Goal: Task Accomplishment & Management: Complete application form

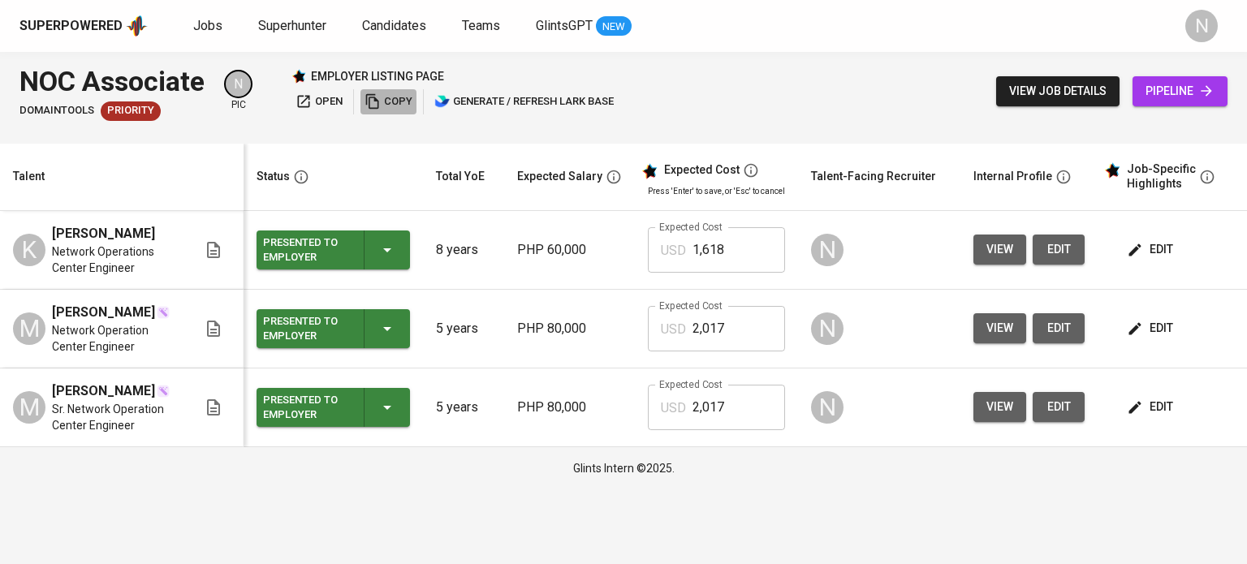
click at [381, 93] on icon "button" at bounding box center [372, 101] width 16 height 16
click at [333, 101] on span "open" at bounding box center [318, 102] width 47 height 19
click at [1075, 81] on span "view job details" at bounding box center [1057, 91] width 97 height 20
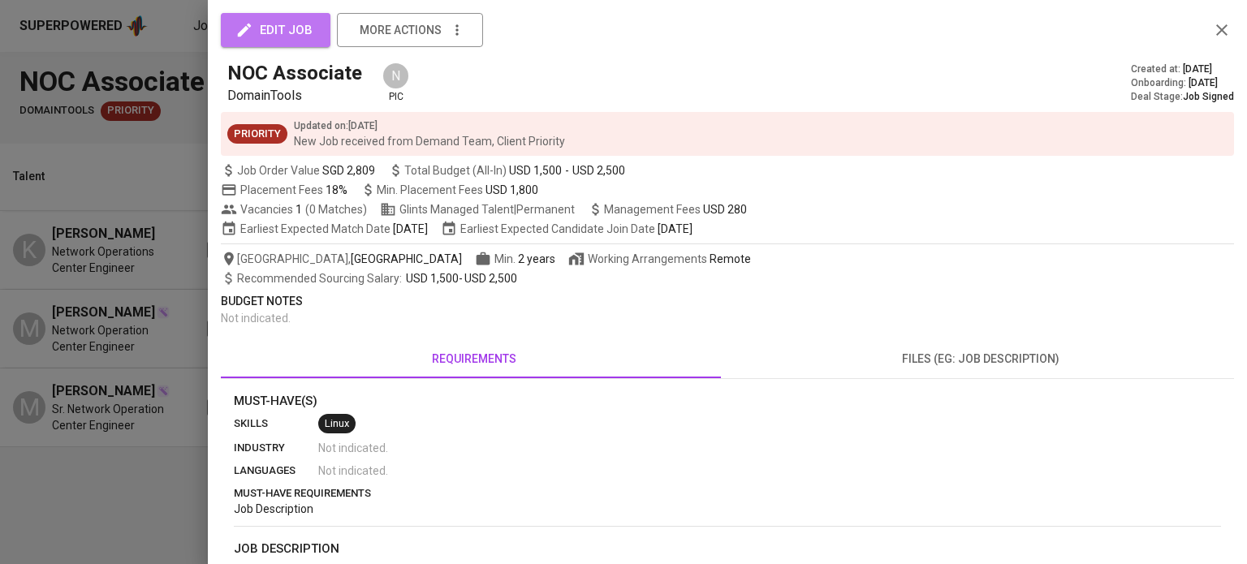
click at [268, 21] on span "edit job" at bounding box center [276, 29] width 74 height 21
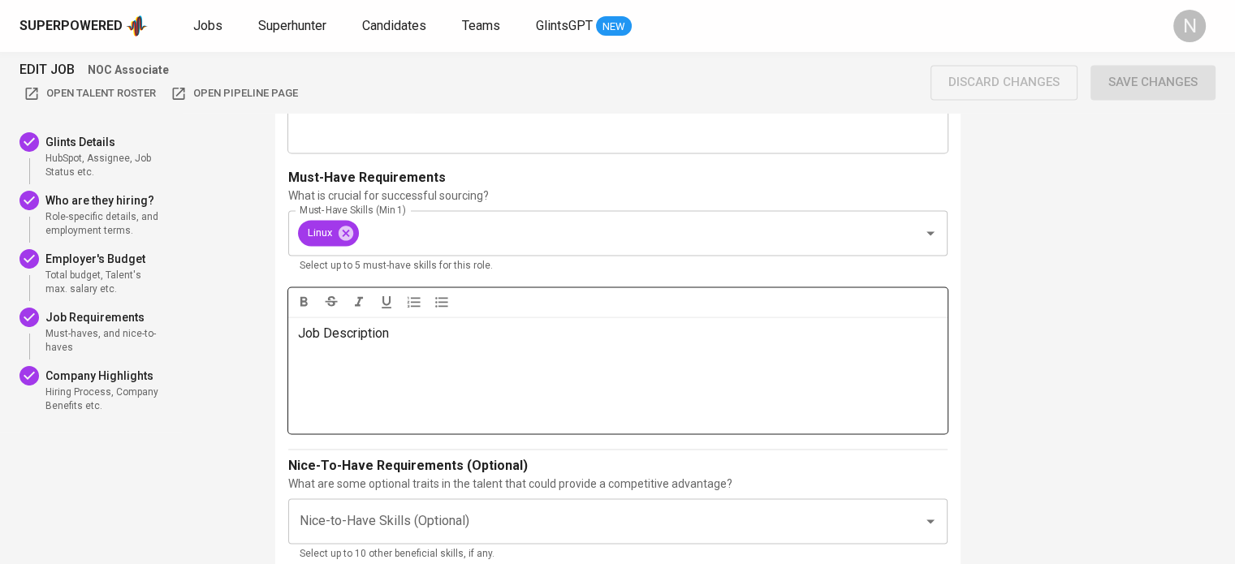
scroll to position [2435, 0]
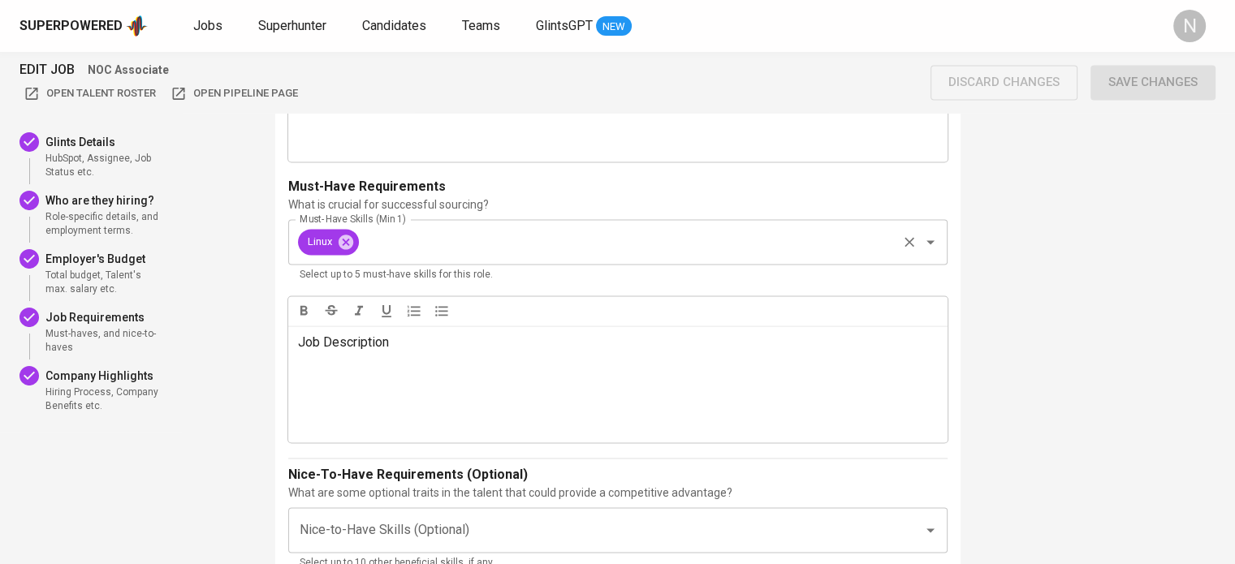
click at [416, 249] on input "Must-Have Skills (Min 1)" at bounding box center [627, 241] width 533 height 31
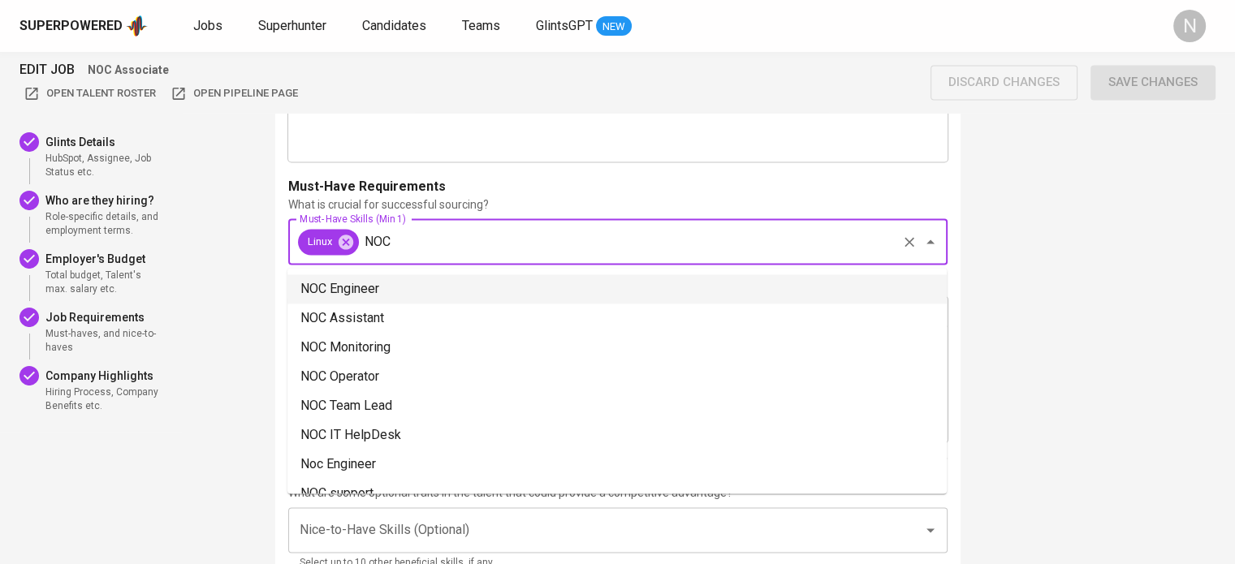
type input "NOC"
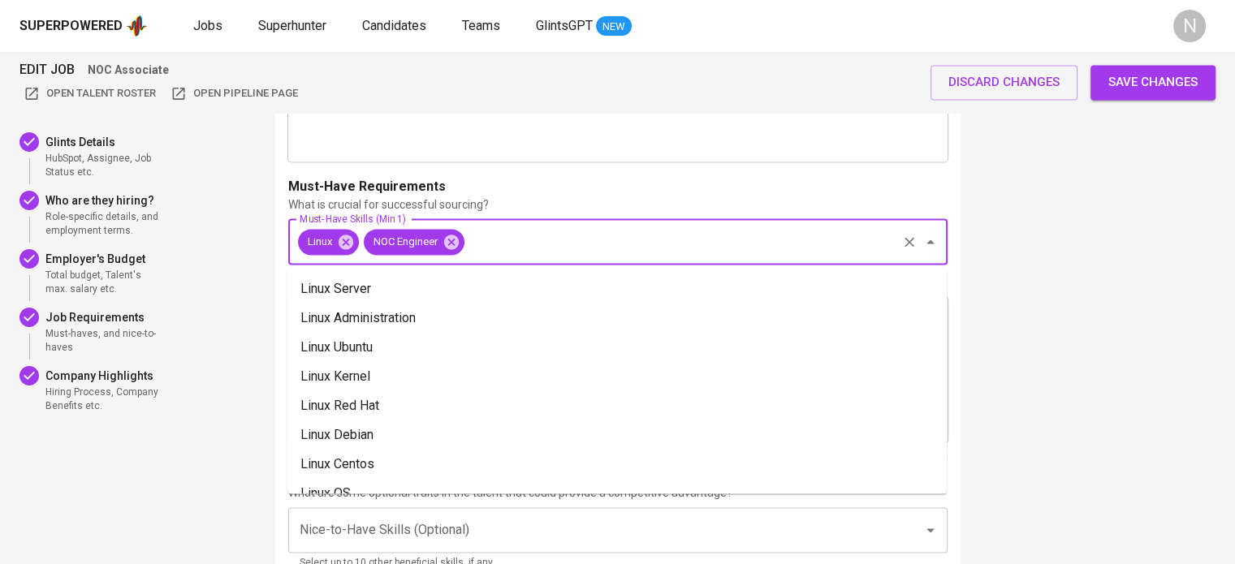
click at [584, 236] on input "Must-Have Skills (Min 1)" at bounding box center [681, 241] width 428 height 31
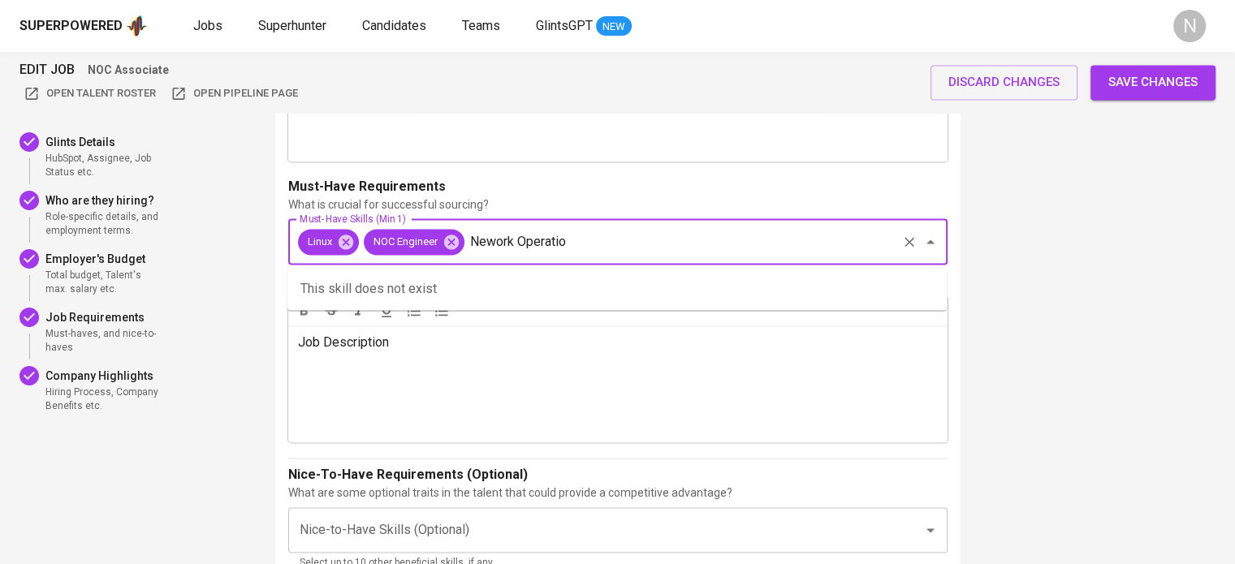
drag, startPoint x: 594, startPoint y: 238, endPoint x: 473, endPoint y: 236, distance: 121.0
click at [473, 236] on input "Nework Operatio" at bounding box center [681, 241] width 428 height 31
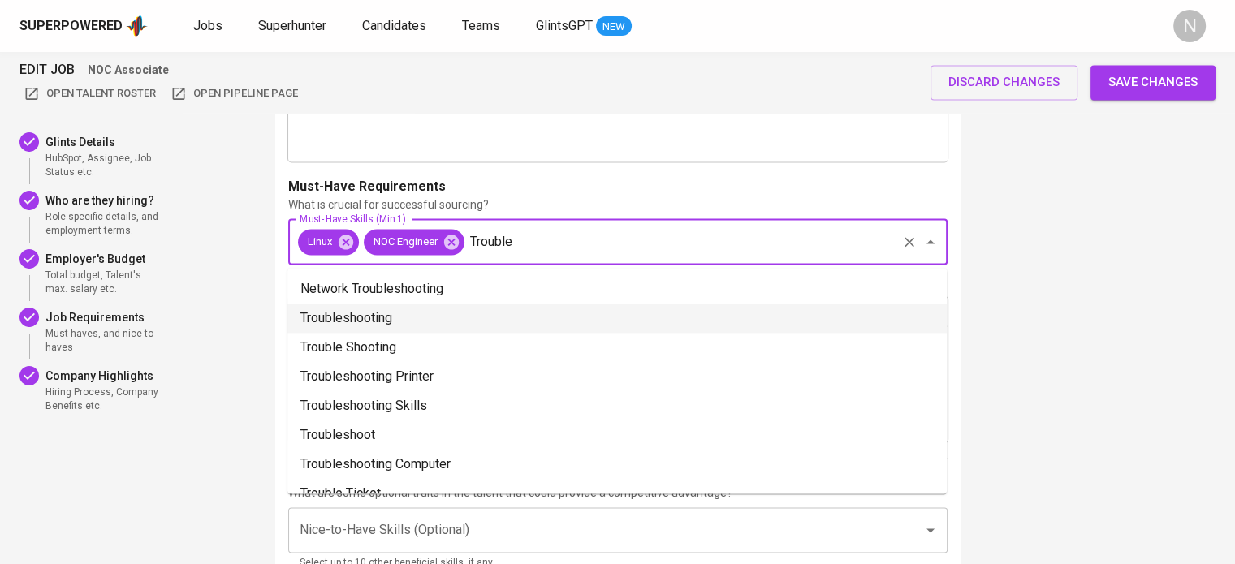
type input "Trouble"
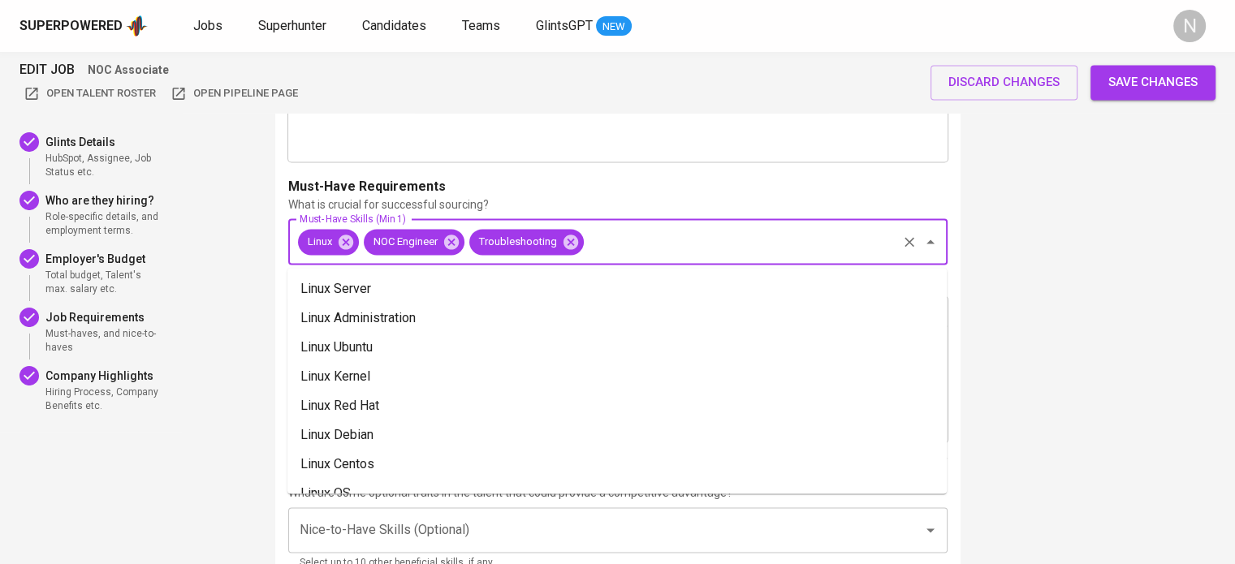
click at [601, 236] on input "Must-Have Skills (Min 1)" at bounding box center [740, 241] width 308 height 31
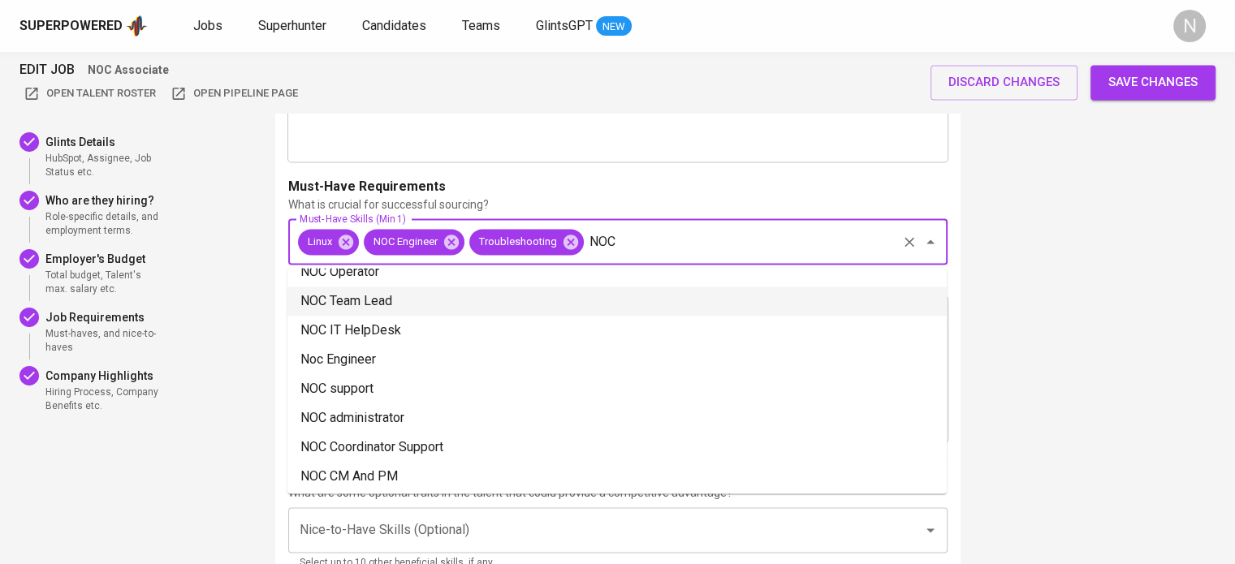
scroll to position [81, 0]
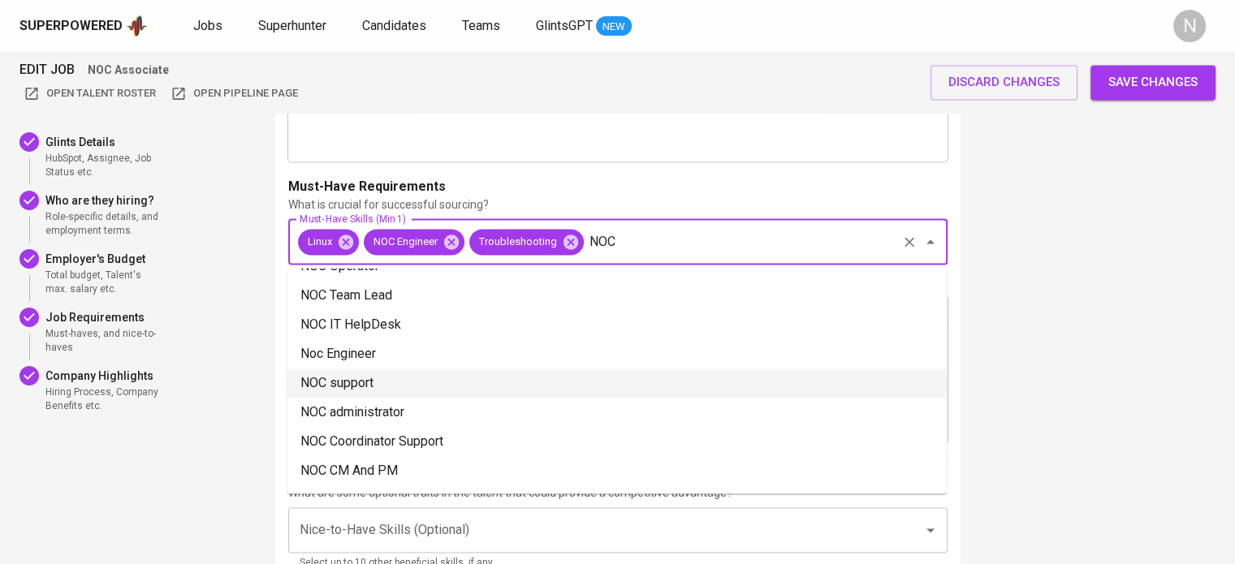
click at [547, 382] on li "NOC support" at bounding box center [616, 383] width 659 height 29
type input "NOC"
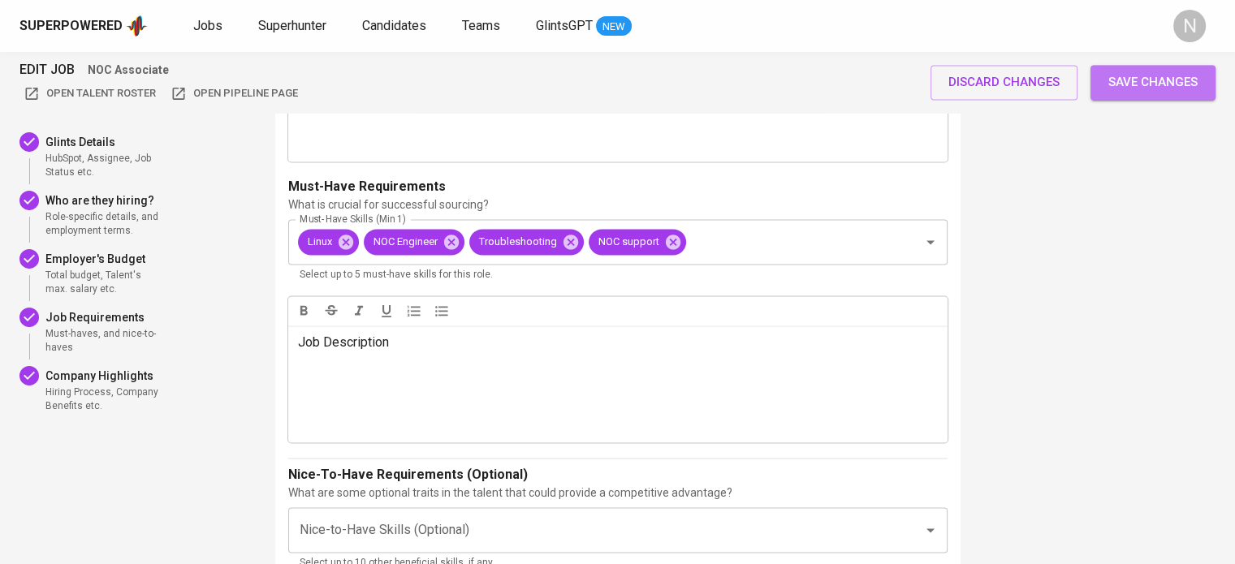
click at [1130, 85] on span "Save changes" at bounding box center [1152, 81] width 89 height 21
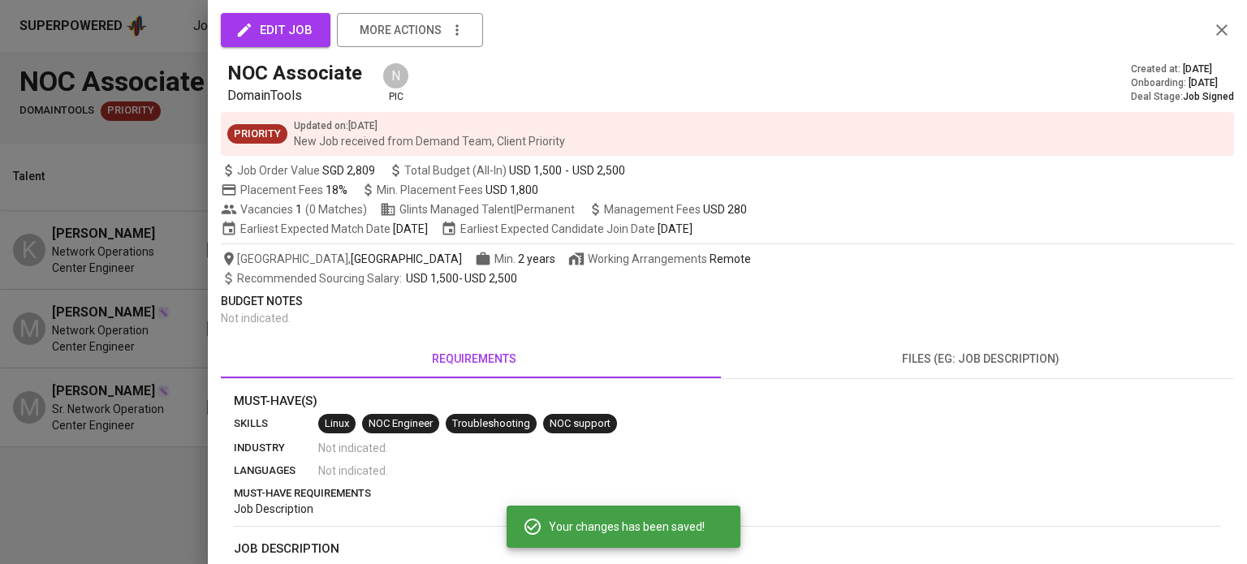
click at [185, 71] on div at bounding box center [623, 282] width 1247 height 564
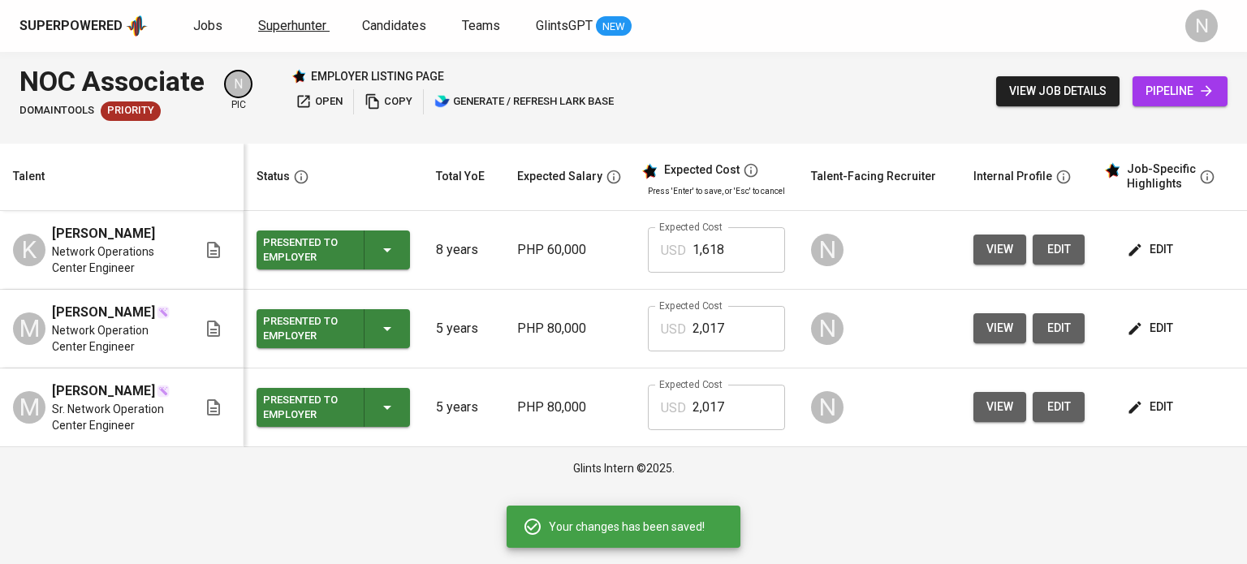
click at [258, 25] on span "Superhunter" at bounding box center [292, 25] width 68 height 15
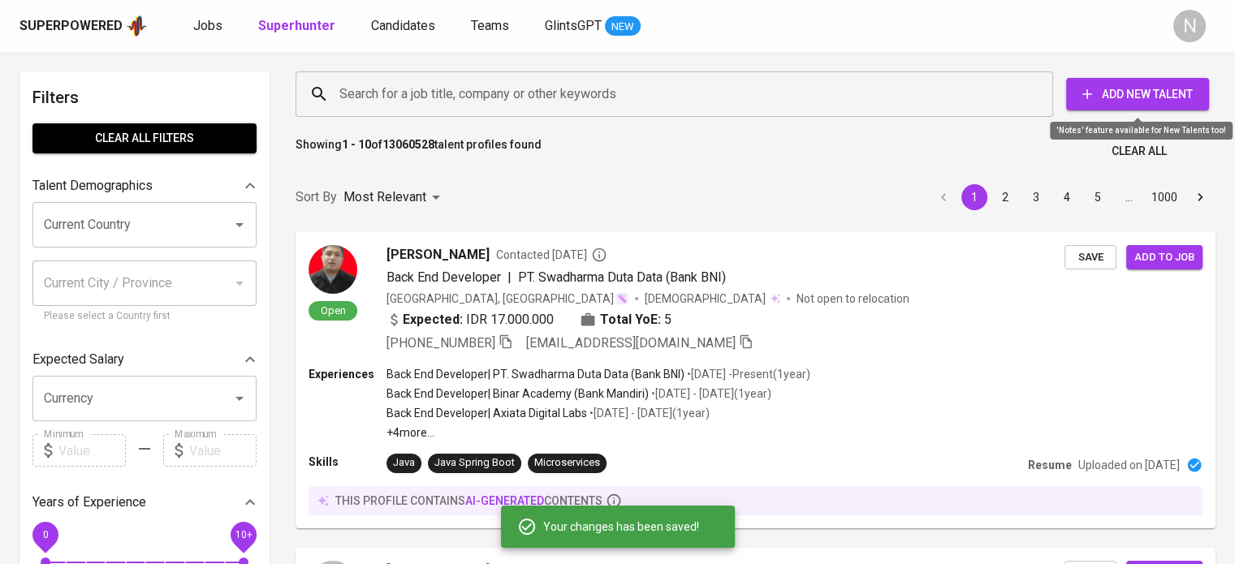
click at [1119, 88] on span "Add New Talent" at bounding box center [1137, 94] width 117 height 20
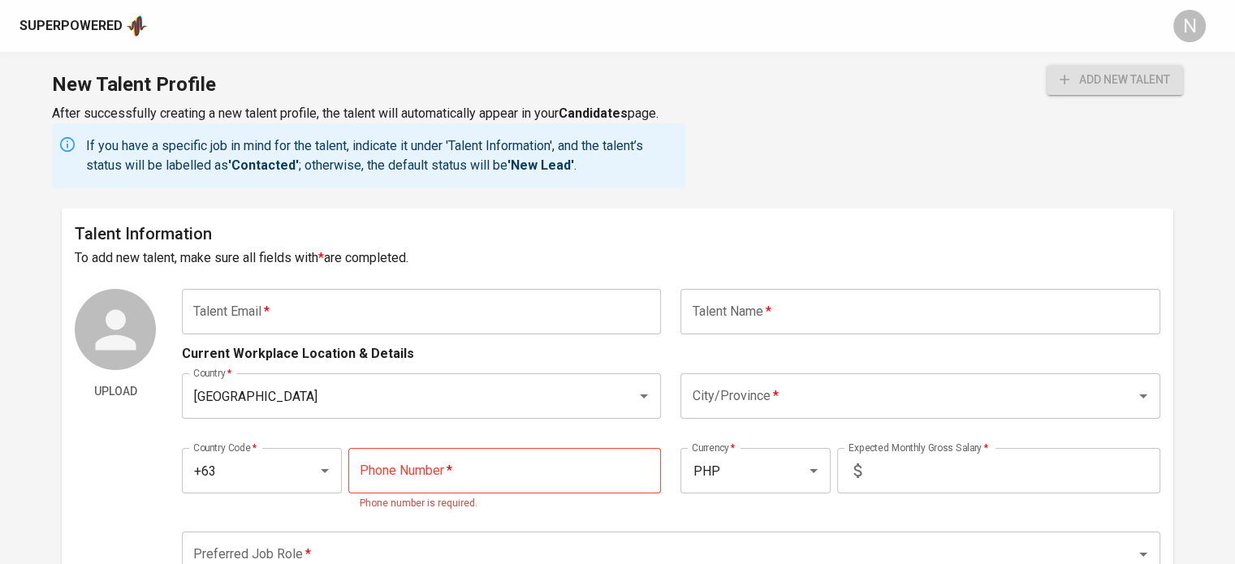
click at [383, 300] on input "text" at bounding box center [421, 311] width 479 height 45
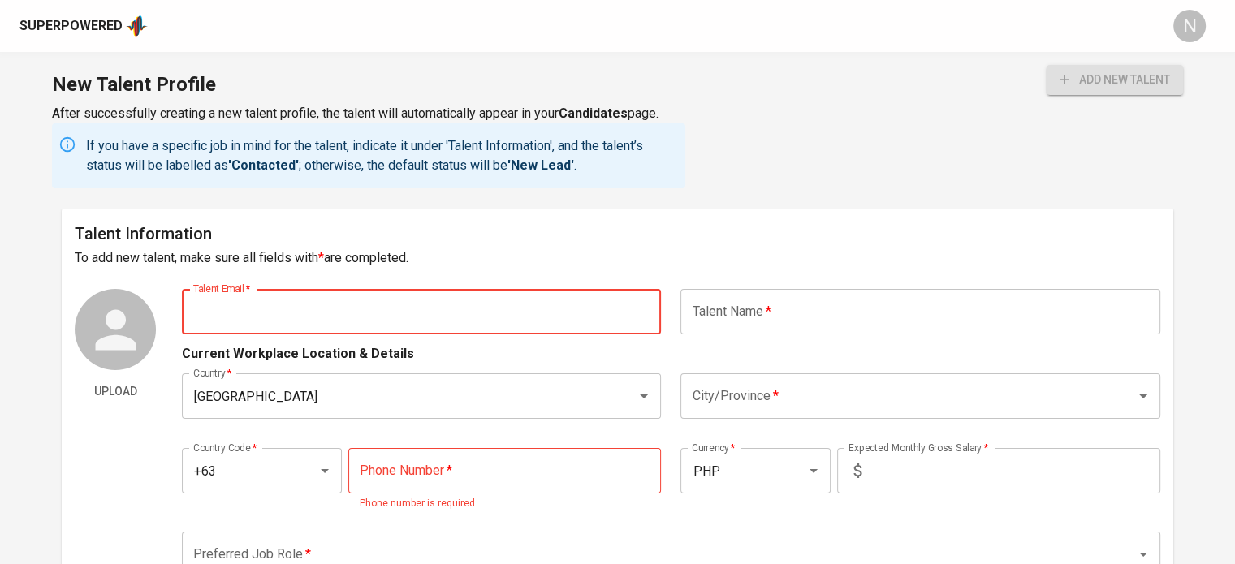
paste input "snygbu@gmail.com"
type input "snygbu@gmail.com"
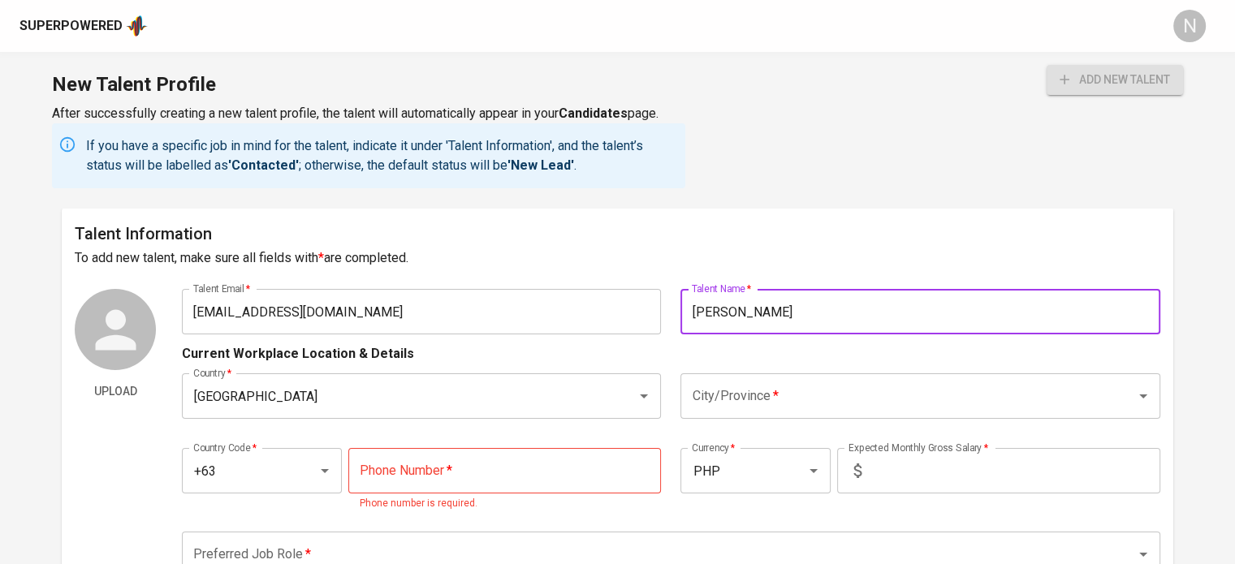
type input "Sonny Gabutero"
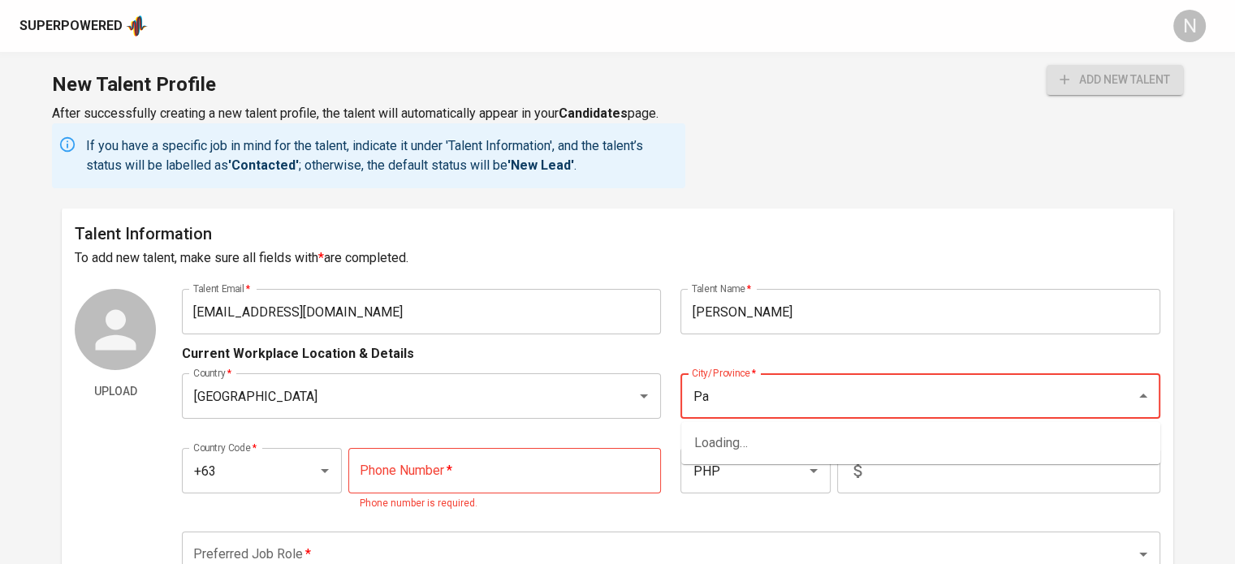
type input "P"
type input "Pampa"
type input "Angeles City"
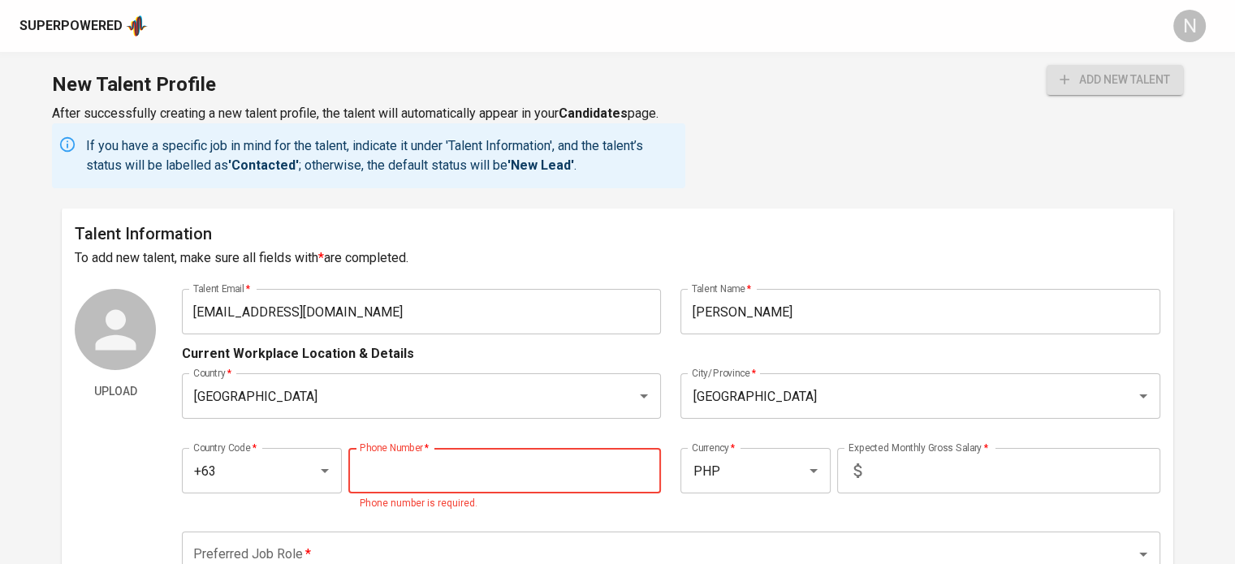
paste input "919-910-0852"
type input "919-910-0852"
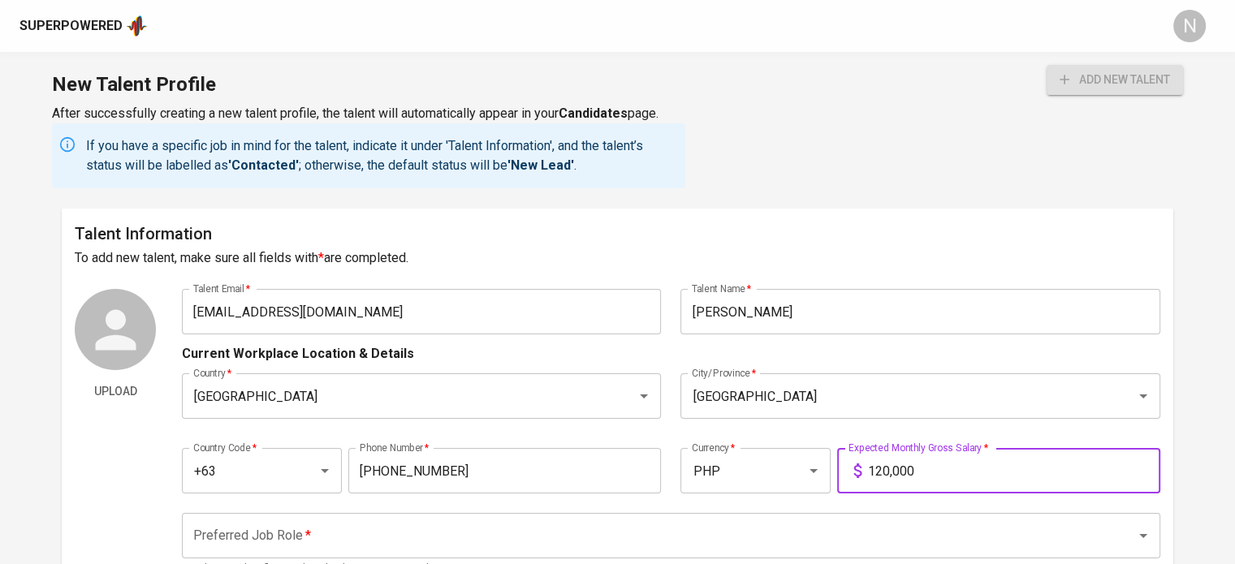
type input "120,000"
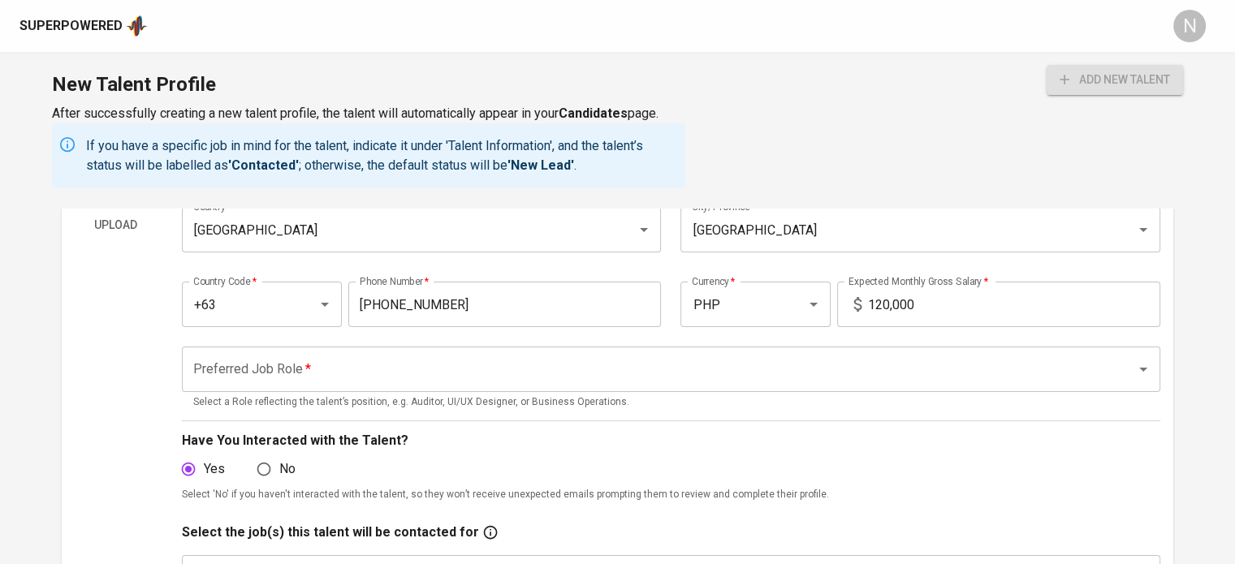
scroll to position [244, 0]
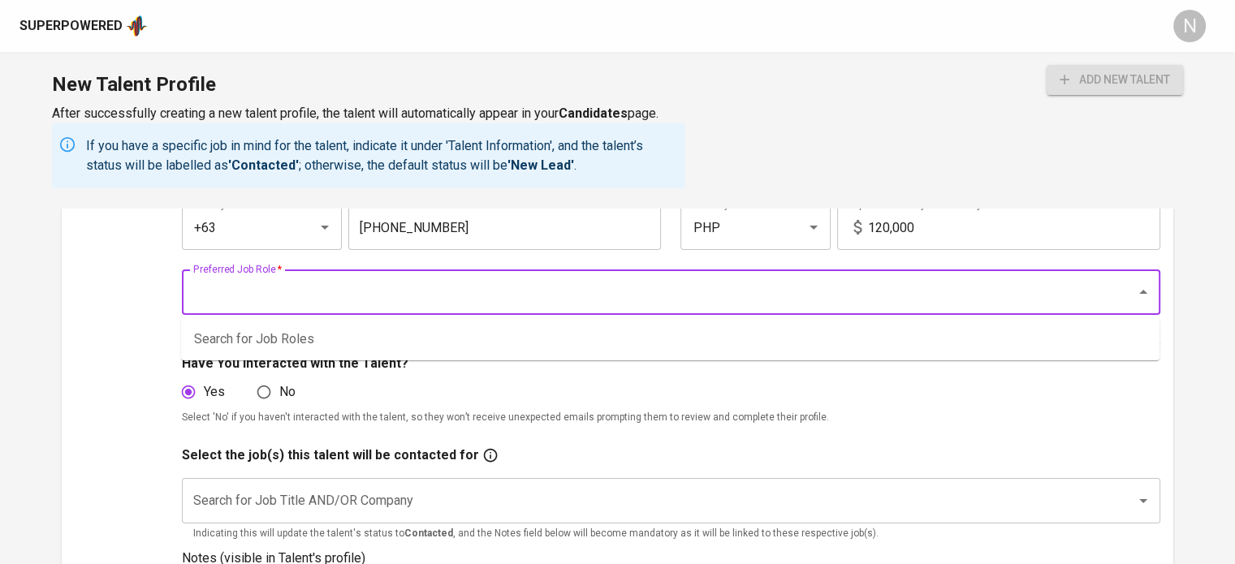
click at [235, 298] on input "Preferred Job Role   *" at bounding box center [648, 292] width 918 height 31
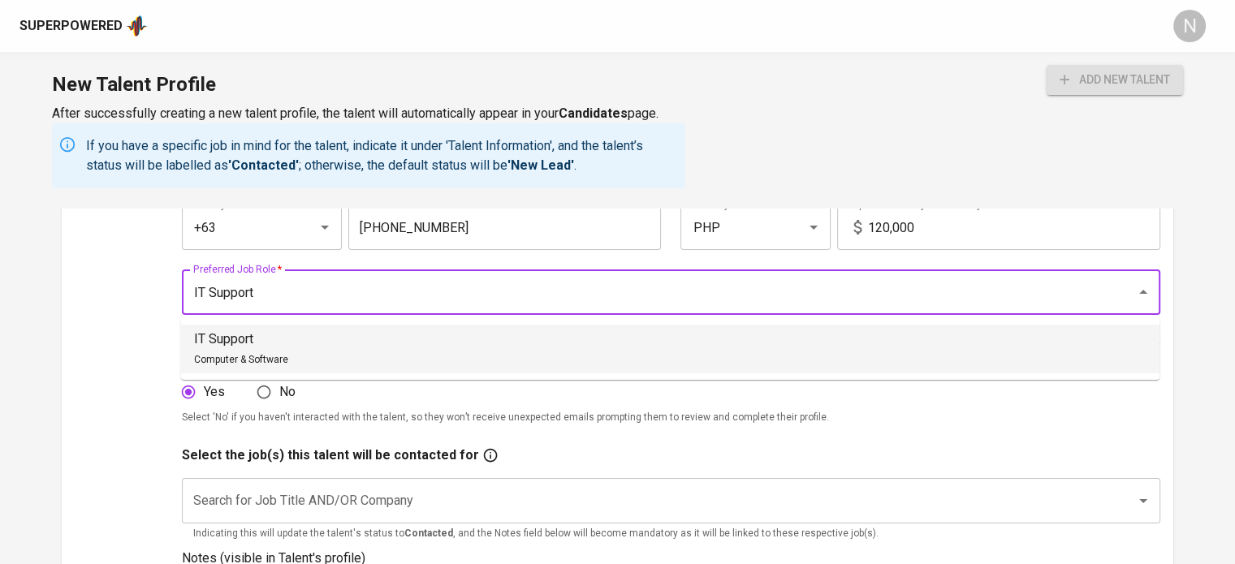
click at [351, 355] on li "IT Support Computer & Software" at bounding box center [670, 349] width 978 height 49
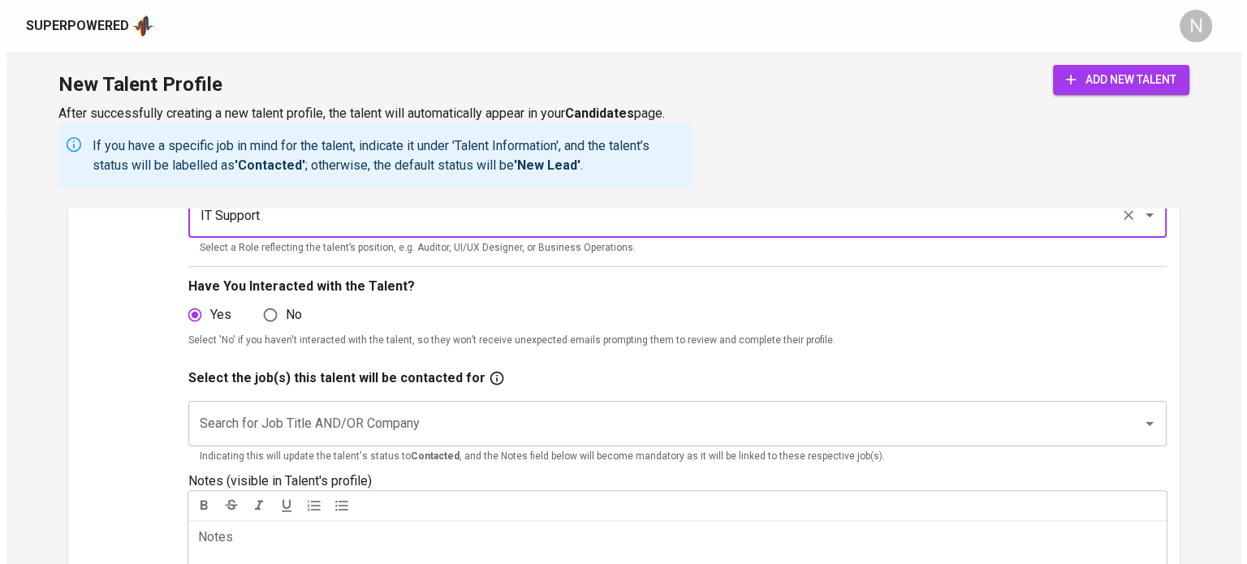
scroll to position [325, 0]
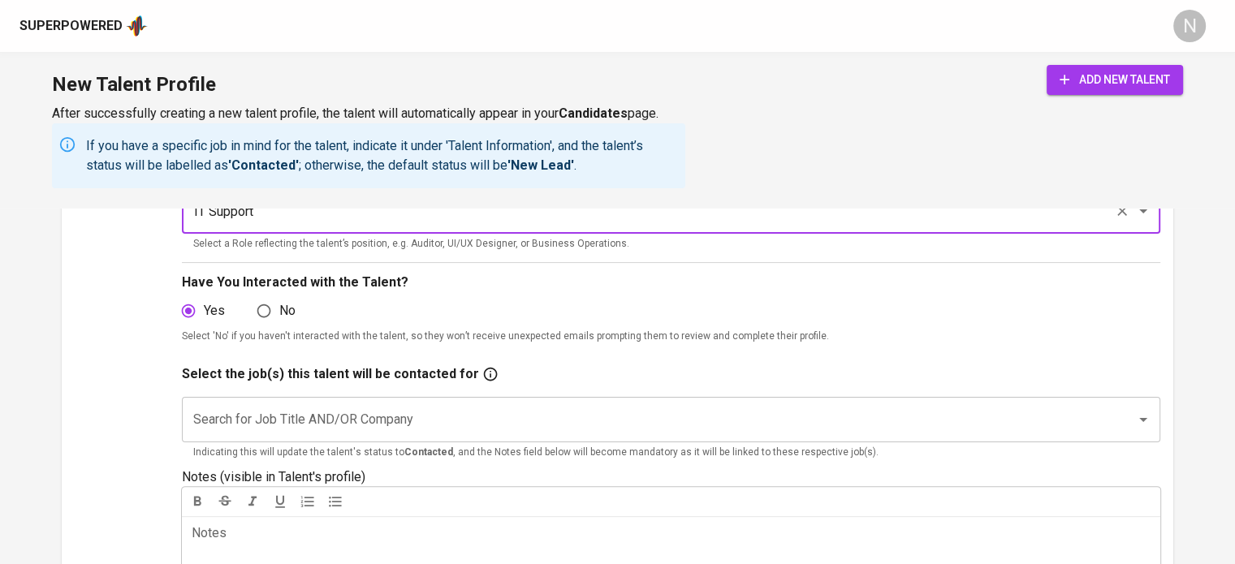
type input "IT Support"
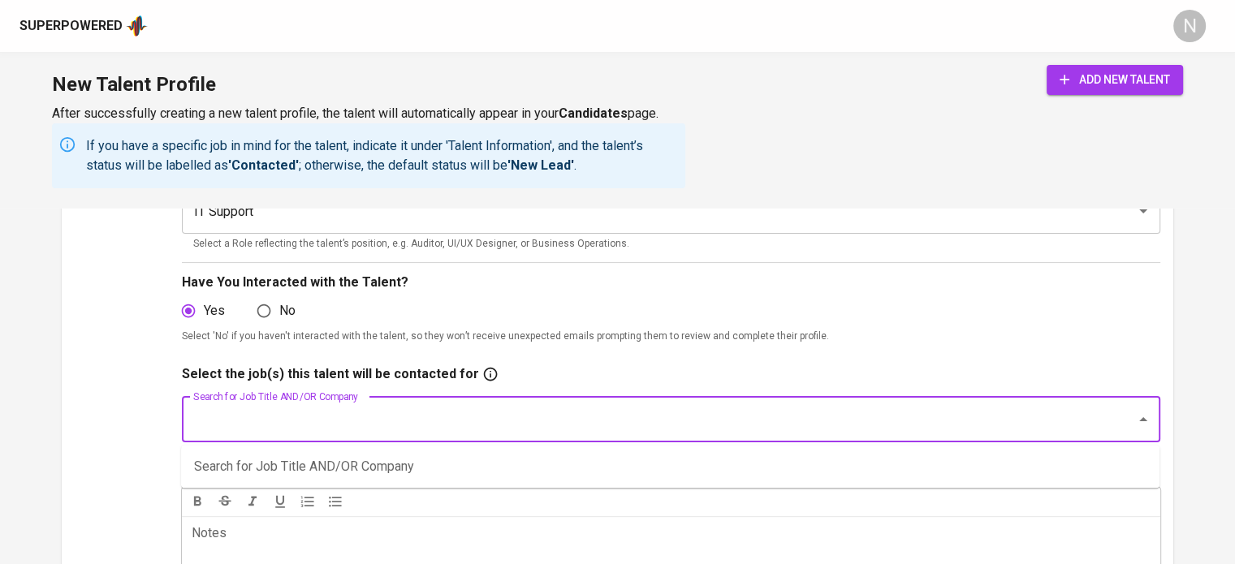
click at [409, 425] on input "Search for Job Title AND/OR Company" at bounding box center [648, 419] width 918 height 31
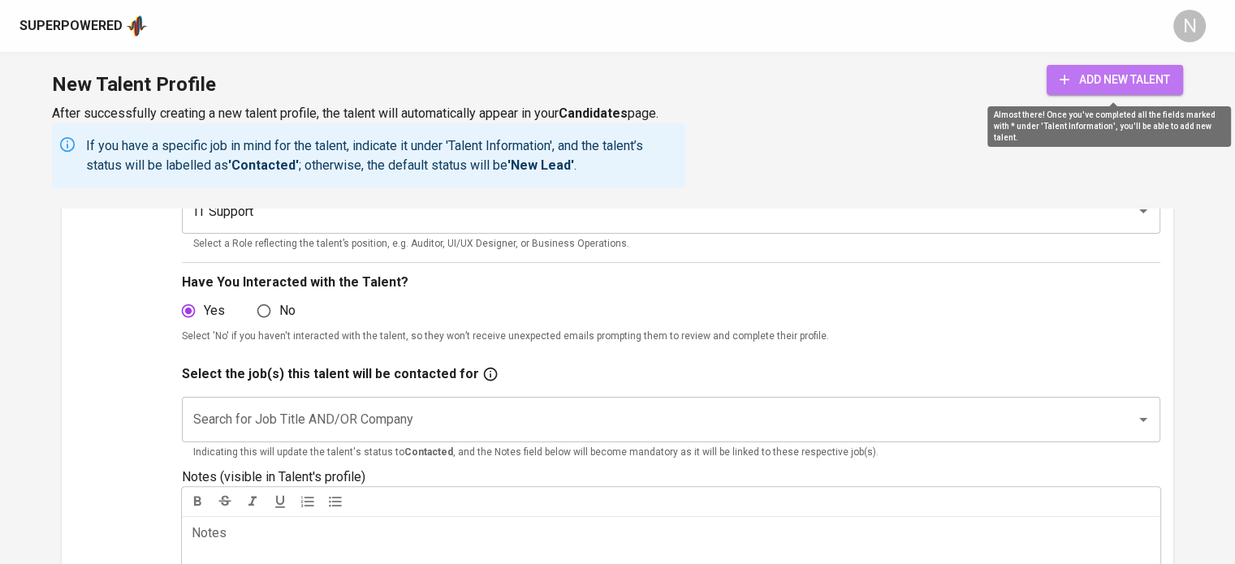
click at [1073, 84] on span "add new talent" at bounding box center [1114, 80] width 110 height 20
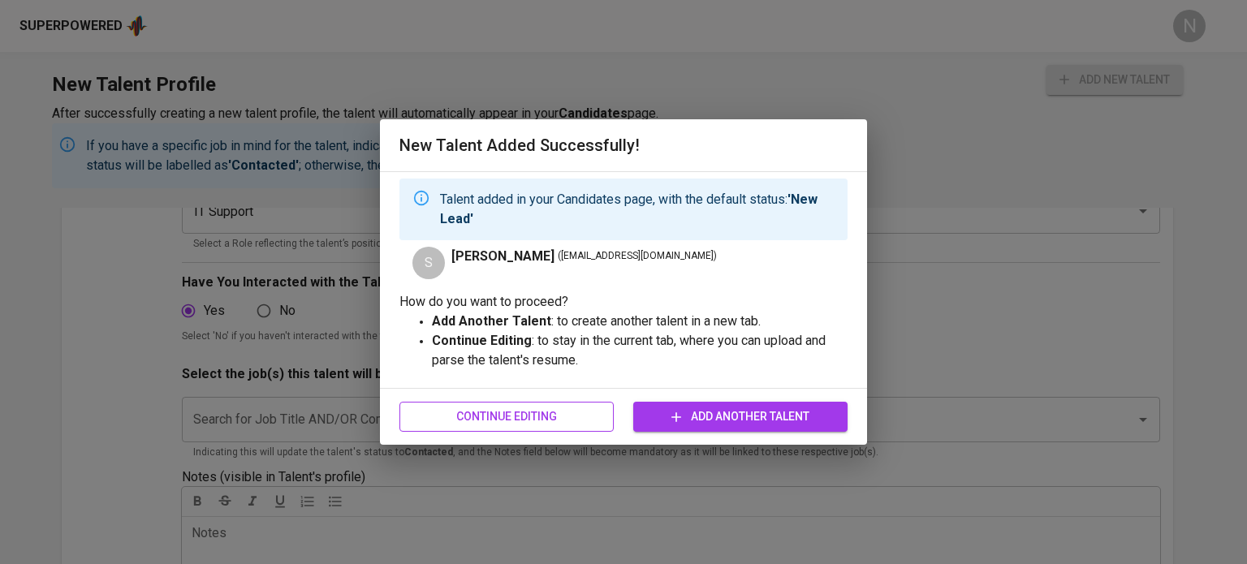
click at [562, 418] on span "Continue Editing" at bounding box center [506, 417] width 188 height 20
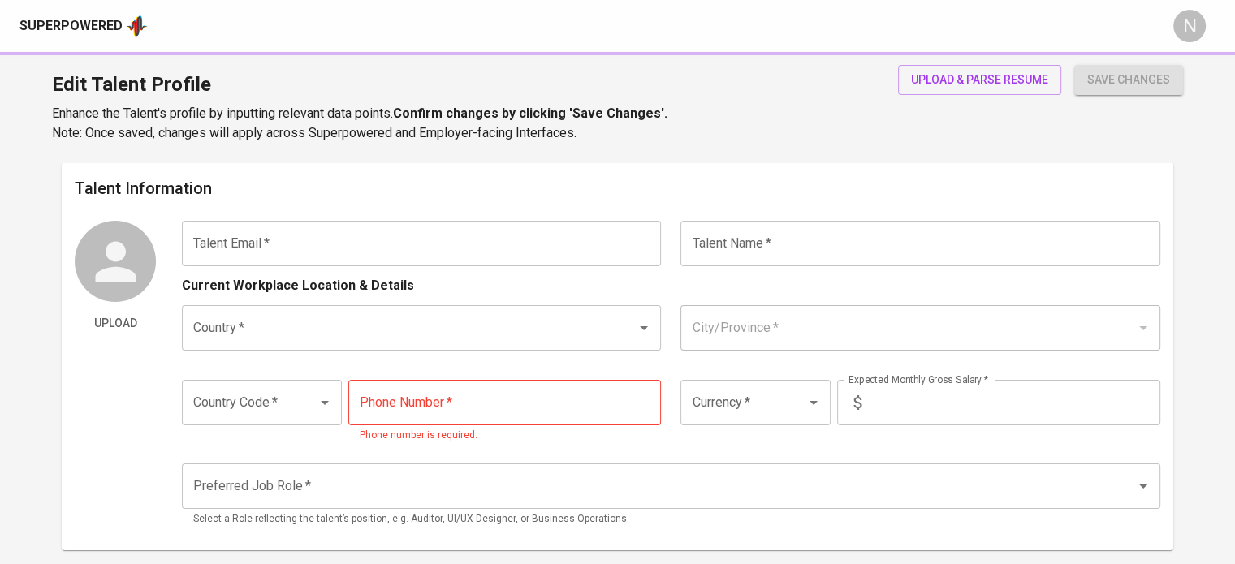
type input "snygbu@gmail.com"
type input "Sonny Gabutero"
type input "[GEOGRAPHIC_DATA]"
type input "Angeles City"
type input "+63"
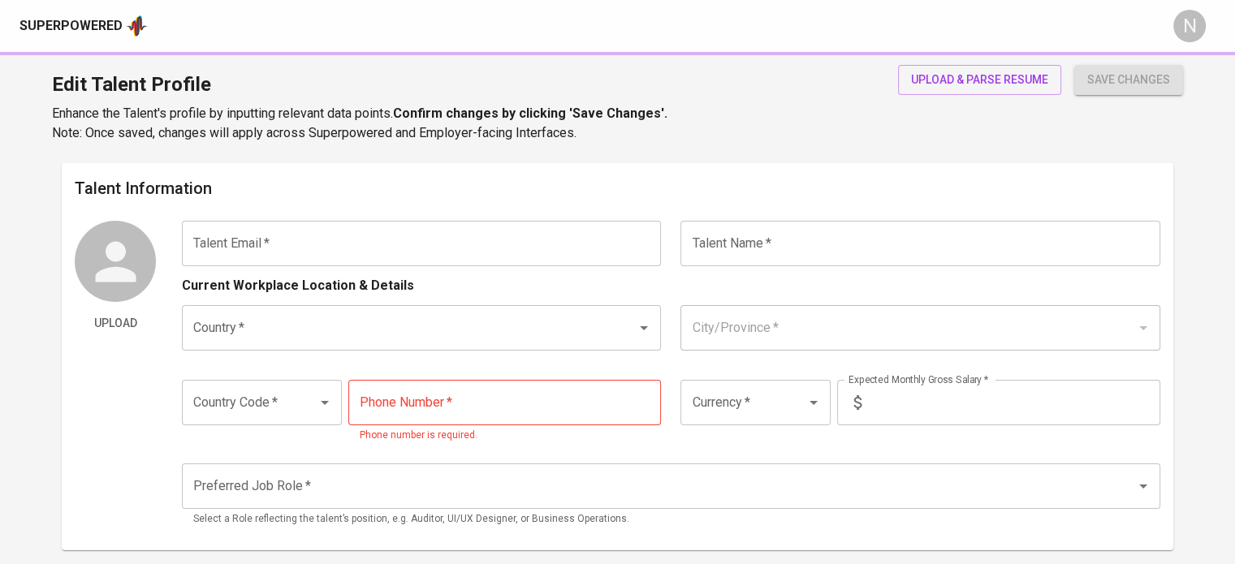
type input "919-910-0852"
type input "PHP"
type input "120,000"
type input "IT Support"
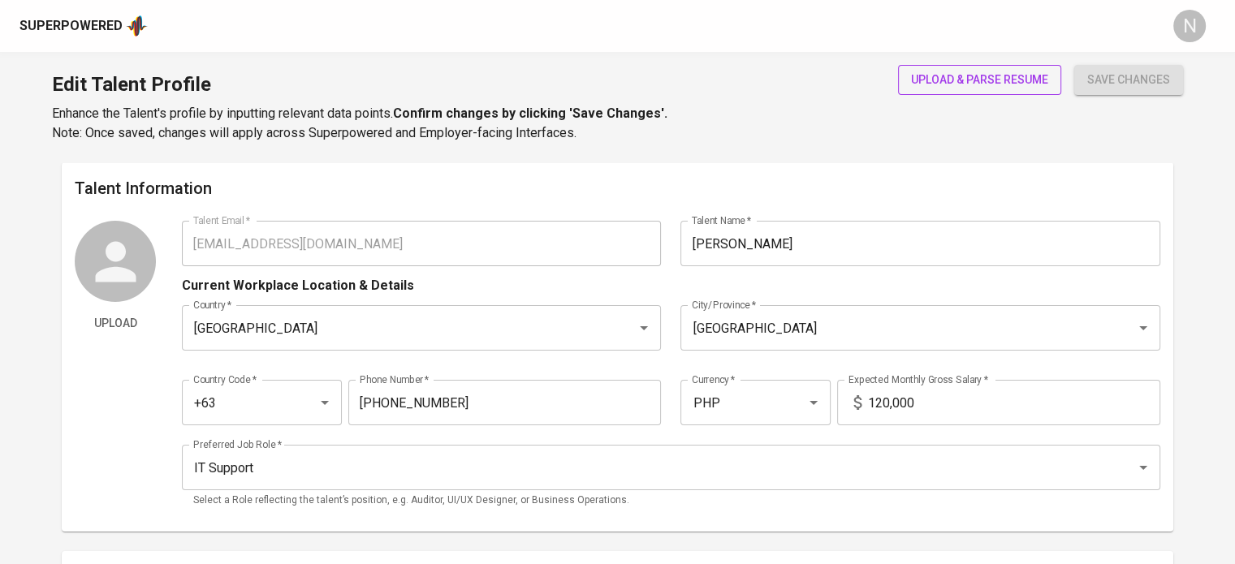
click at [973, 71] on span "upload & parse resume" at bounding box center [979, 80] width 137 height 20
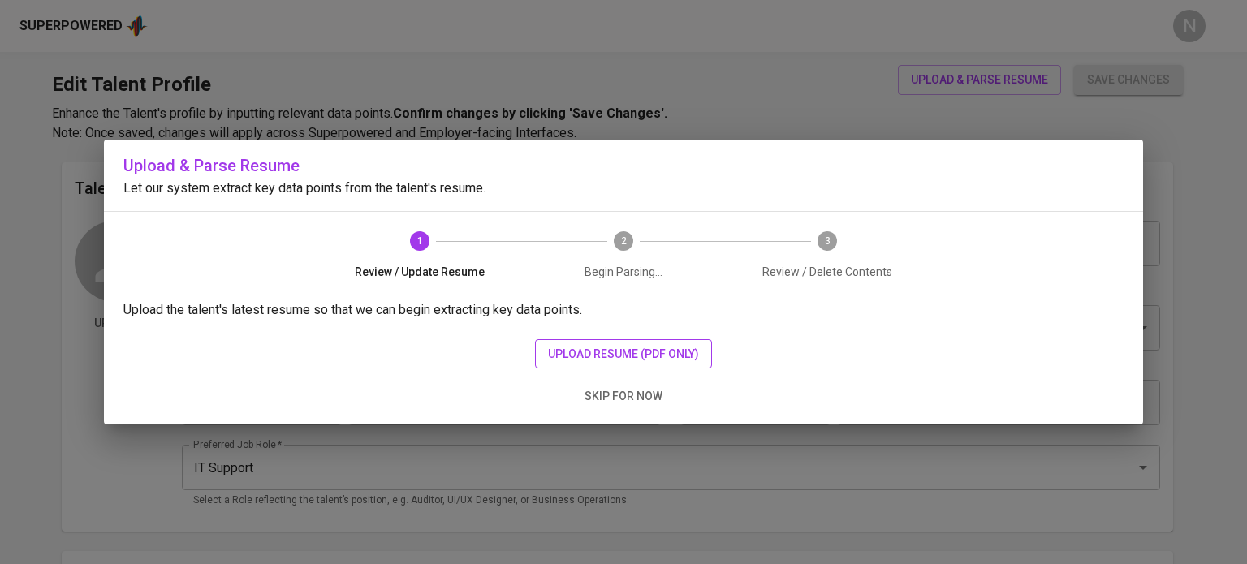
click at [653, 341] on button "upload resume (pdf only)" at bounding box center [623, 354] width 177 height 30
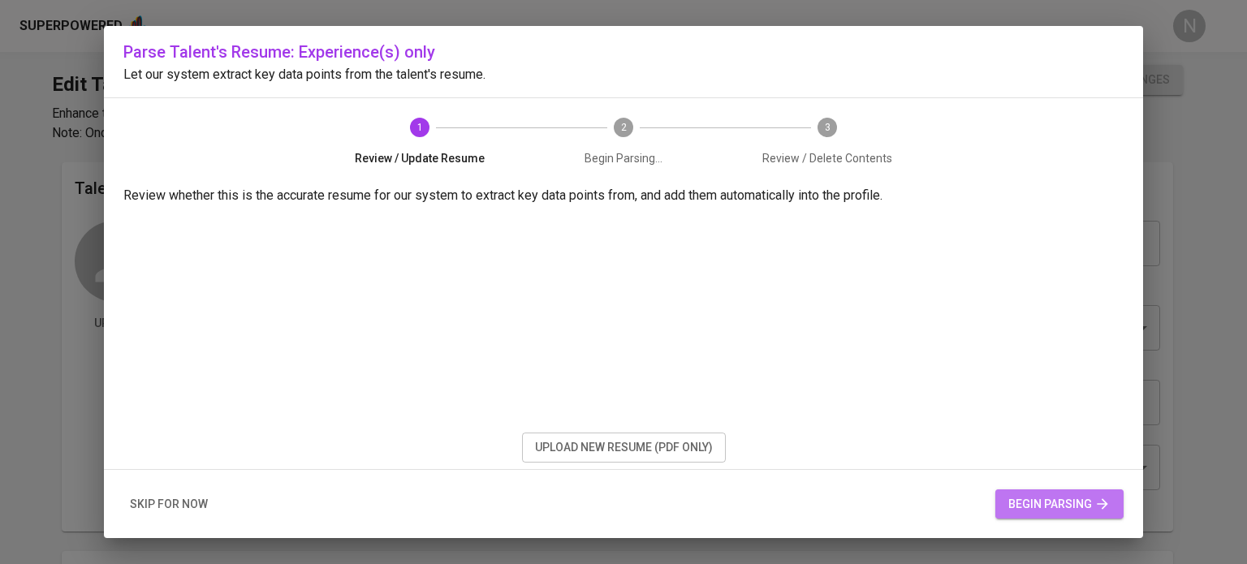
click at [1026, 511] on span "begin parsing" at bounding box center [1059, 504] width 102 height 20
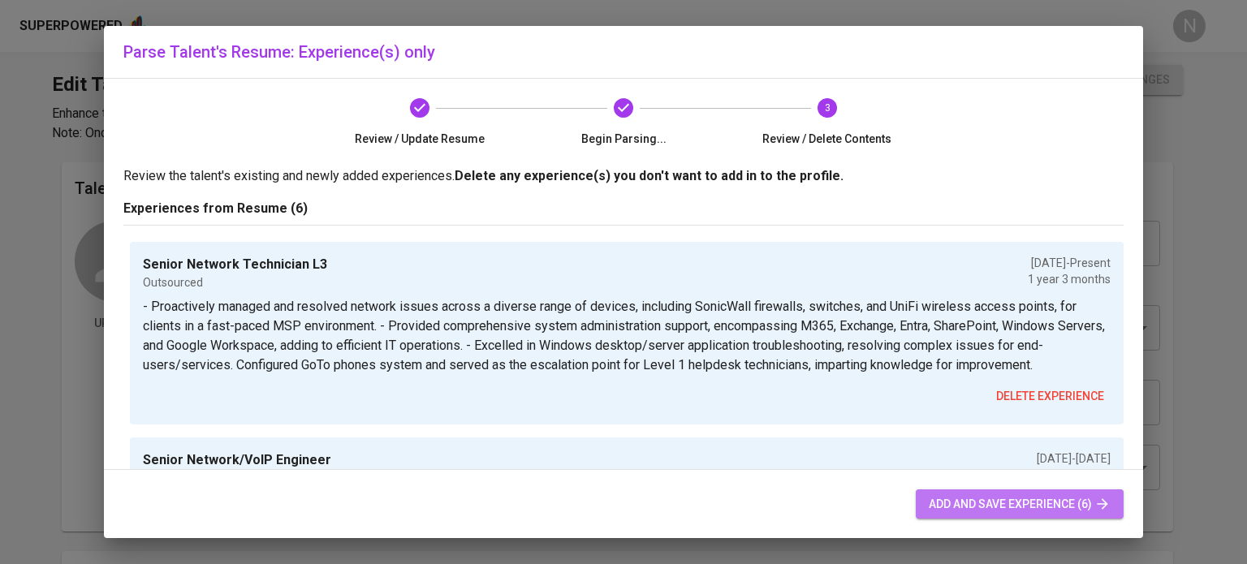
click at [977, 498] on span "add and save experience (6)" at bounding box center [1020, 504] width 182 height 20
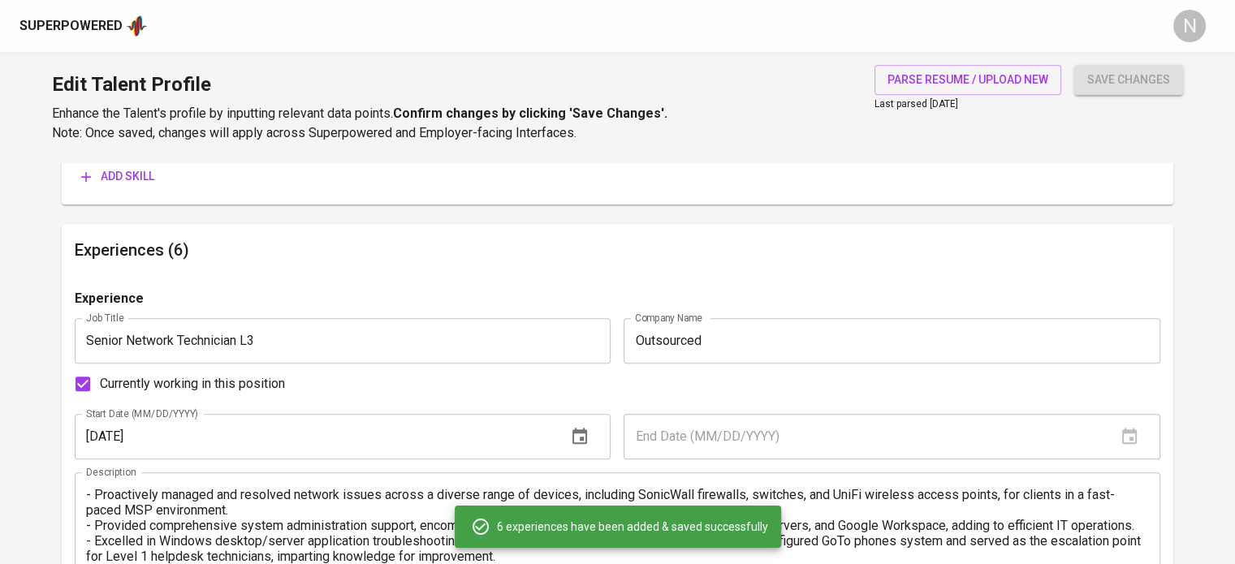
scroll to position [891, 0]
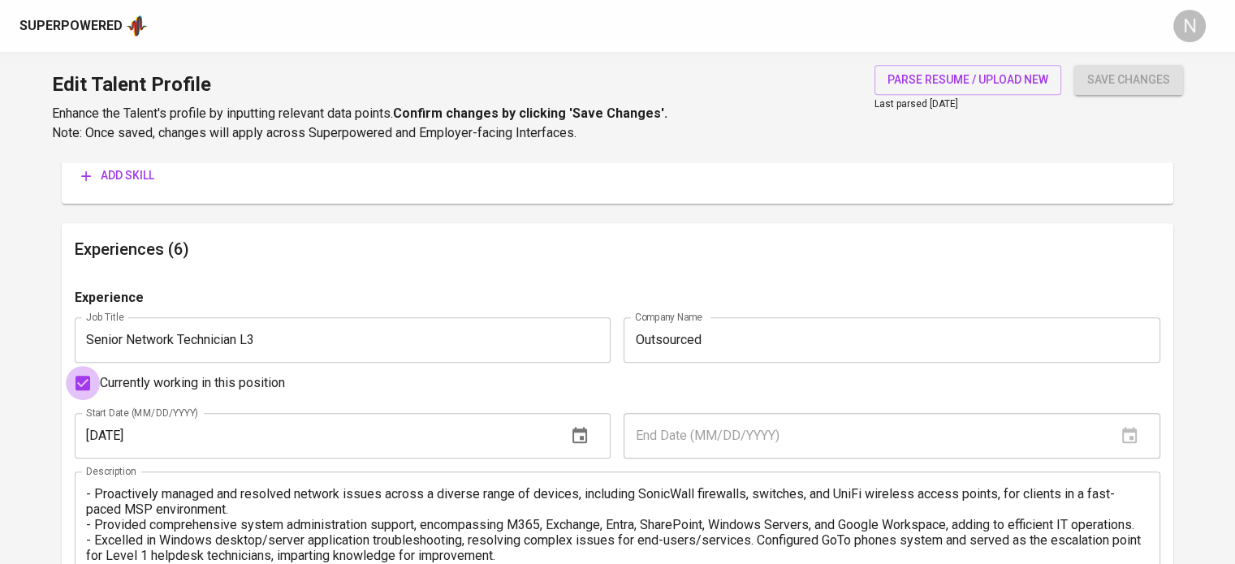
drag, startPoint x: 76, startPoint y: 382, endPoint x: 139, endPoint y: 395, distance: 63.8
click at [77, 382] on input "Currently working in this position" at bounding box center [83, 383] width 34 height 34
checkbox input "false"
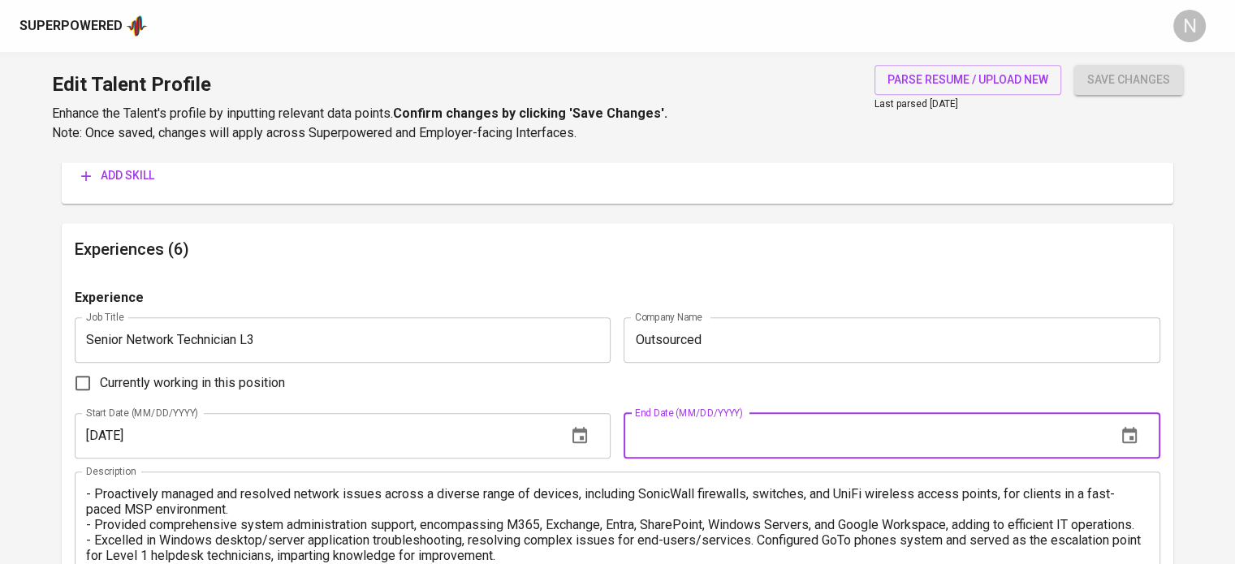
click at [711, 451] on input "text" at bounding box center [862, 435] width 479 height 45
type input "07/31/2025"
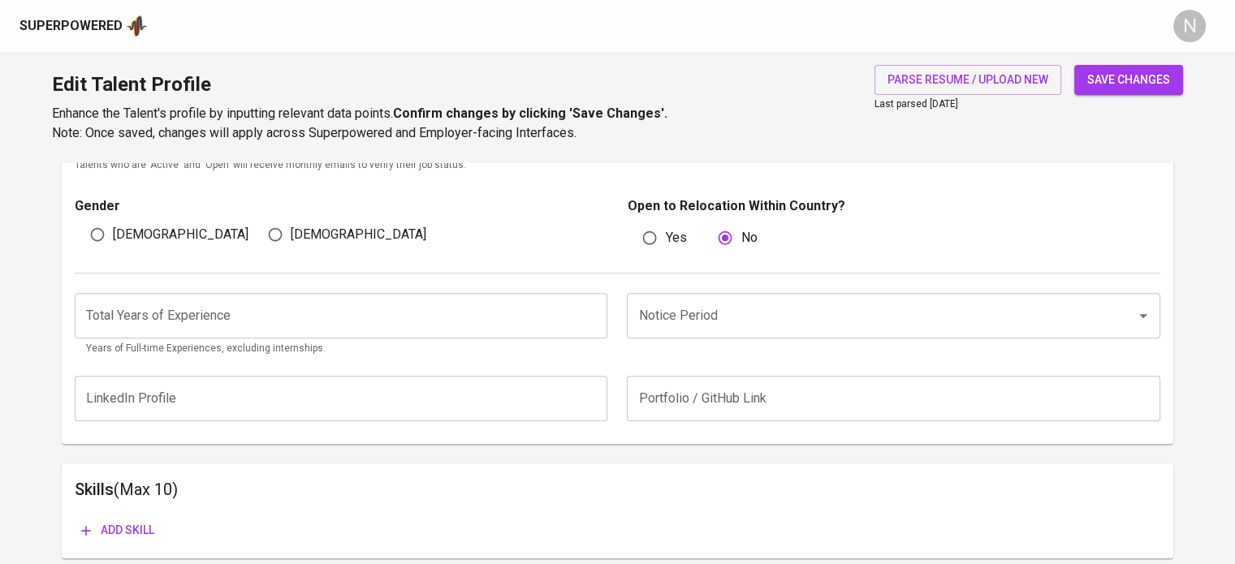
scroll to position [485, 0]
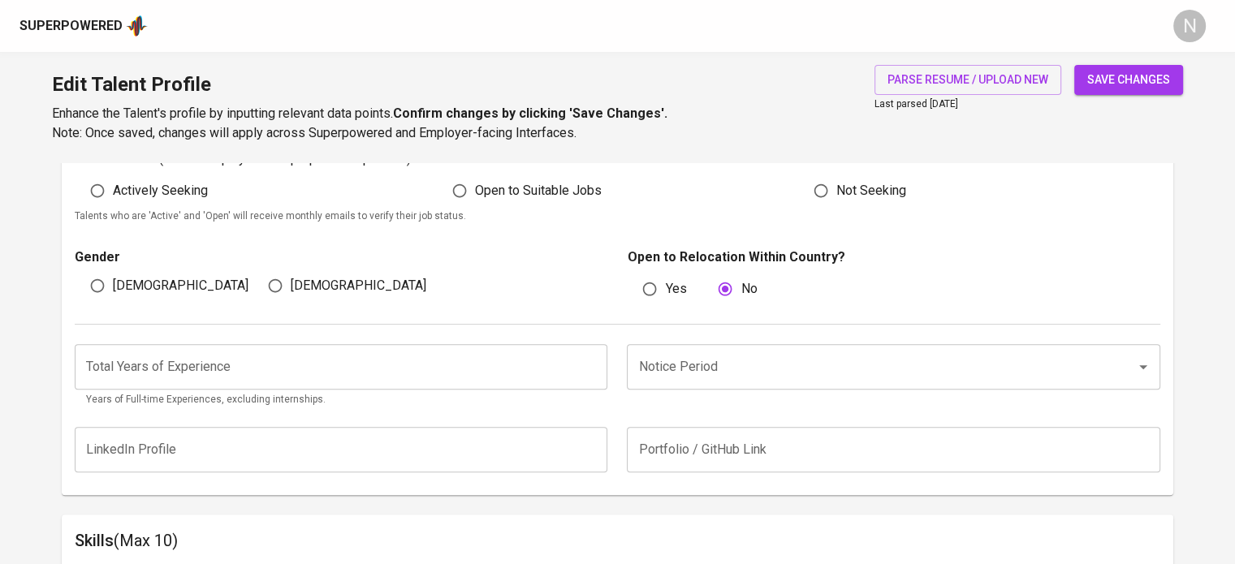
click at [175, 382] on input "number" at bounding box center [341, 366] width 533 height 45
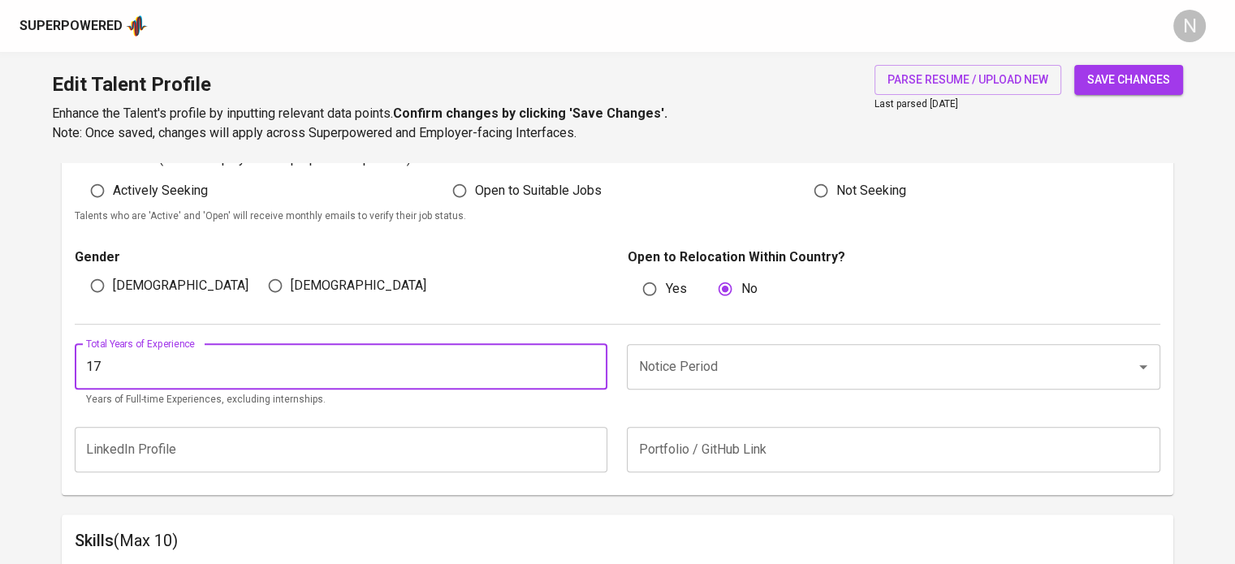
type input "17"
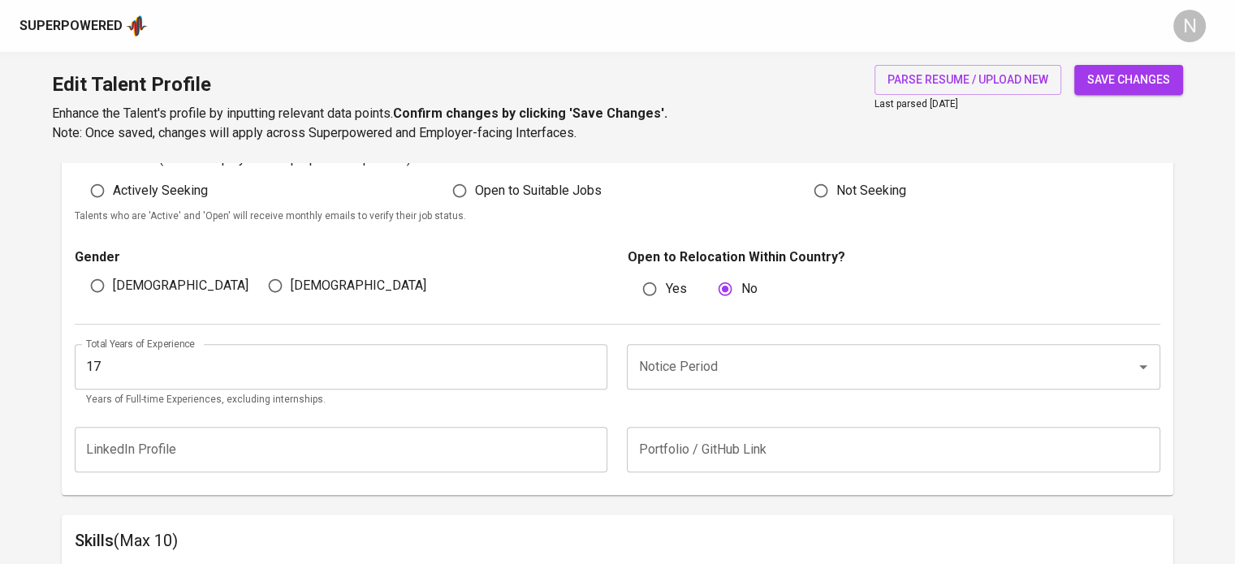
click at [114, 279] on span "Male" at bounding box center [181, 285] width 136 height 19
click at [113, 279] on input "Male" at bounding box center [97, 285] width 31 height 31
radio input "true"
click at [112, 196] on input "Actively Seeking" at bounding box center [97, 190] width 31 height 31
radio input "true"
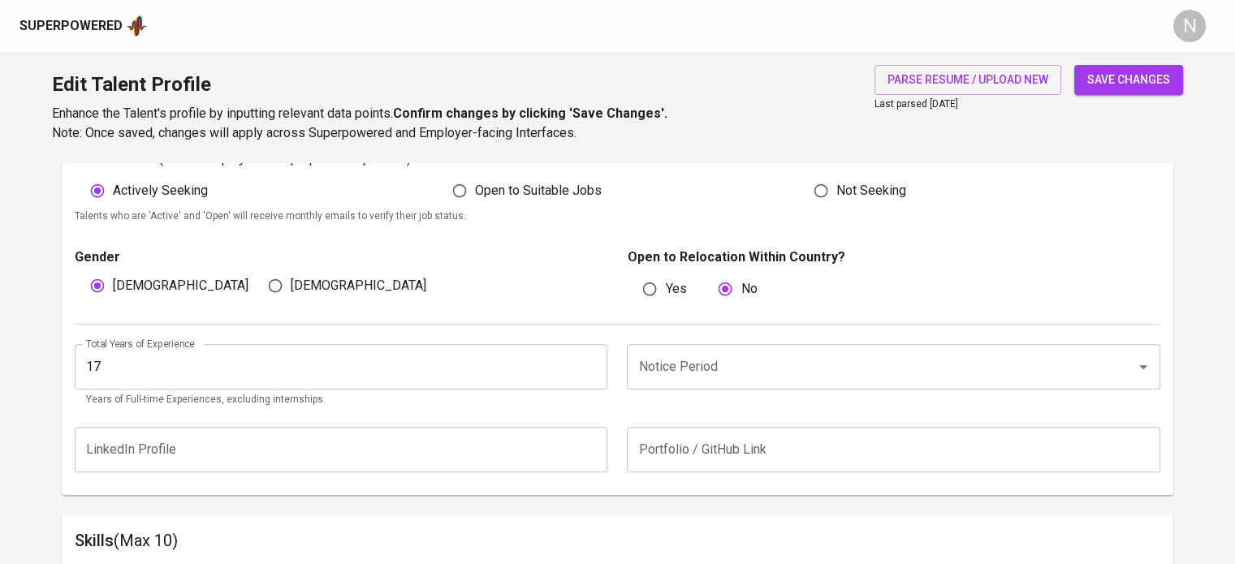
click at [715, 367] on input "Notice Period" at bounding box center [870, 367] width 472 height 31
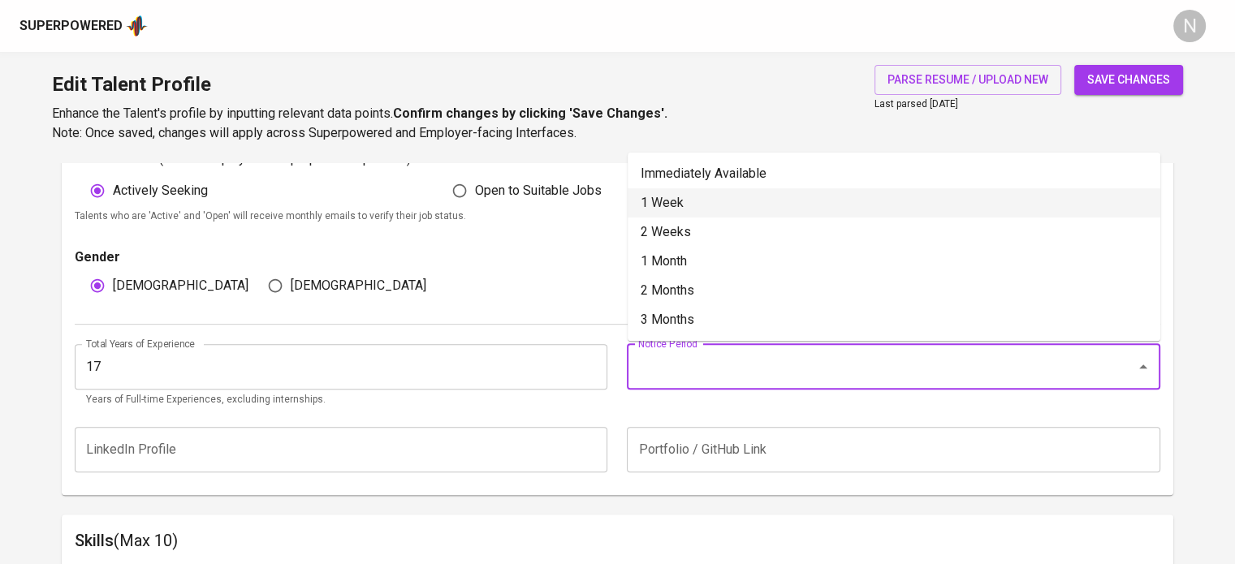
click at [675, 204] on li "1 Week" at bounding box center [894, 202] width 533 height 29
type input "1 Week"
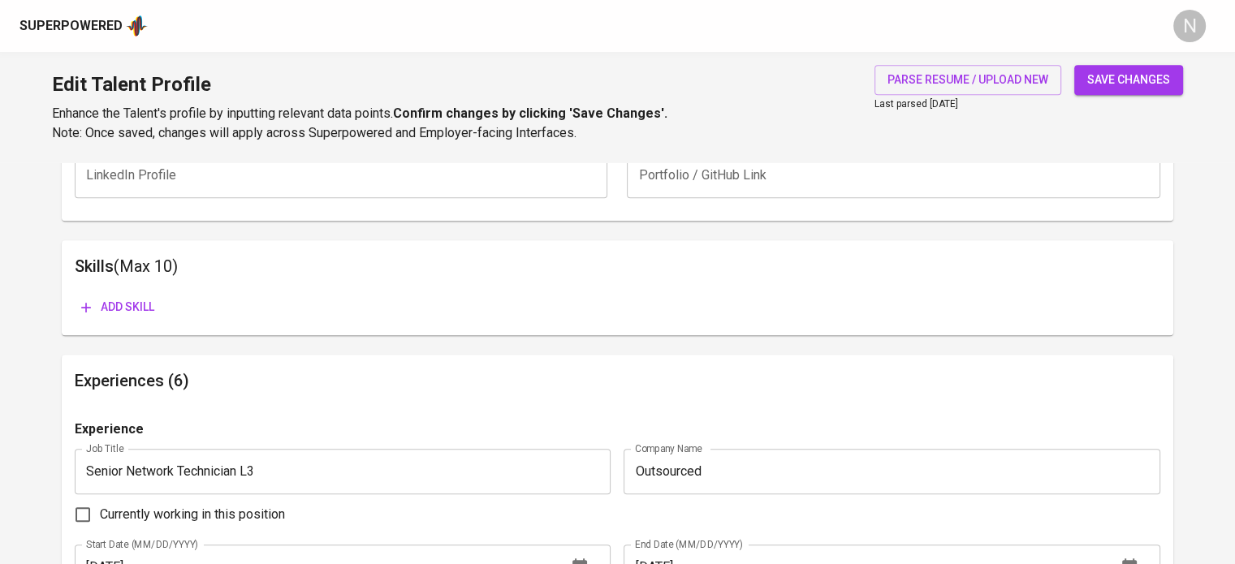
scroll to position [810, 0]
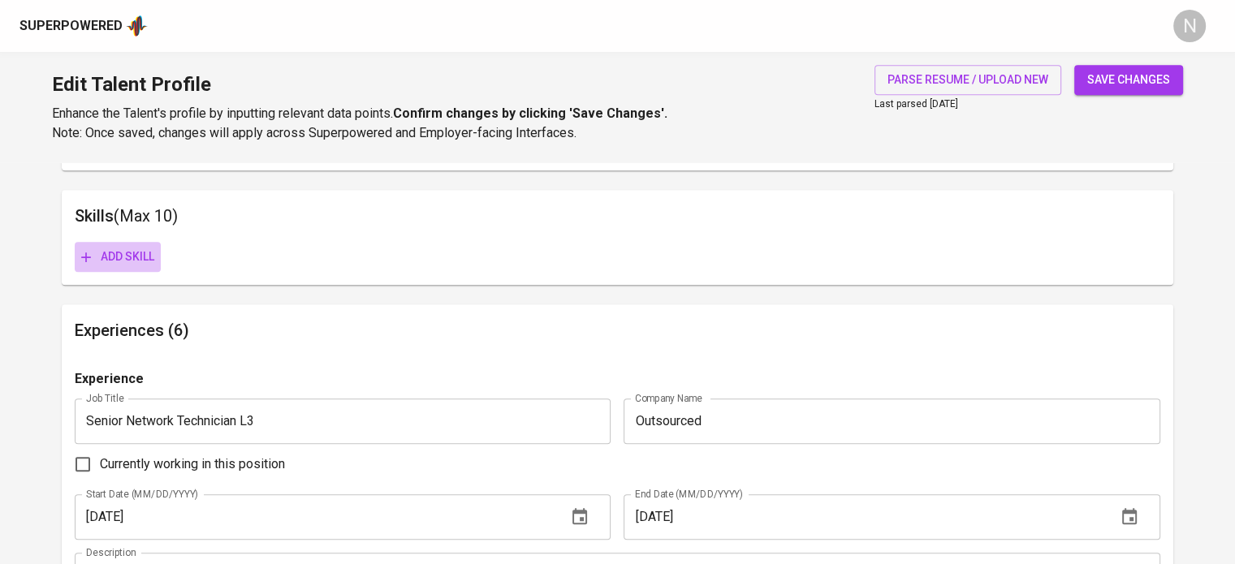
click at [159, 259] on button "Add skill" at bounding box center [118, 257] width 86 height 30
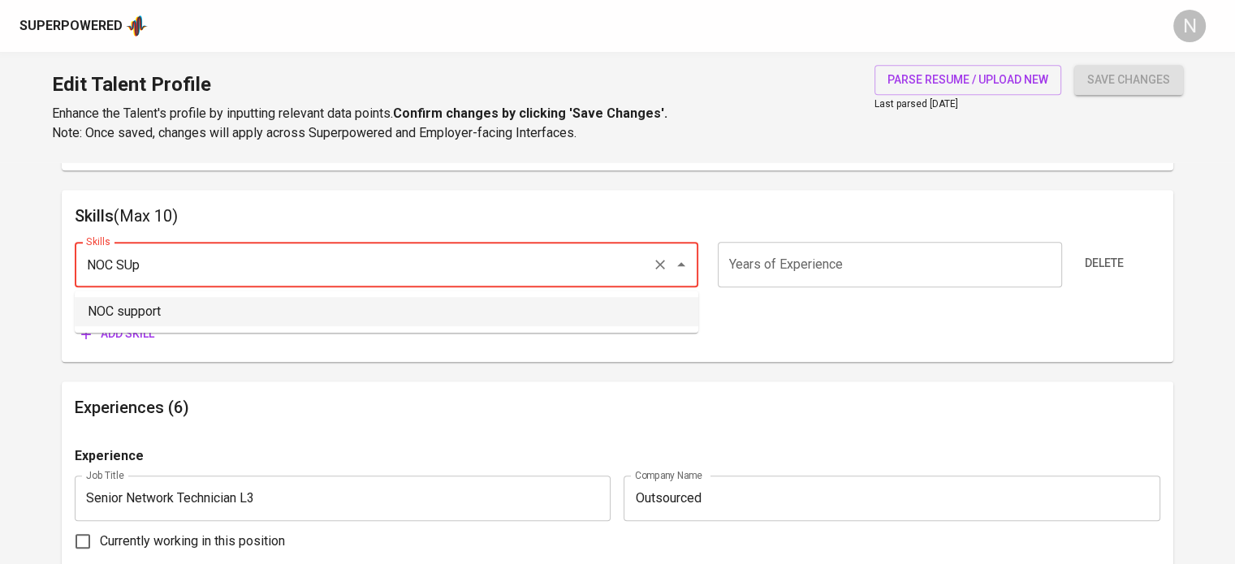
type input "NOC support"
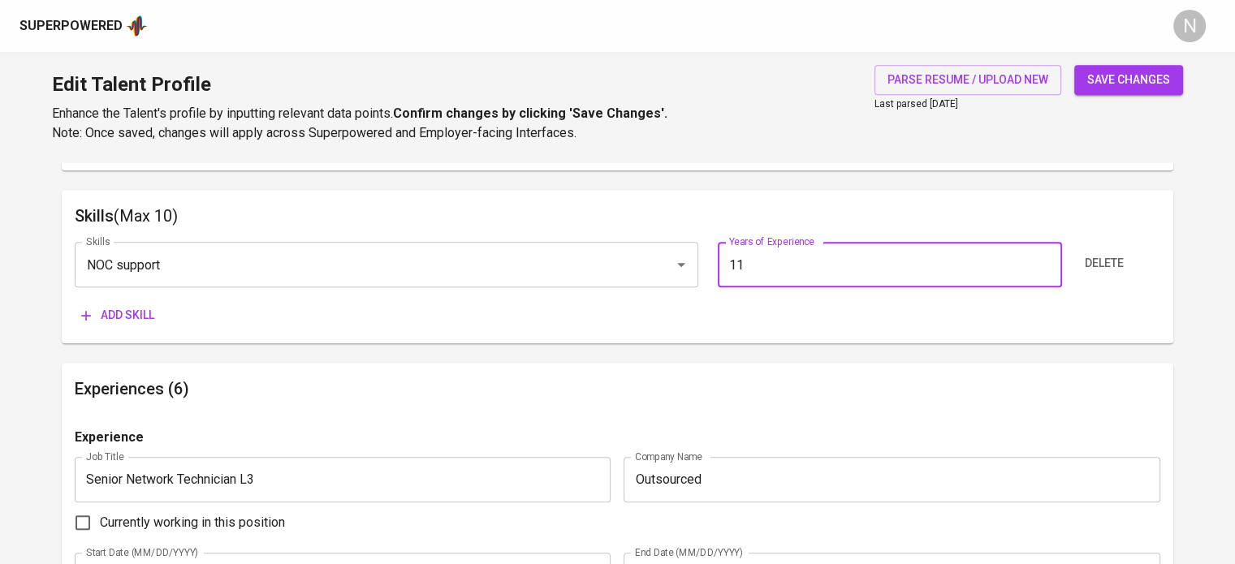
type input "11"
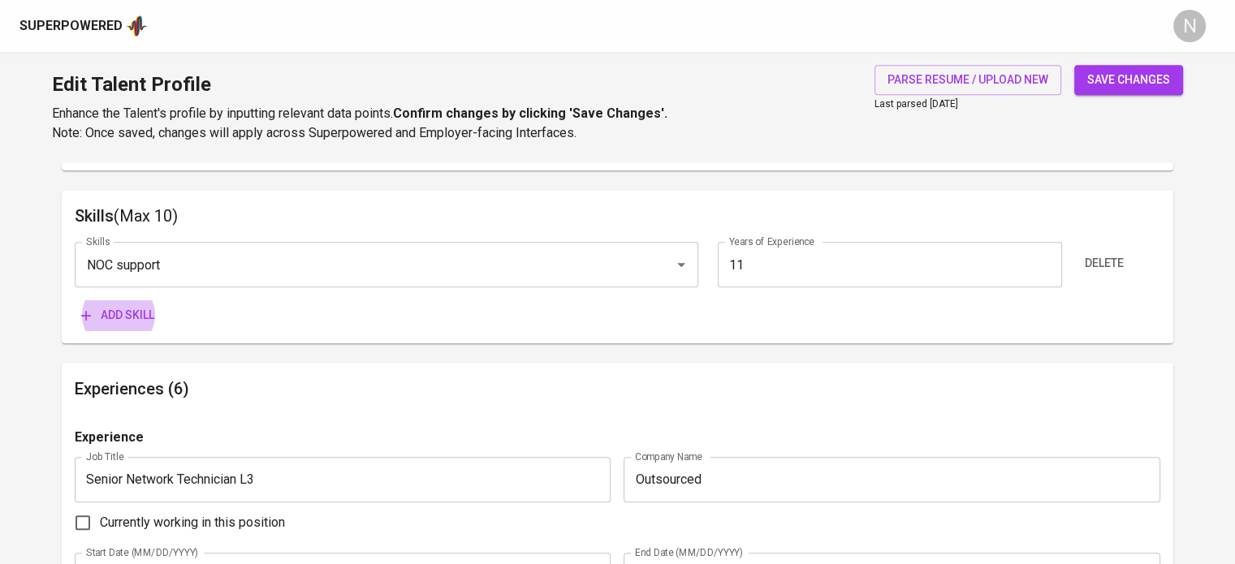
click at [75, 300] on button "Add skill" at bounding box center [118, 315] width 86 height 30
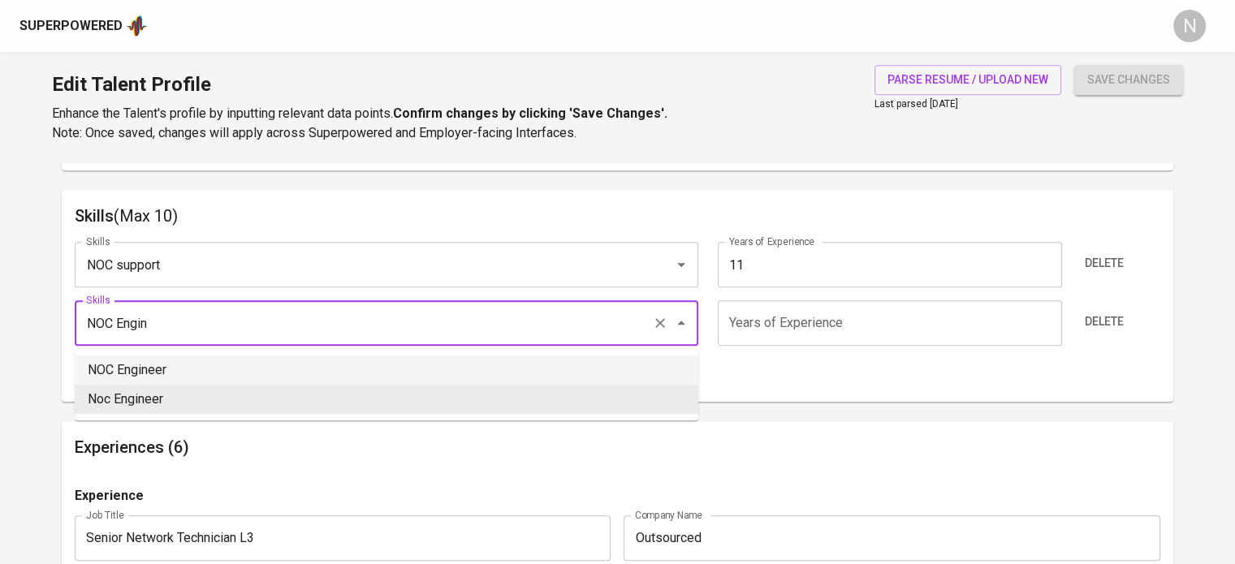
type input "NOC Engineer"
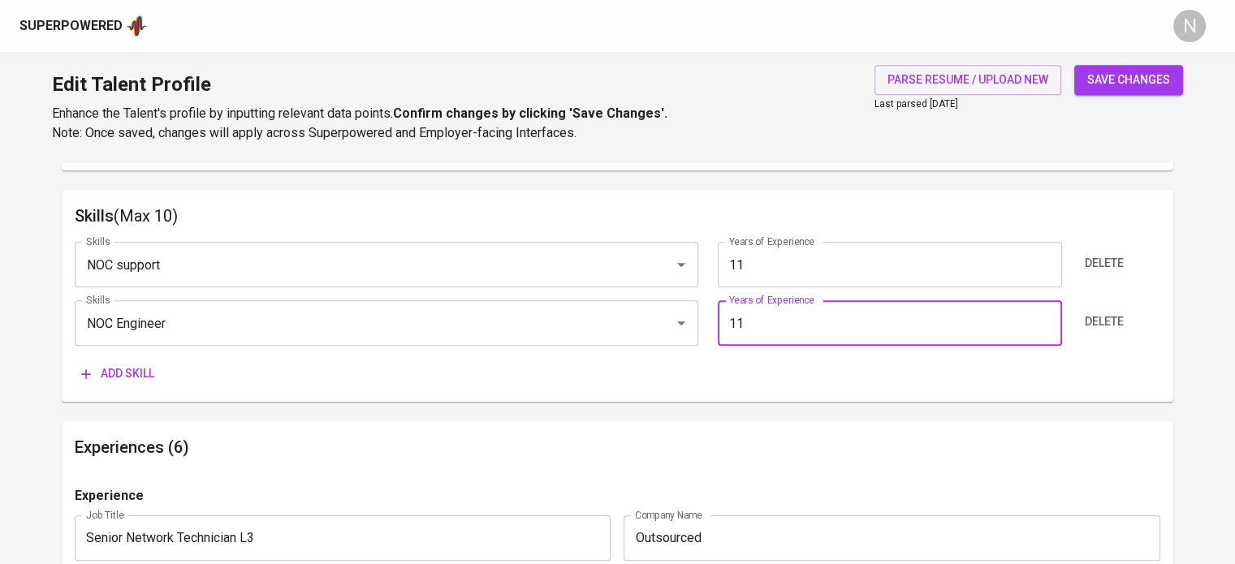
type input "11"
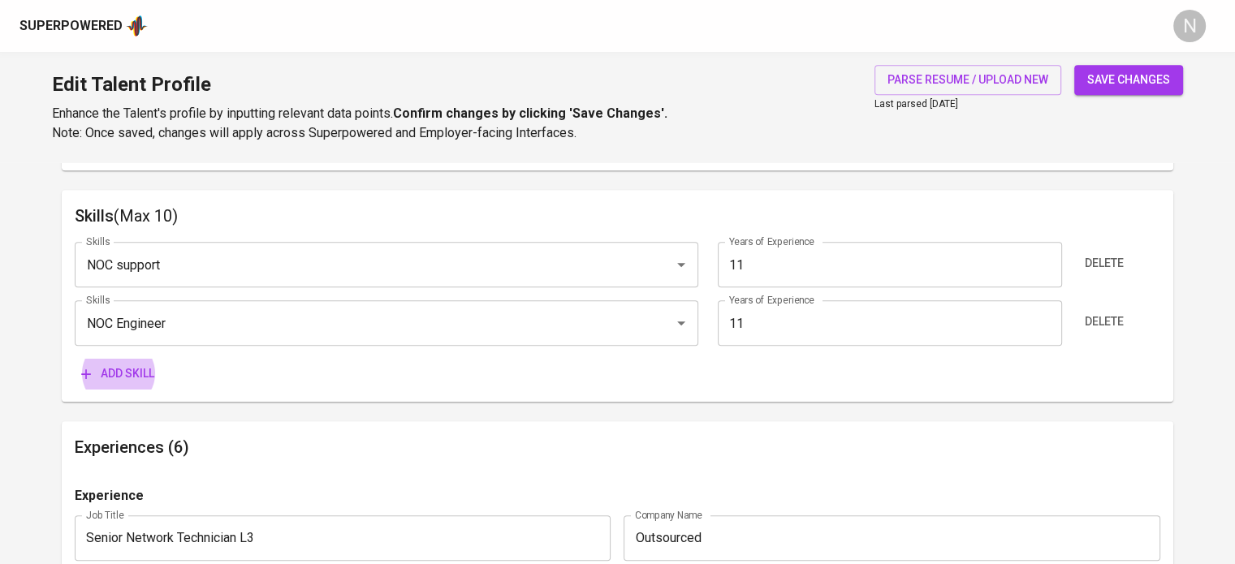
click at [75, 359] on button "Add skill" at bounding box center [118, 374] width 86 height 30
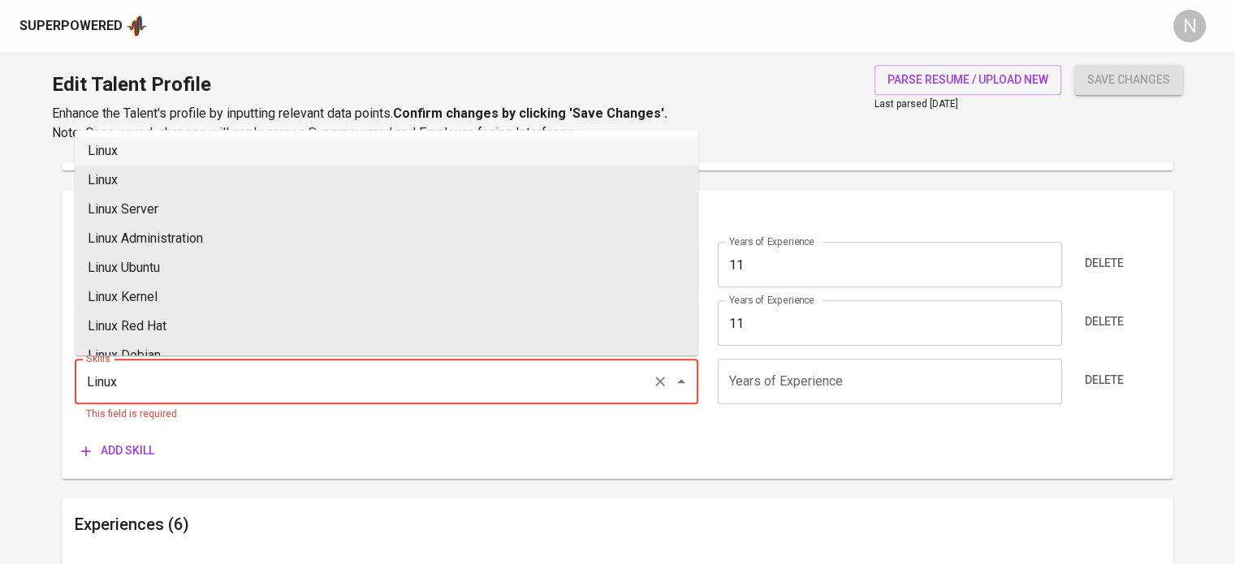
type input "Linux"
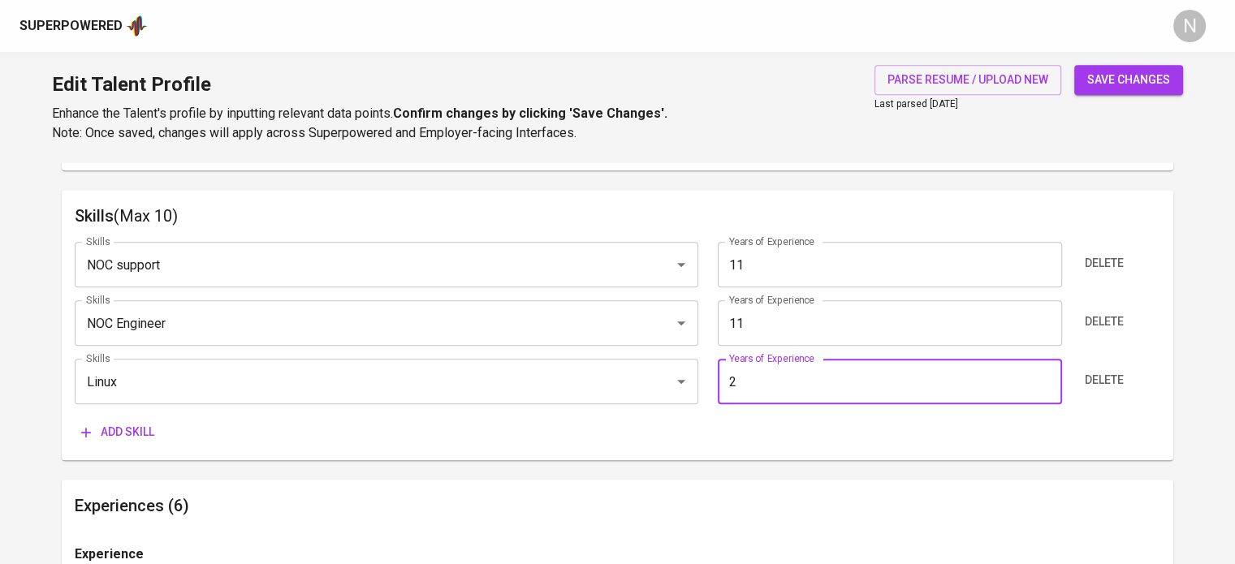
type input "2"
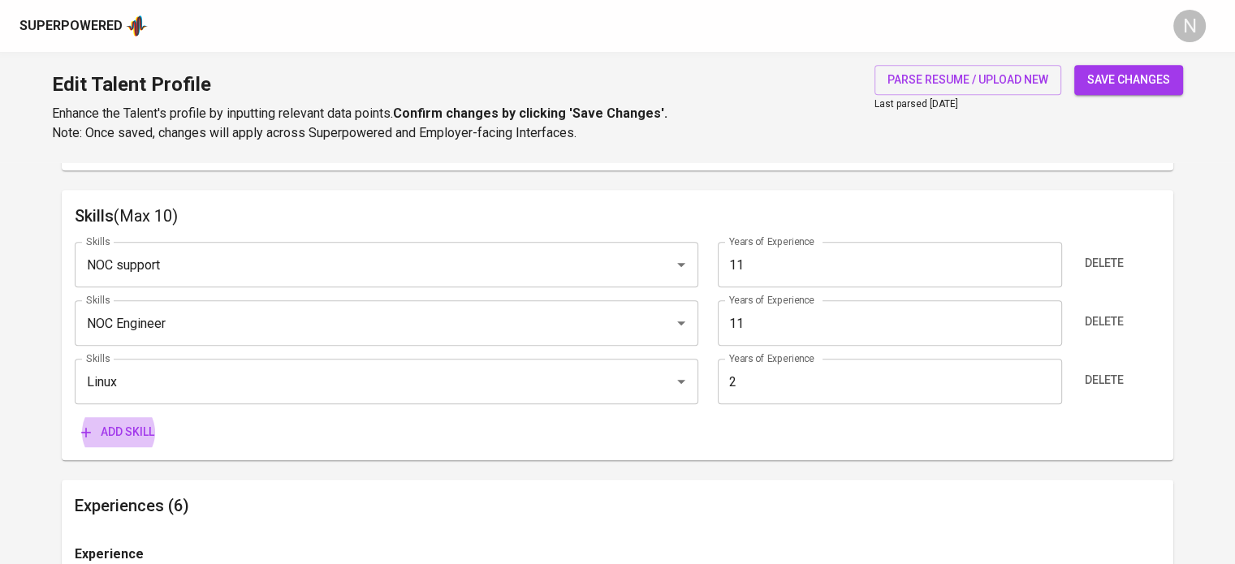
click at [75, 417] on button "Add skill" at bounding box center [118, 432] width 86 height 30
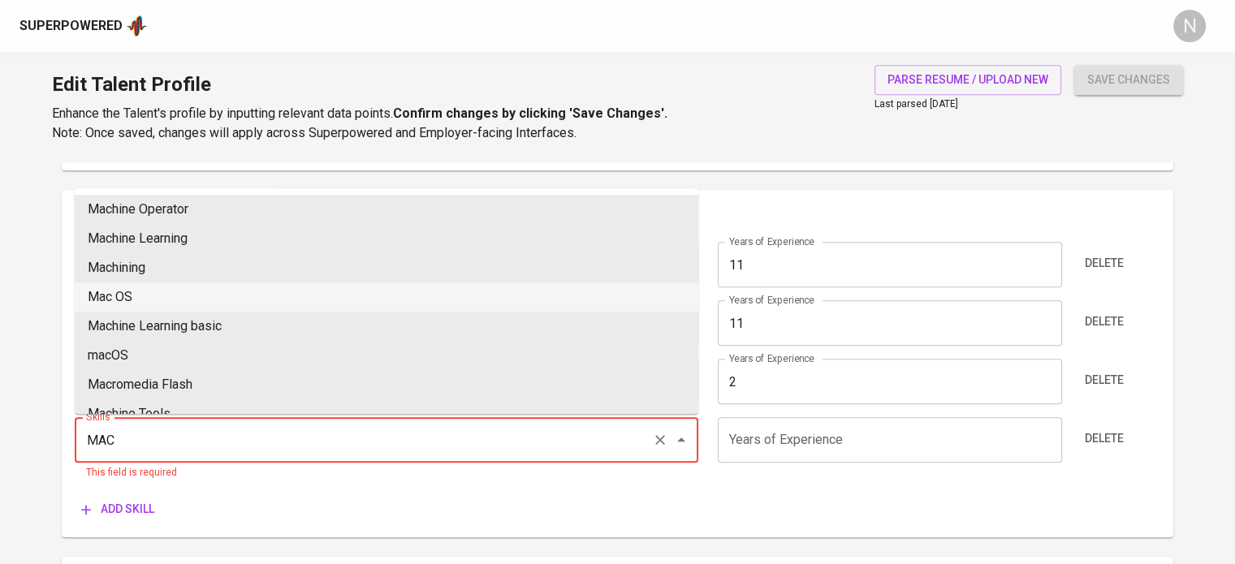
type input "Mac OS"
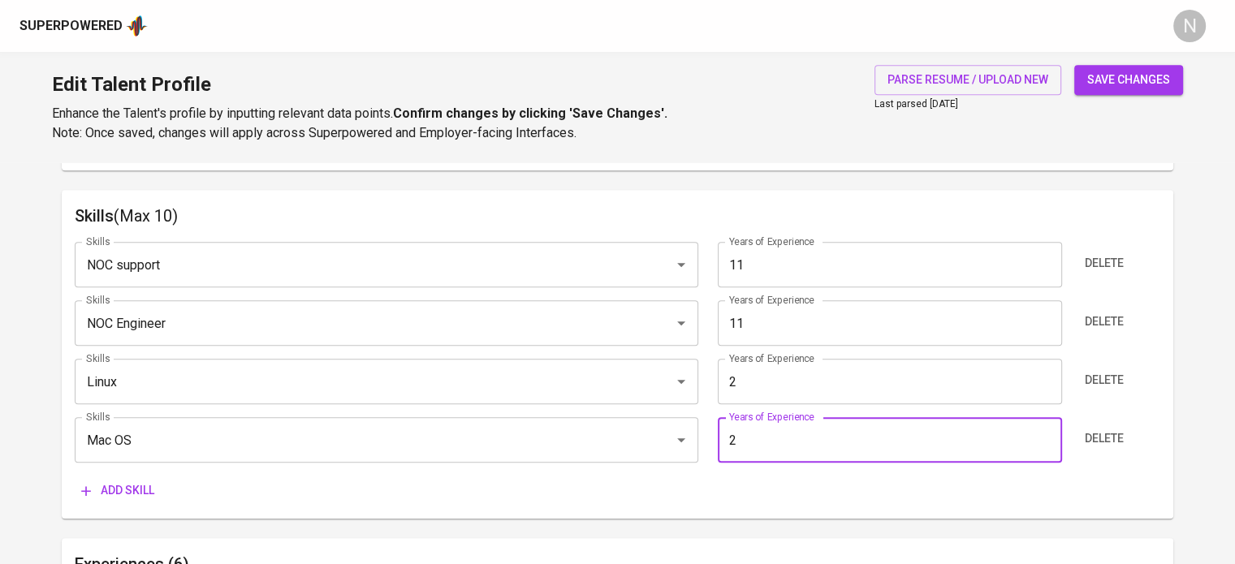
type input "2"
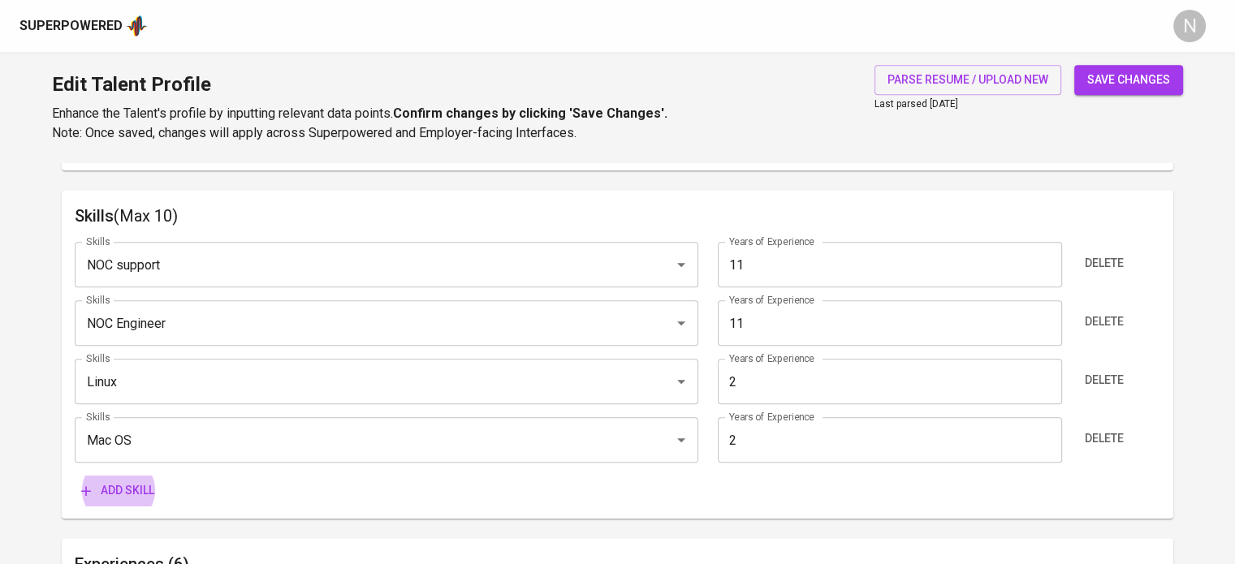
click at [75, 476] on button "Add skill" at bounding box center [118, 491] width 86 height 30
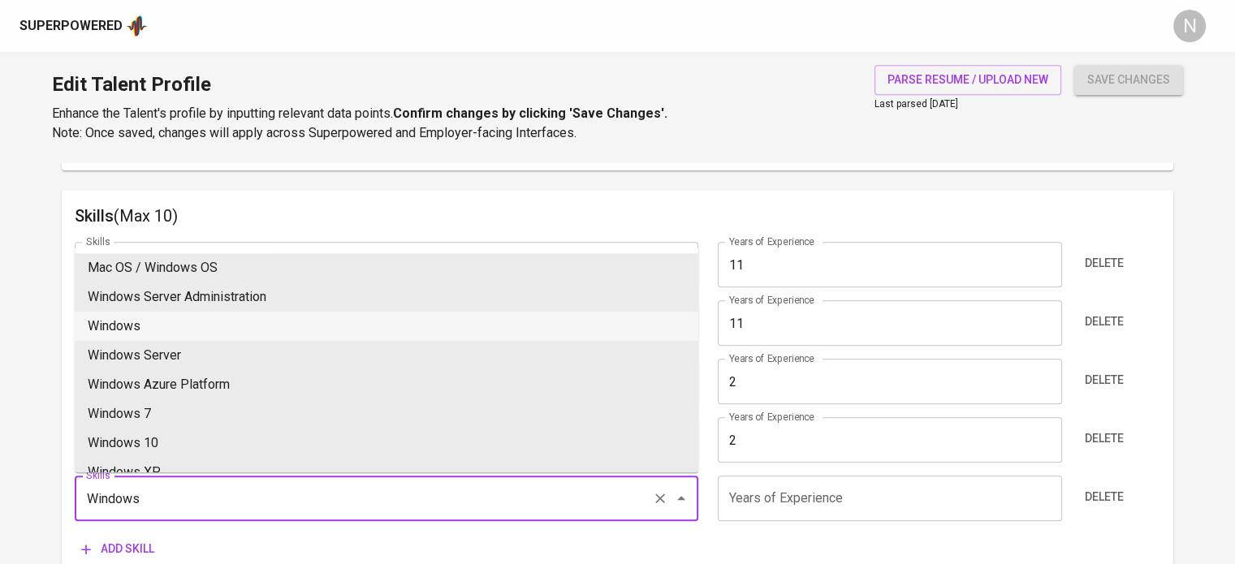
type input "Windows"
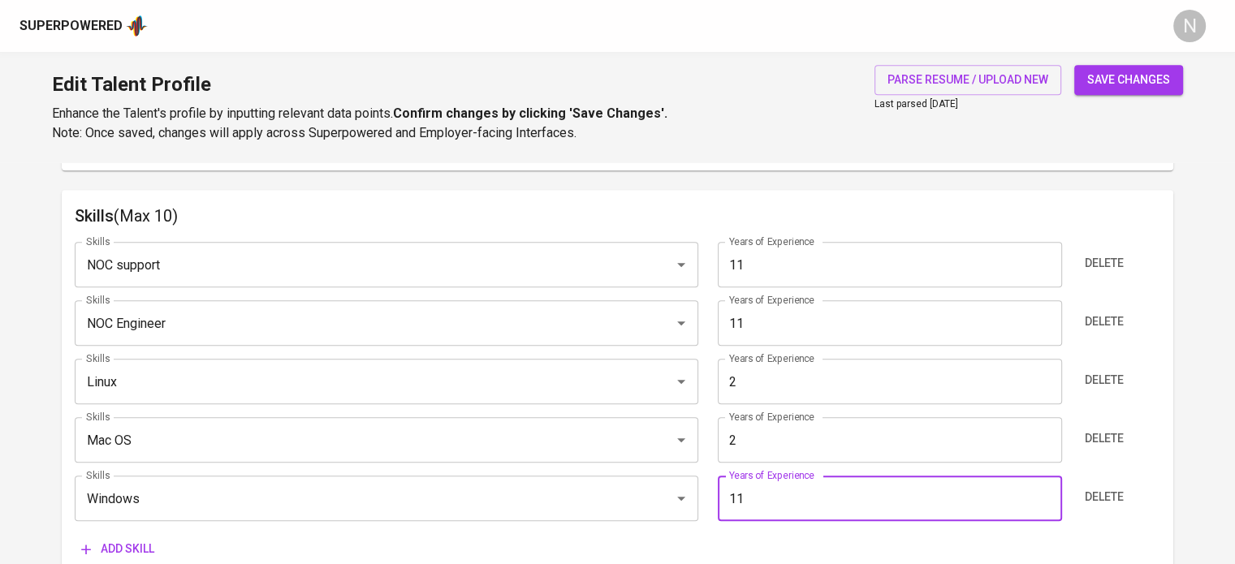
type input "11"
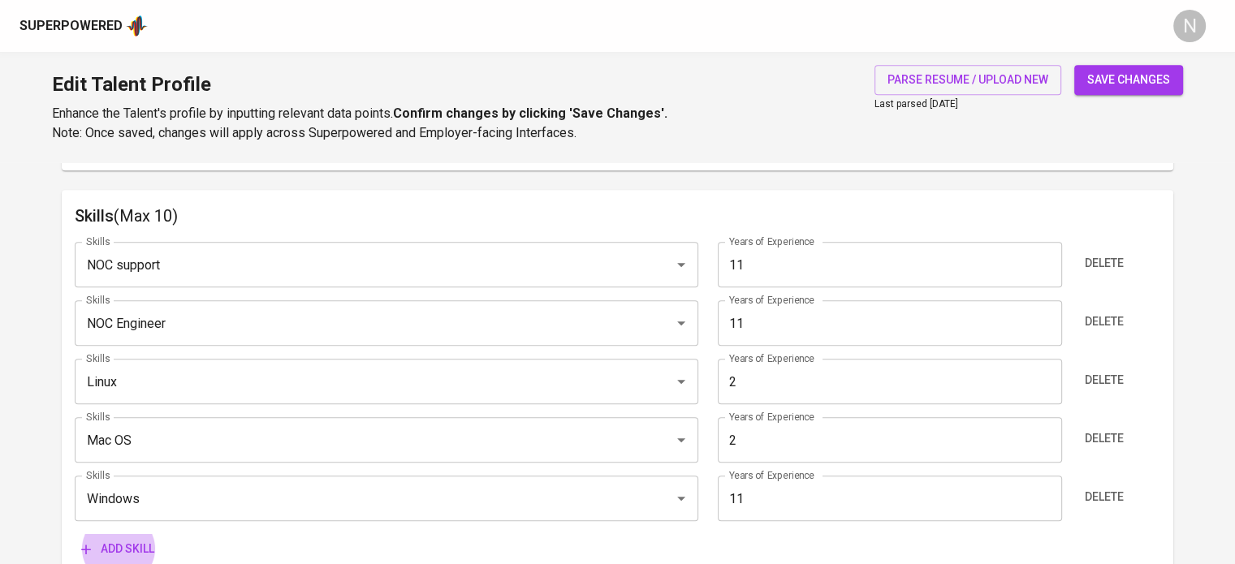
click at [75, 534] on button "Add skill" at bounding box center [118, 549] width 86 height 30
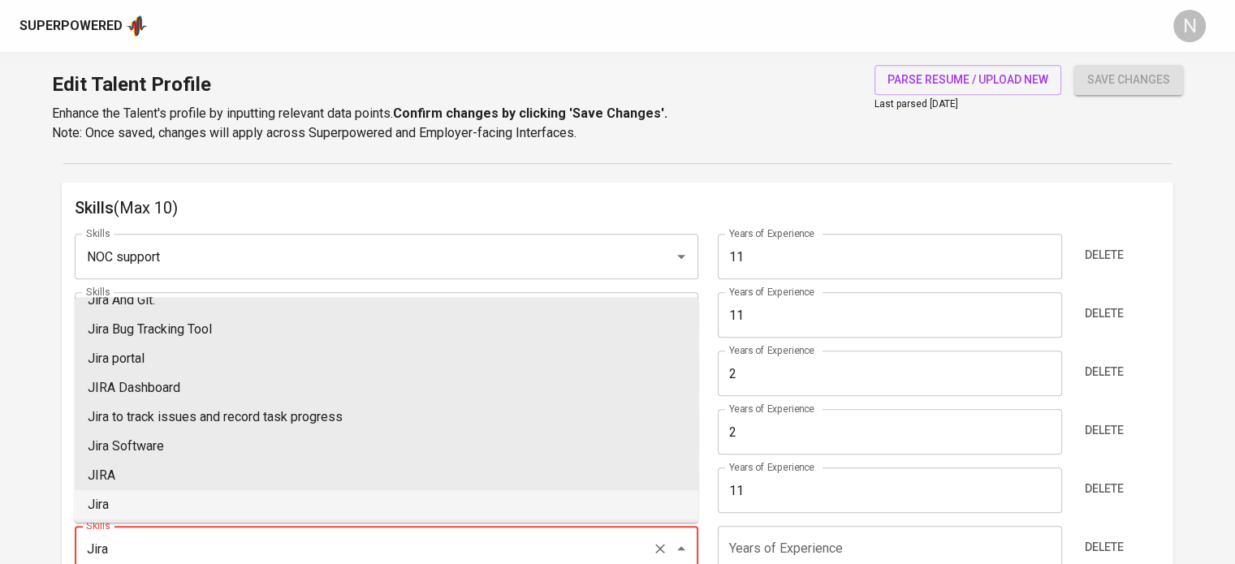
scroll to position [456, 0]
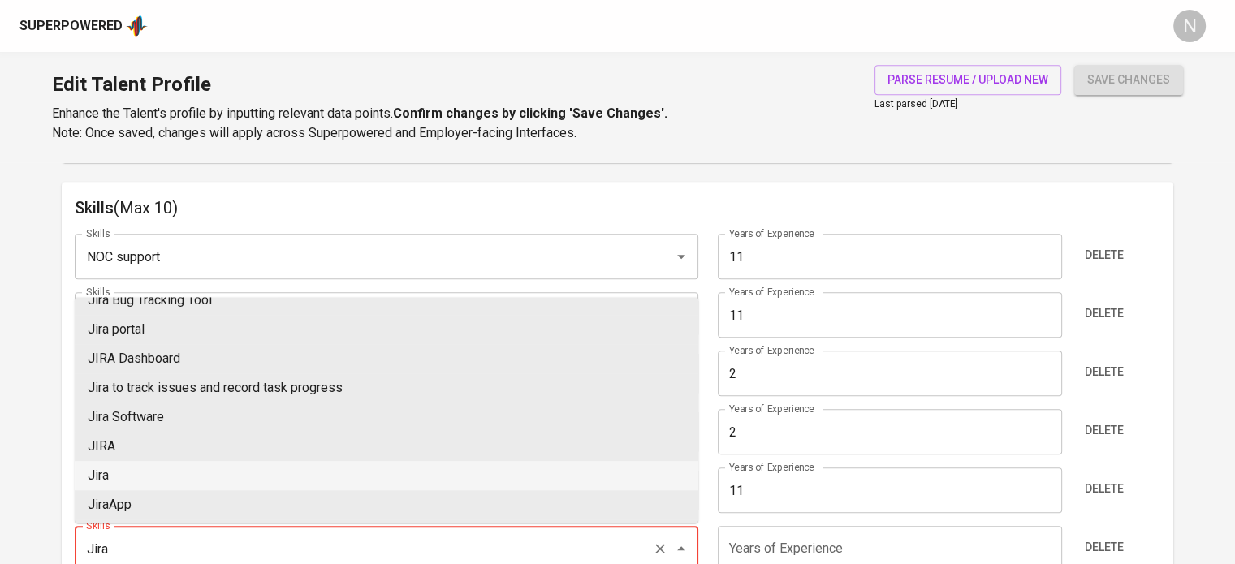
type input "Jira"
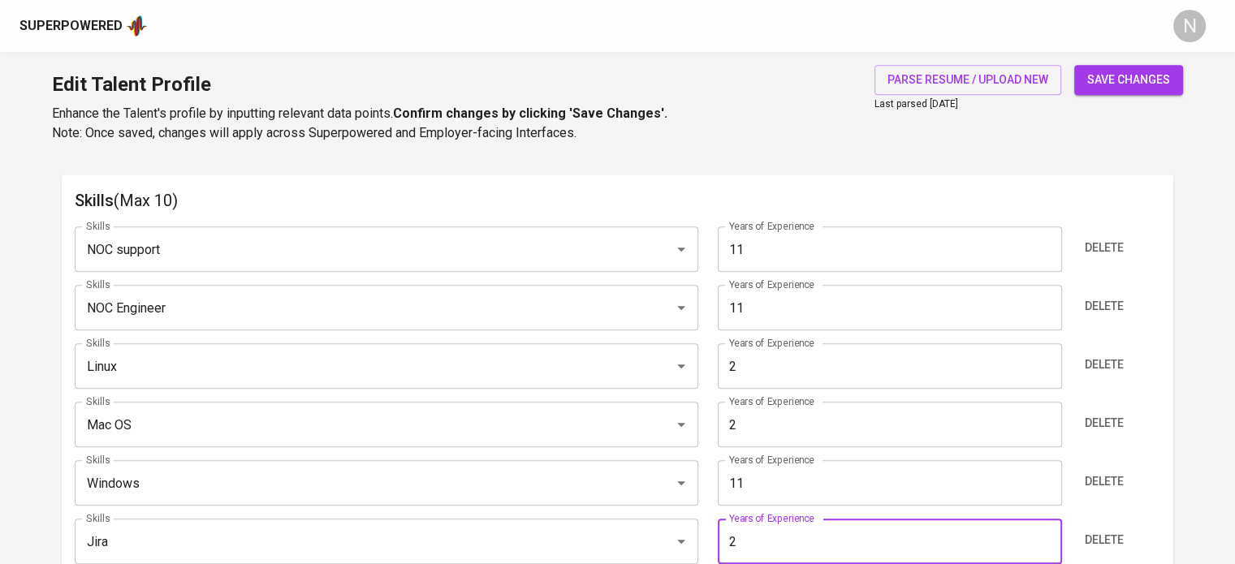
type input "2"
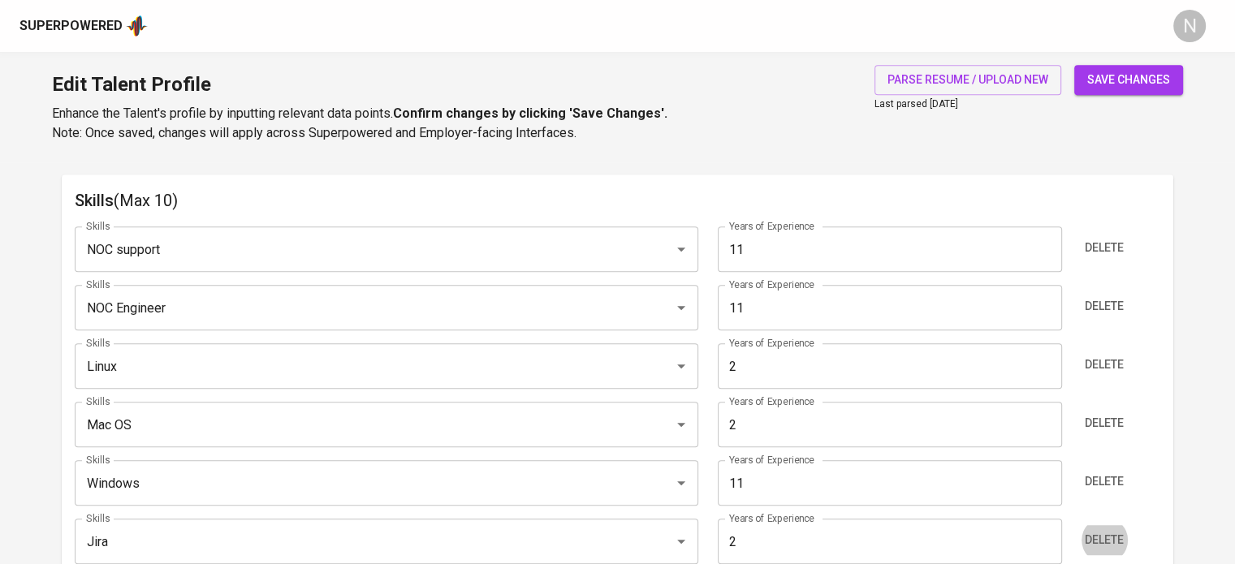
scroll to position [1136, 0]
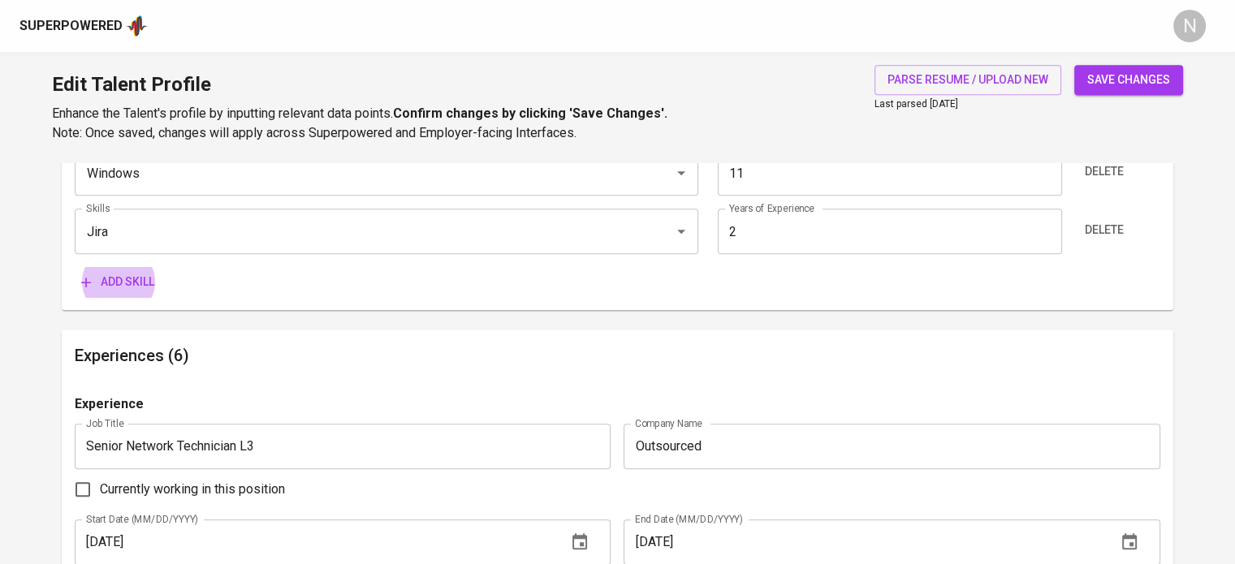
click at [75, 267] on button "Add skill" at bounding box center [118, 282] width 86 height 30
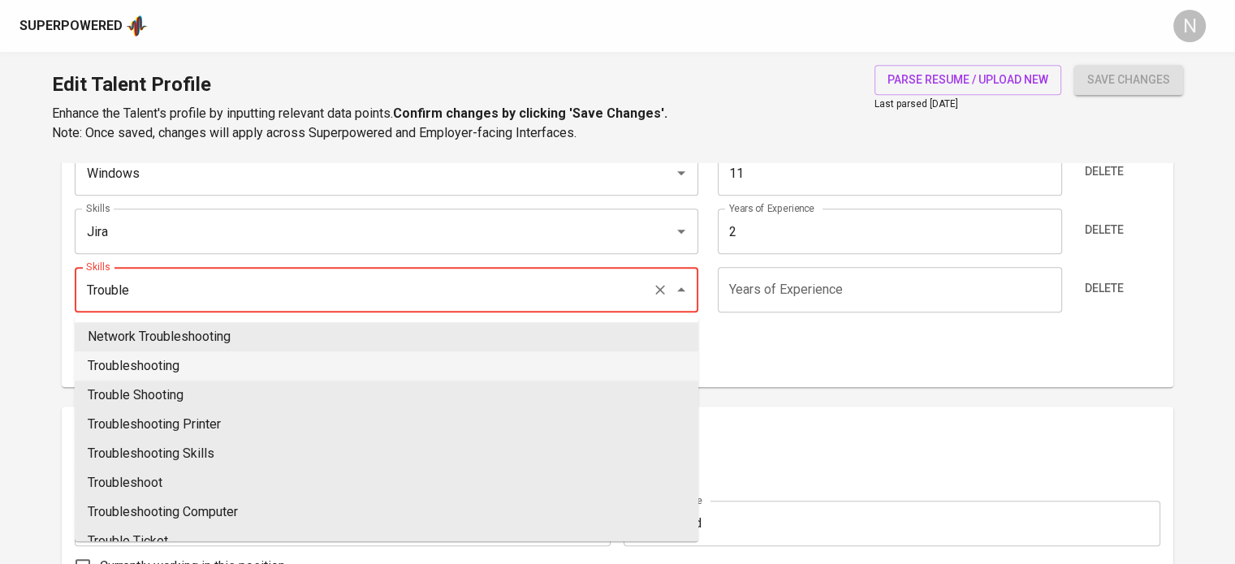
type input "Troubleshooting"
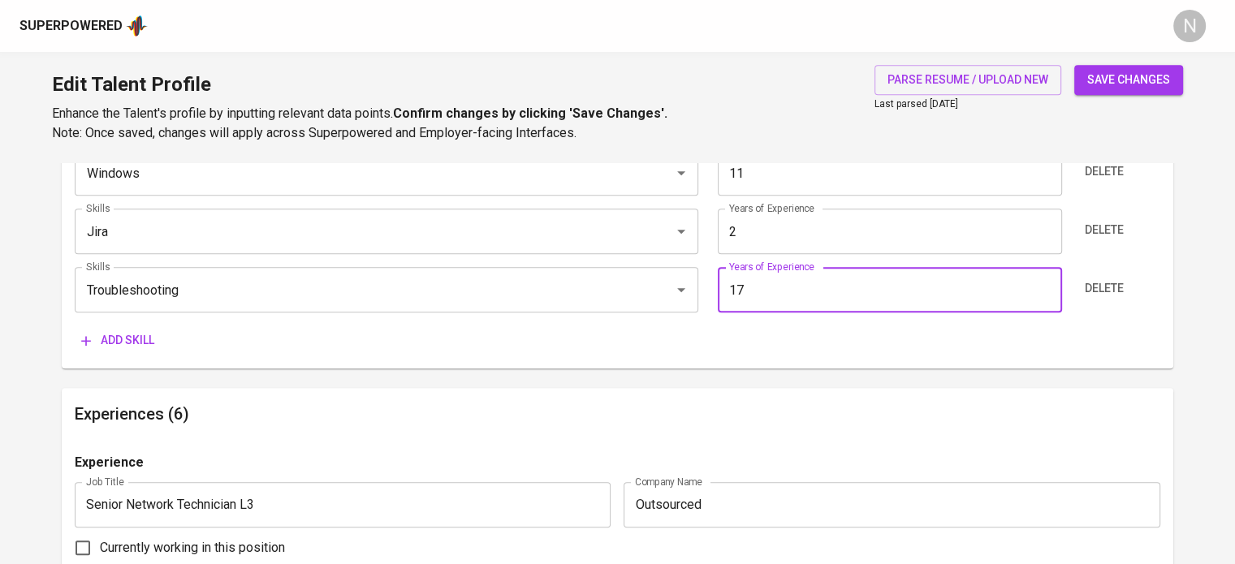
type input "17"
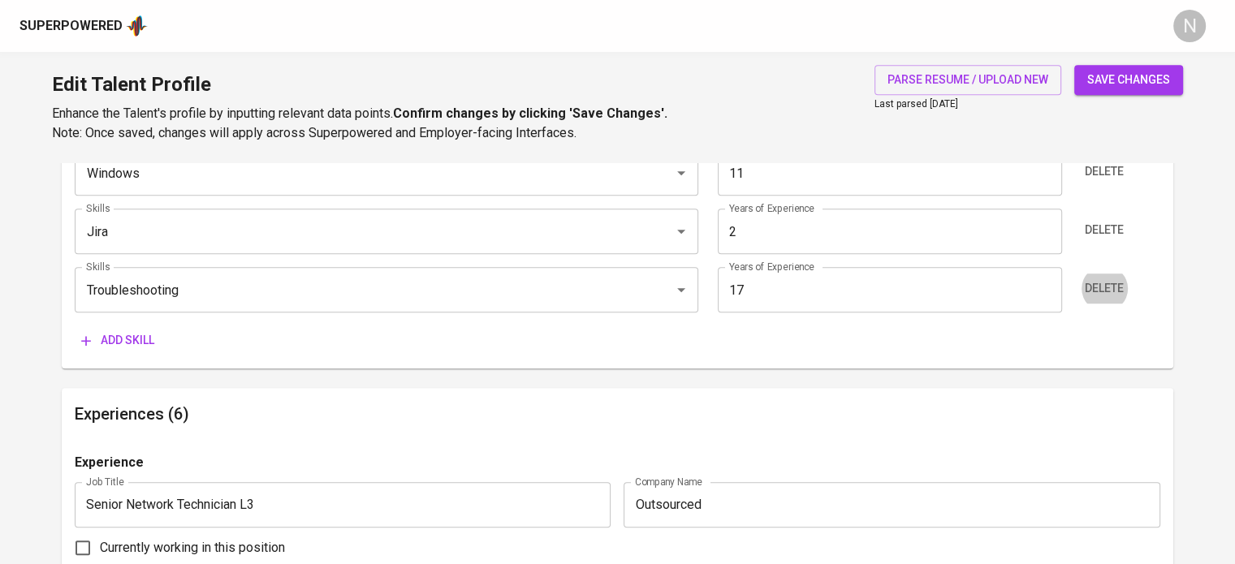
click at [75, 326] on button "Add skill" at bounding box center [118, 341] width 86 height 30
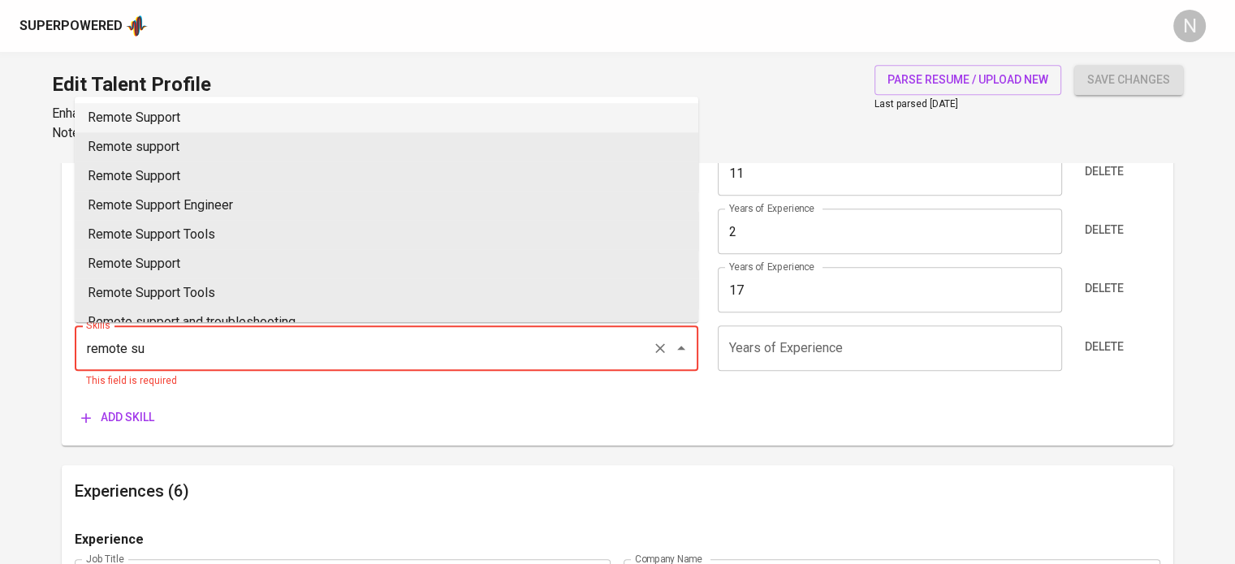
type input "Remote Support"
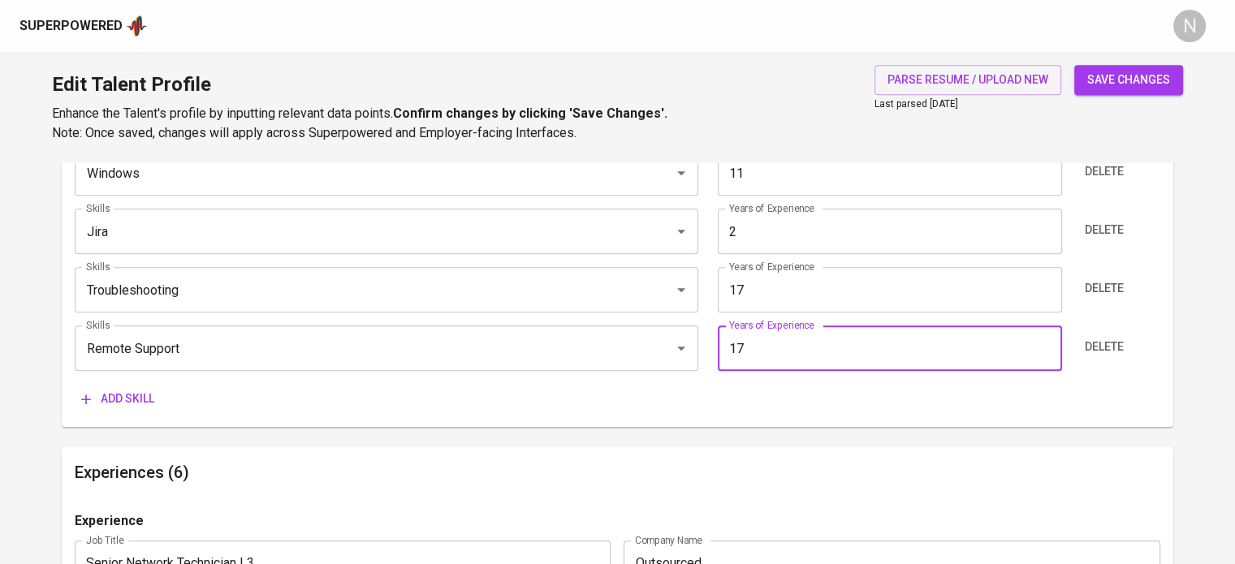
type input "17"
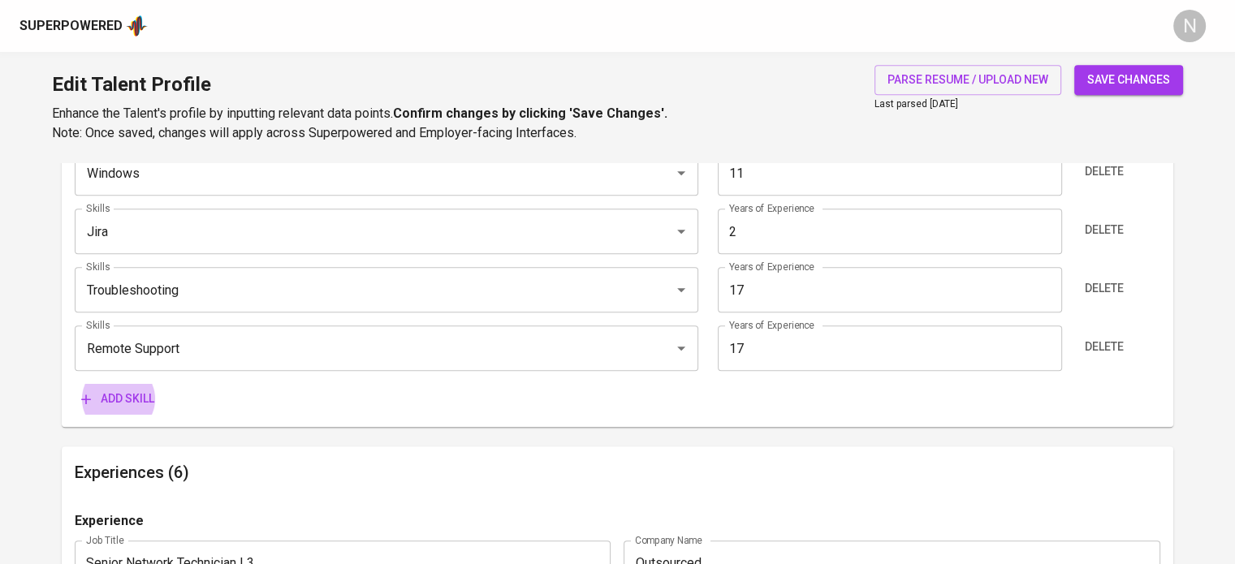
click at [75, 384] on button "Add skill" at bounding box center [118, 399] width 86 height 30
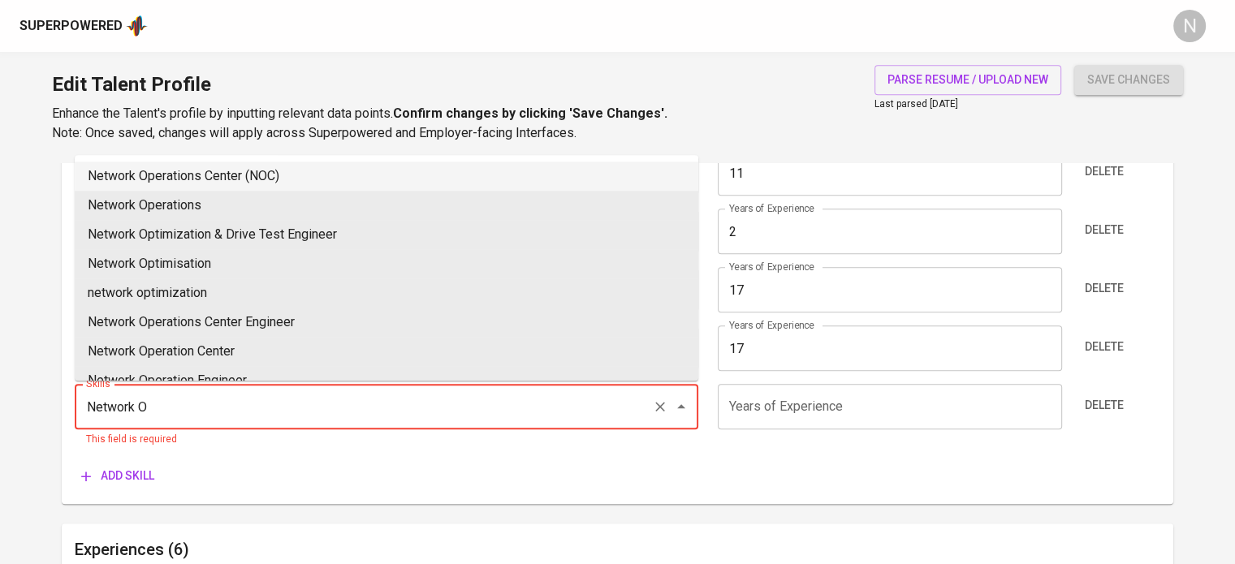
type input "Network Operations Center (NOC)"
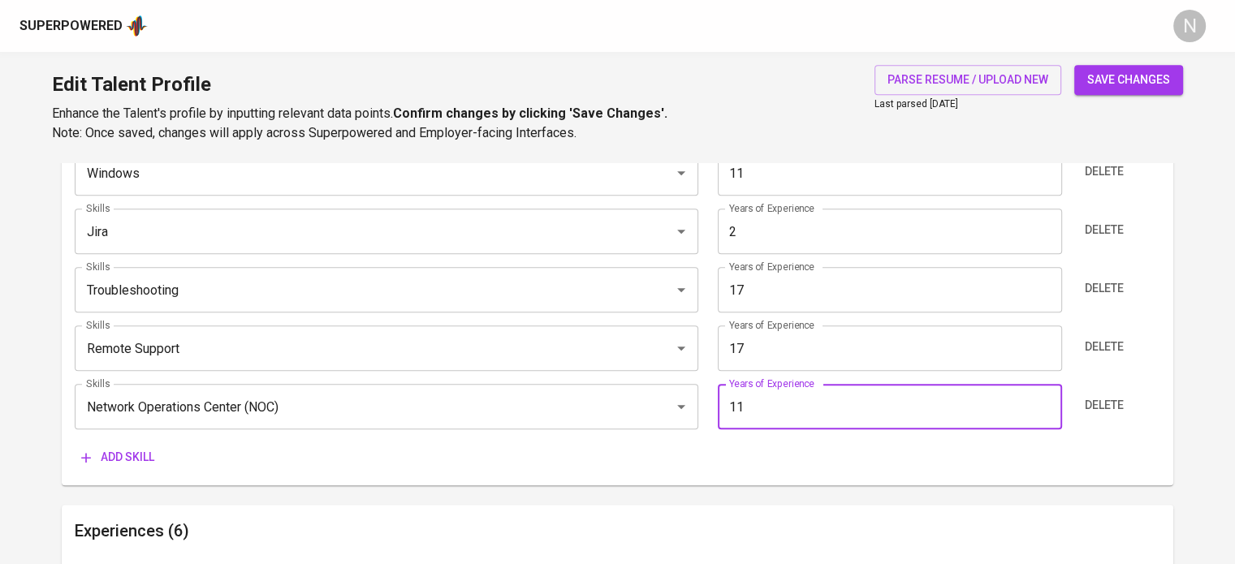
type input "11"
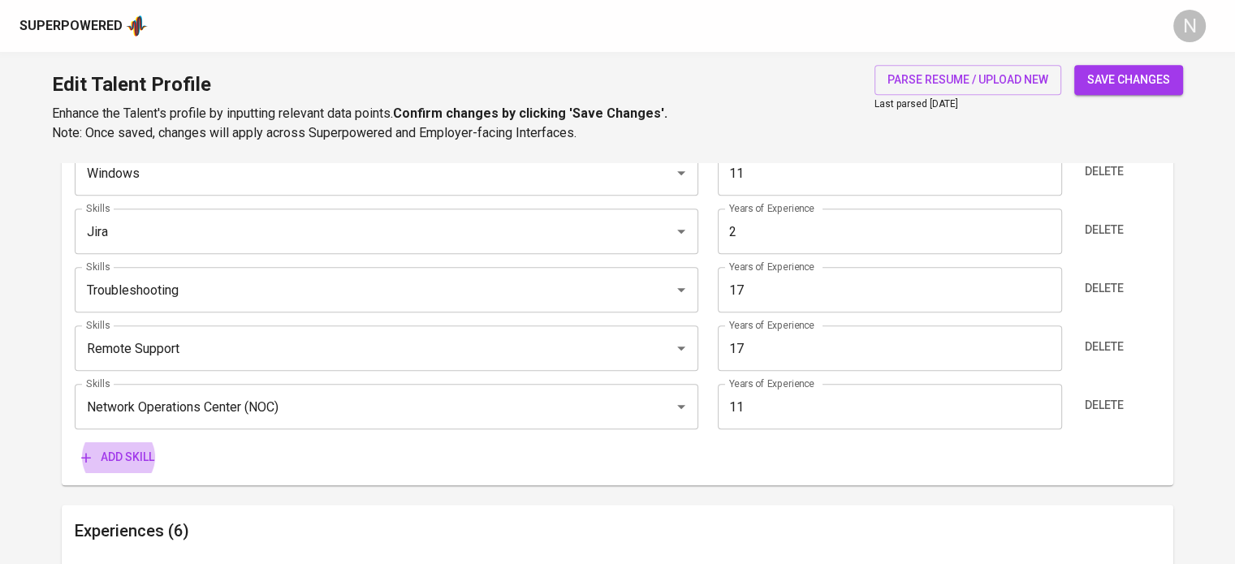
click at [75, 442] on button "Add skill" at bounding box center [118, 457] width 86 height 30
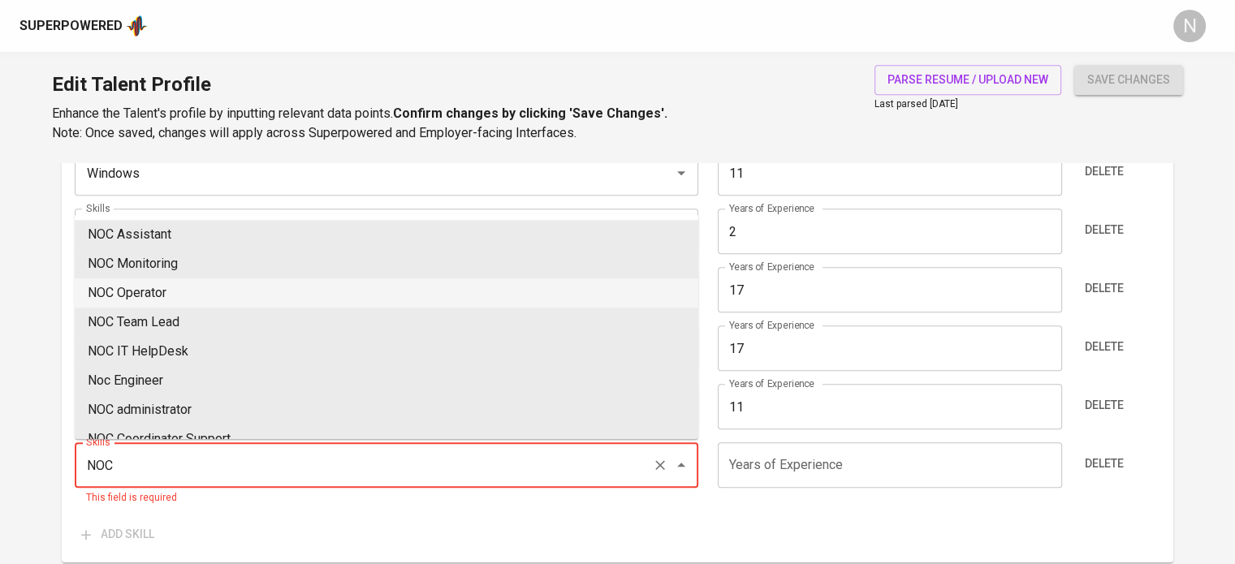
type input "NOC"
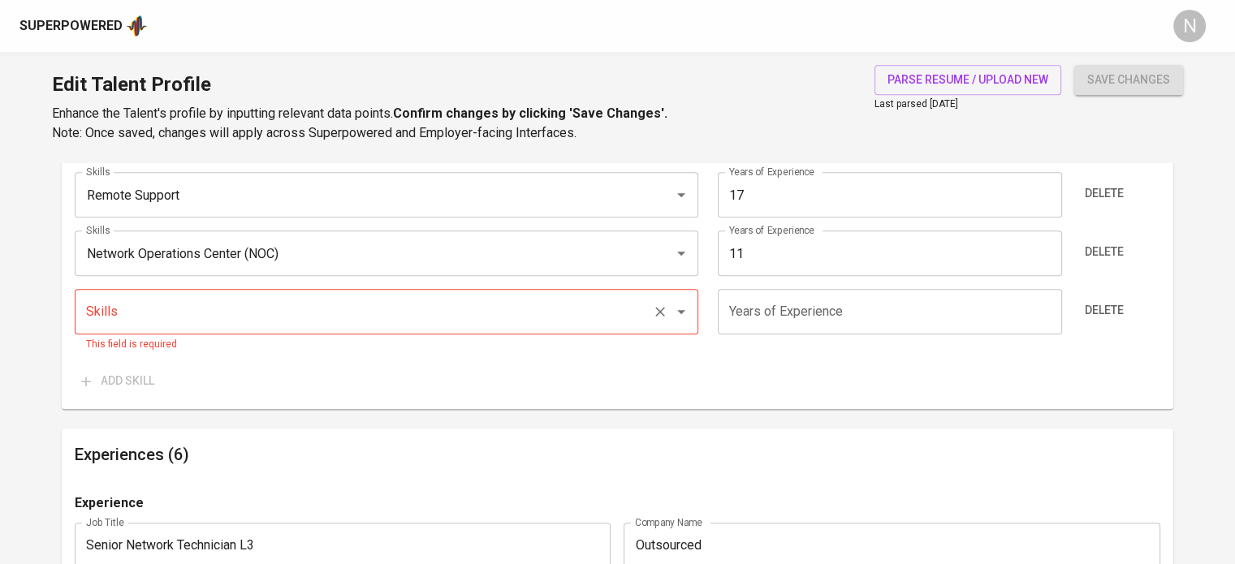
scroll to position [1298, 0]
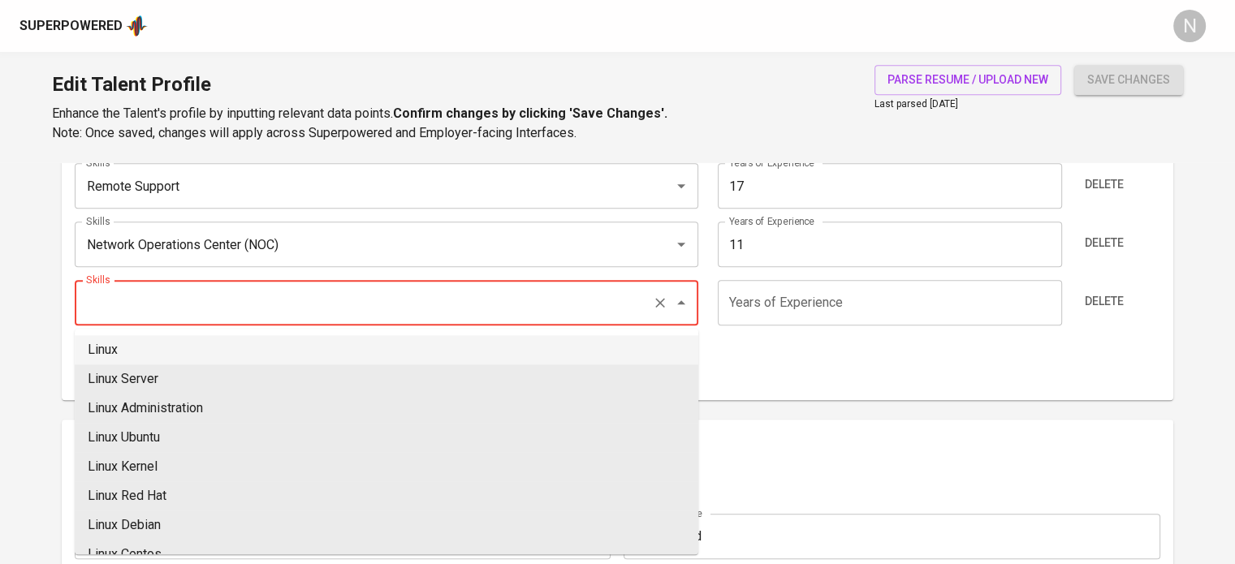
click at [151, 292] on input "Skills" at bounding box center [363, 302] width 563 height 31
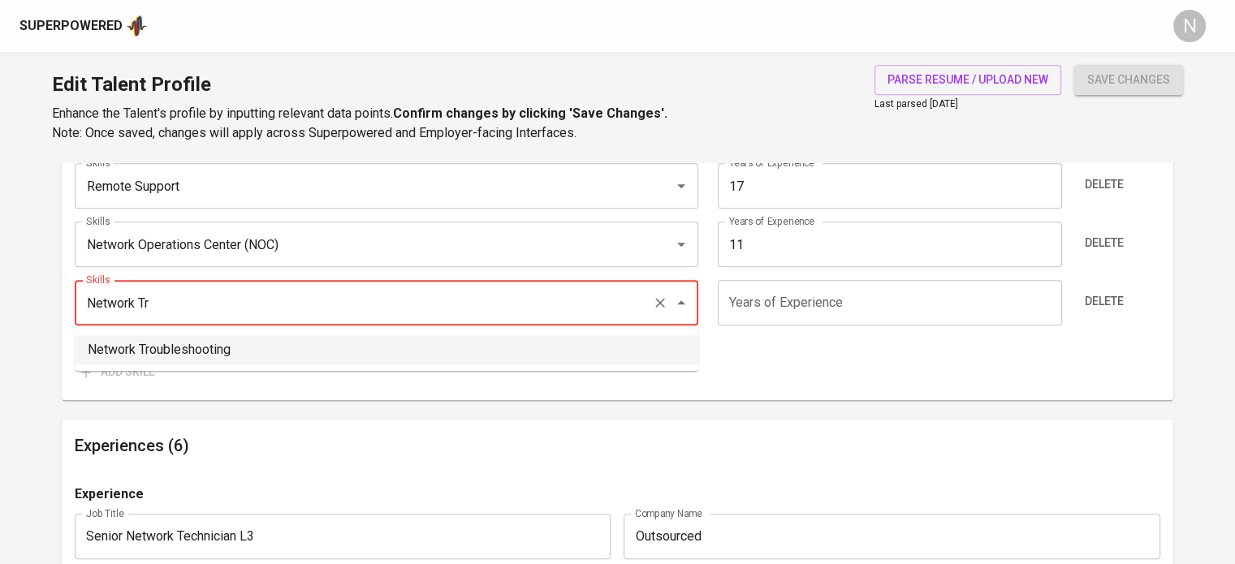
type input "Network Troubleshooting"
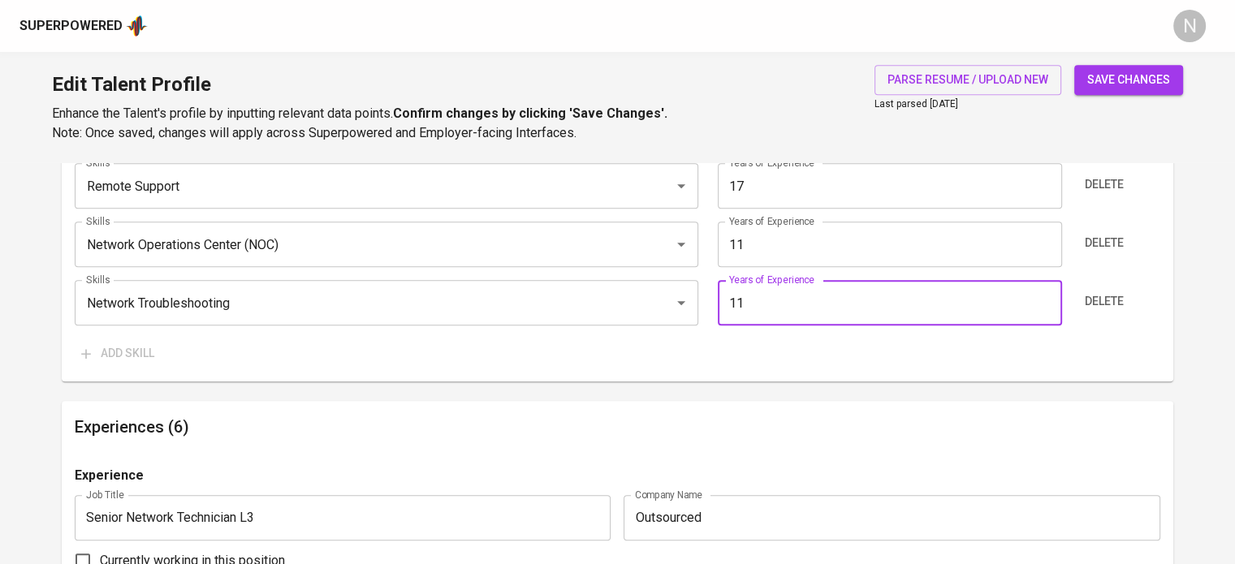
type input "11"
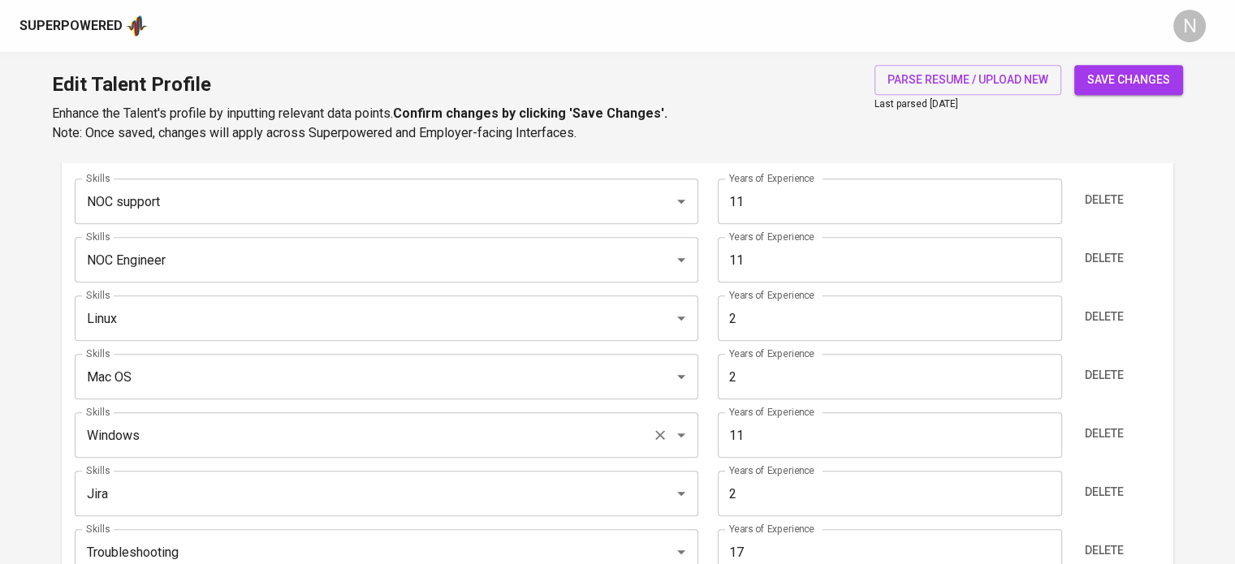
scroll to position [811, 0]
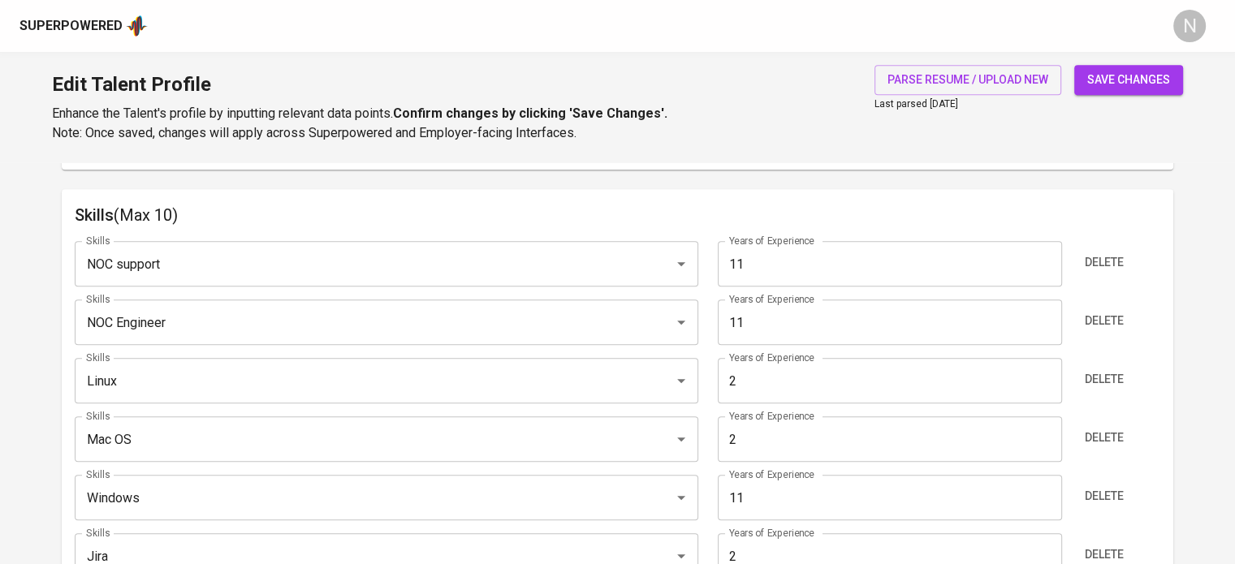
click at [1137, 74] on span "save changes" at bounding box center [1128, 80] width 83 height 20
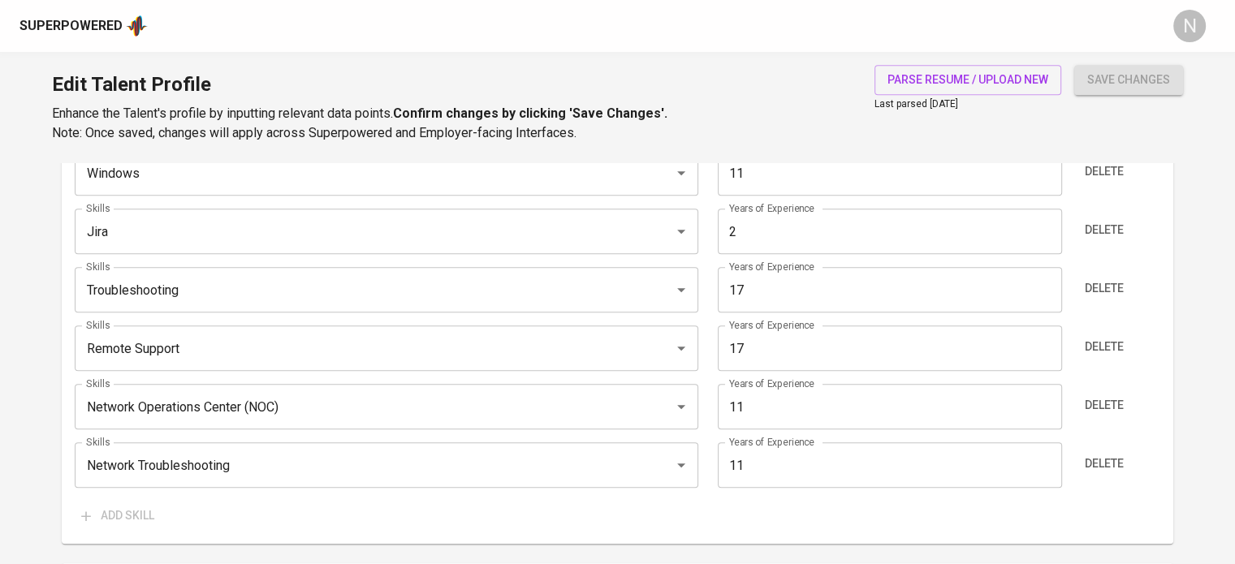
scroll to position [1312, 0]
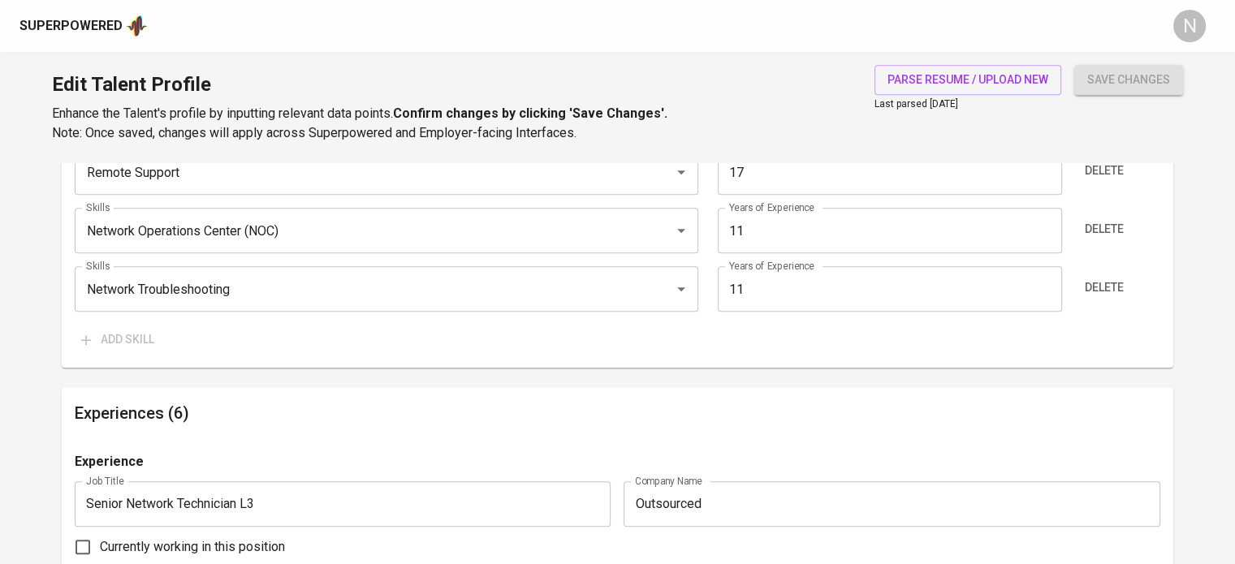
type input "Remote Support"
type input "17"
type input "Troubleshooting"
type input "17"
type input "NOC support"
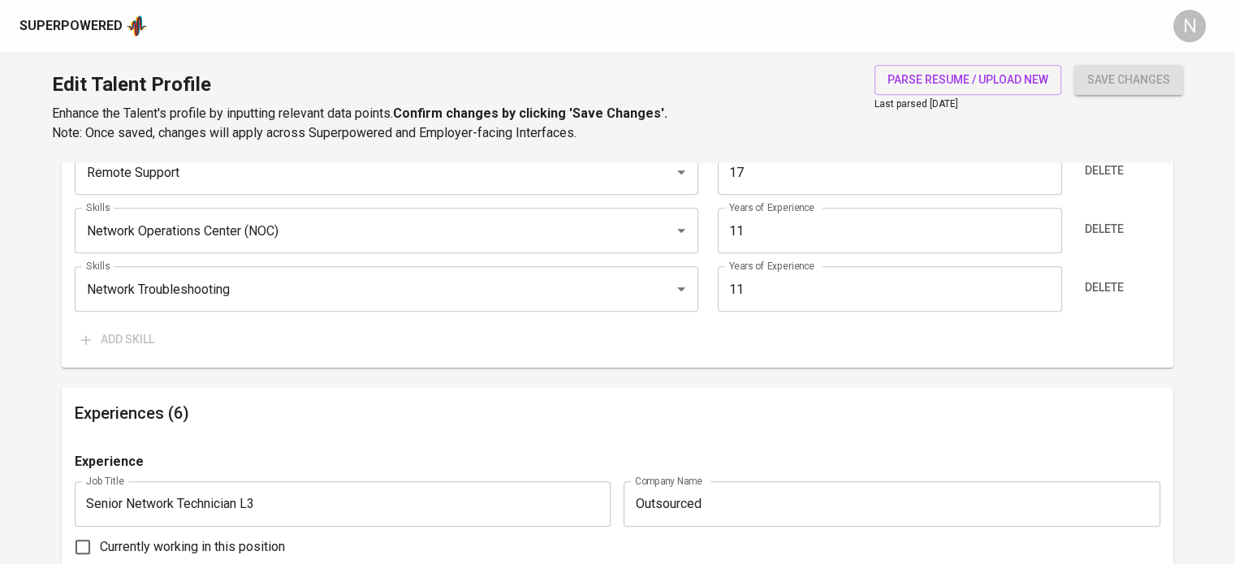
type input "11"
type input "Network Operations Center (NOC)"
type input "11"
type input "Microsoft Windows"
type input "NOC Engineer"
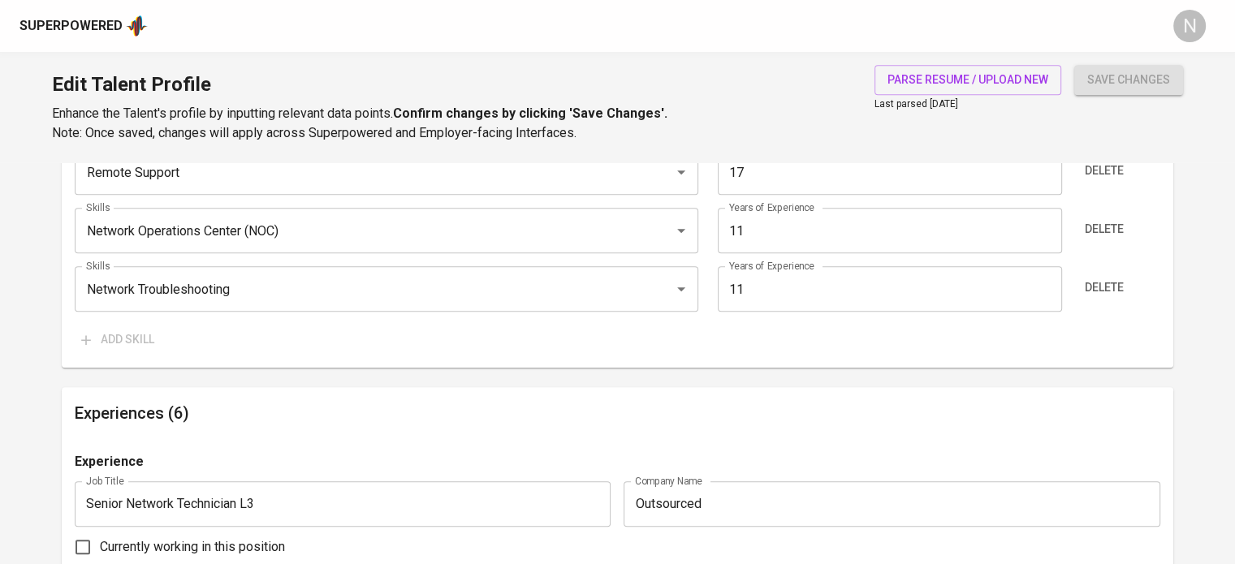
type input "11"
type input "Network Troubleshooting"
type input "11"
type input "Jira"
type input "2"
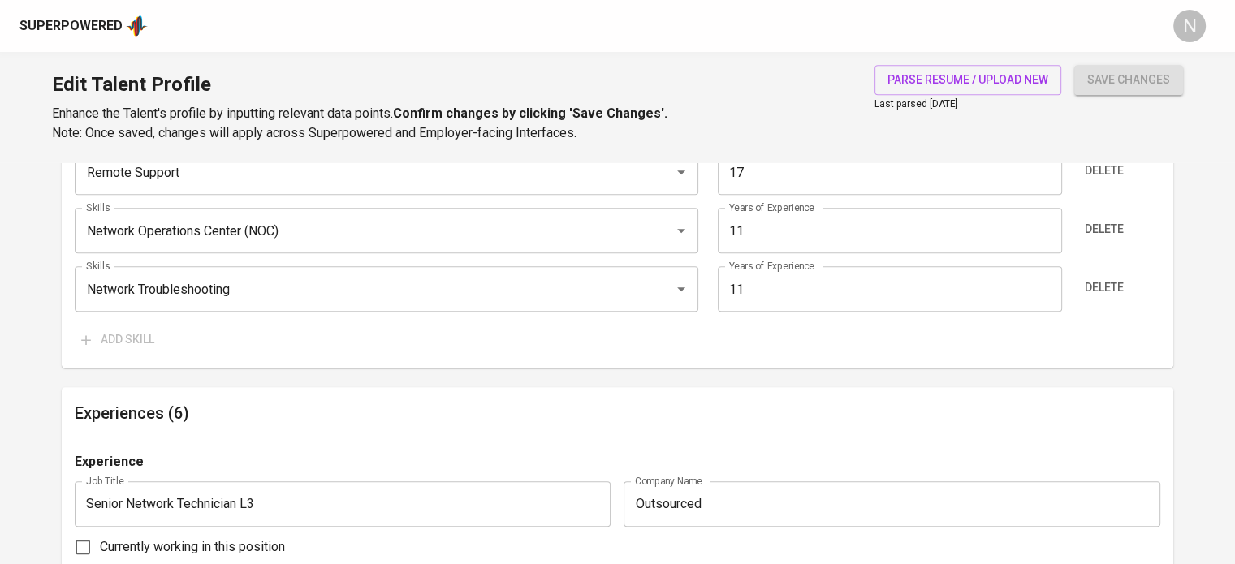
type input "Linux"
type input "2"
type input "macOS"
type input "2"
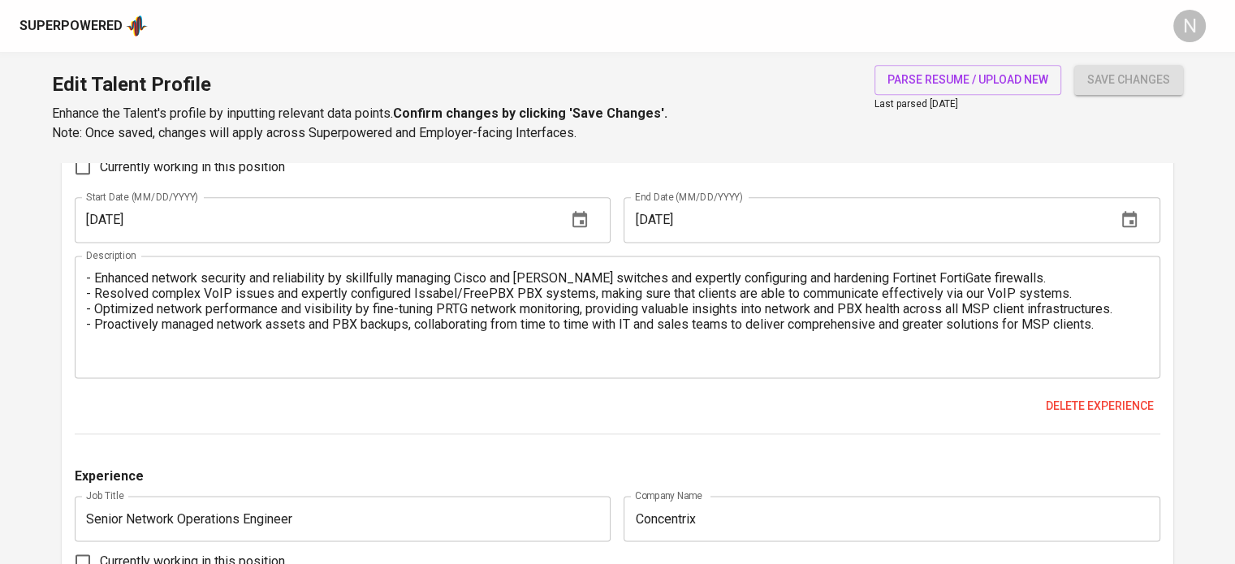
scroll to position [2104, 0]
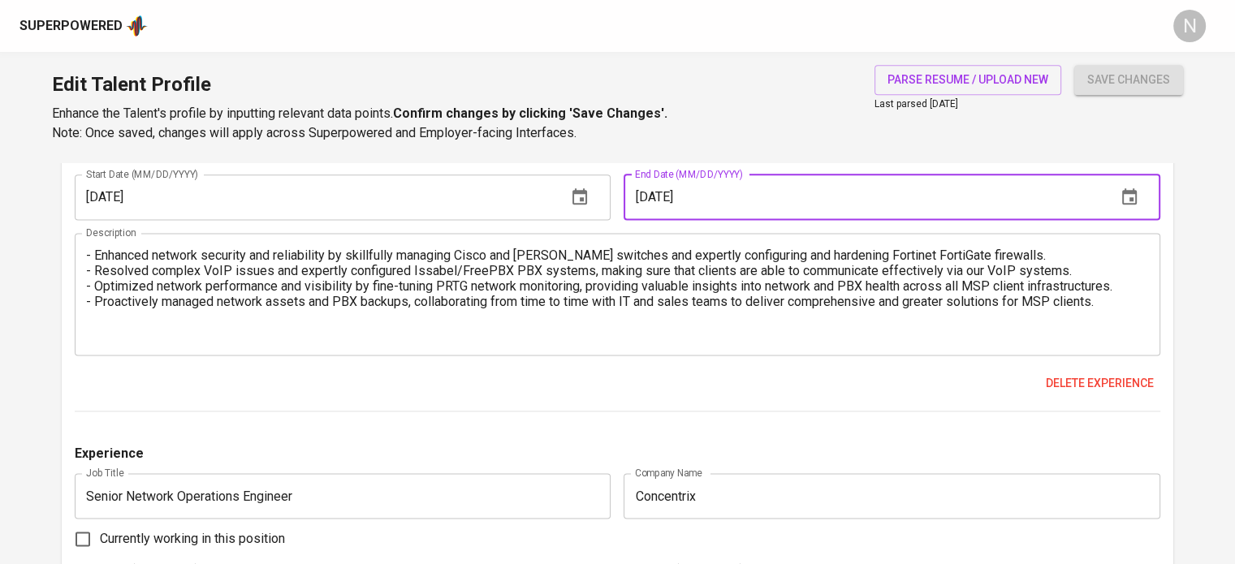
drag, startPoint x: 671, startPoint y: 193, endPoint x: 653, endPoint y: 195, distance: 17.9
click at [653, 195] on input "04/01/2024" at bounding box center [862, 197] width 479 height 45
type input "04/30/2024"
click at [662, 386] on div "Delete experience" at bounding box center [617, 384] width 1085 height 30
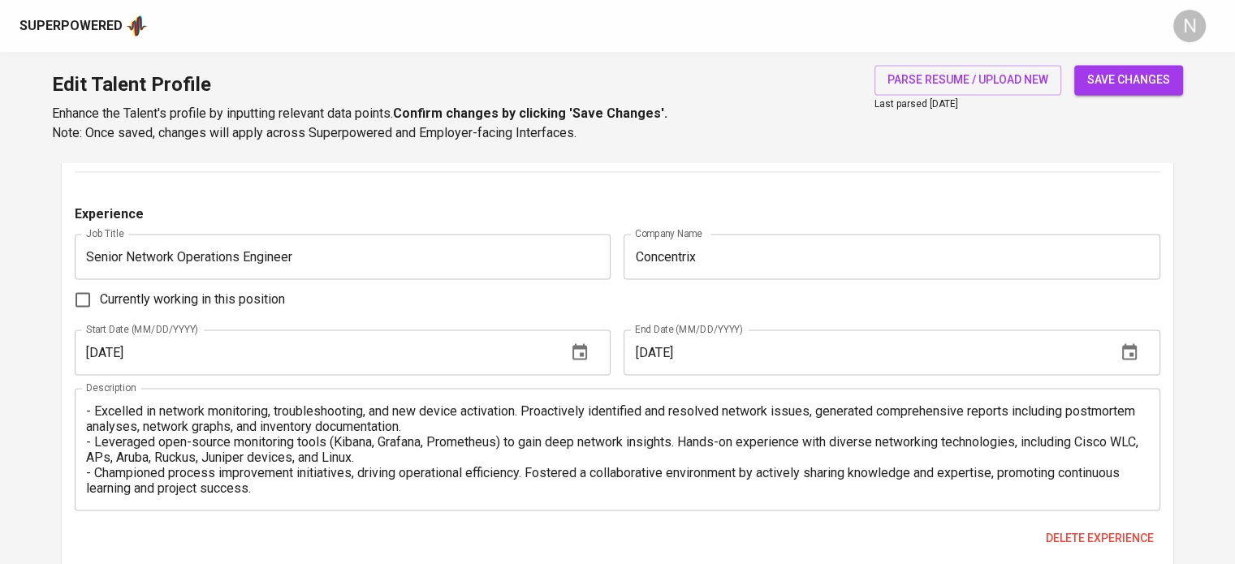
scroll to position [2348, 0]
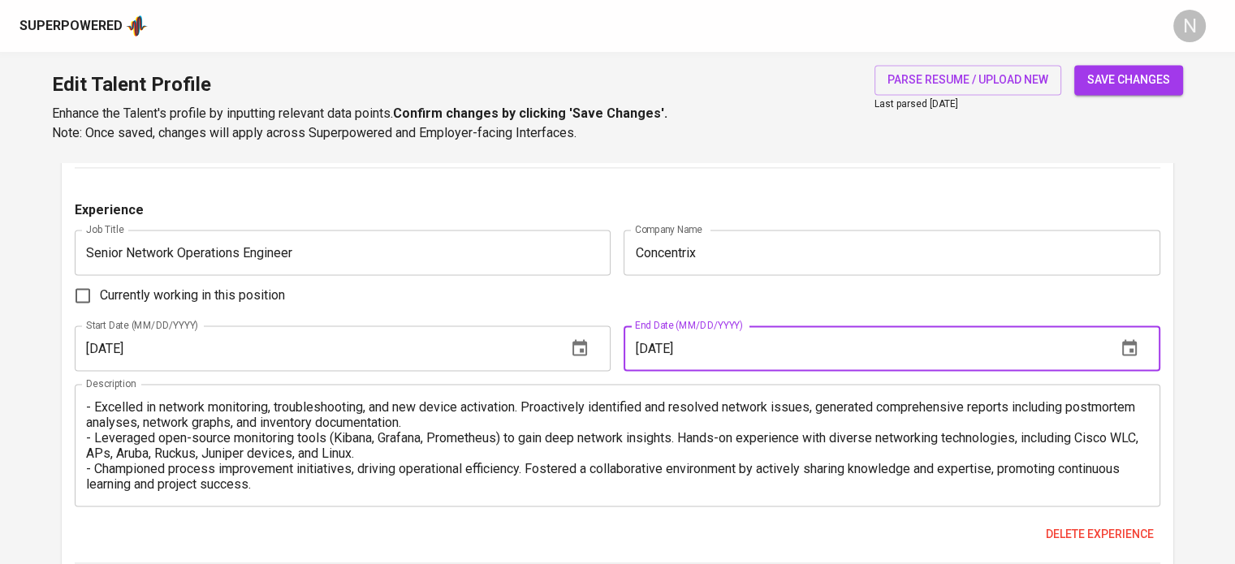
drag, startPoint x: 669, startPoint y: 358, endPoint x: 657, endPoint y: 356, distance: 12.3
click at [657, 356] on input "05/01/2022" at bounding box center [862, 348] width 479 height 45
type input "05/31/2022"
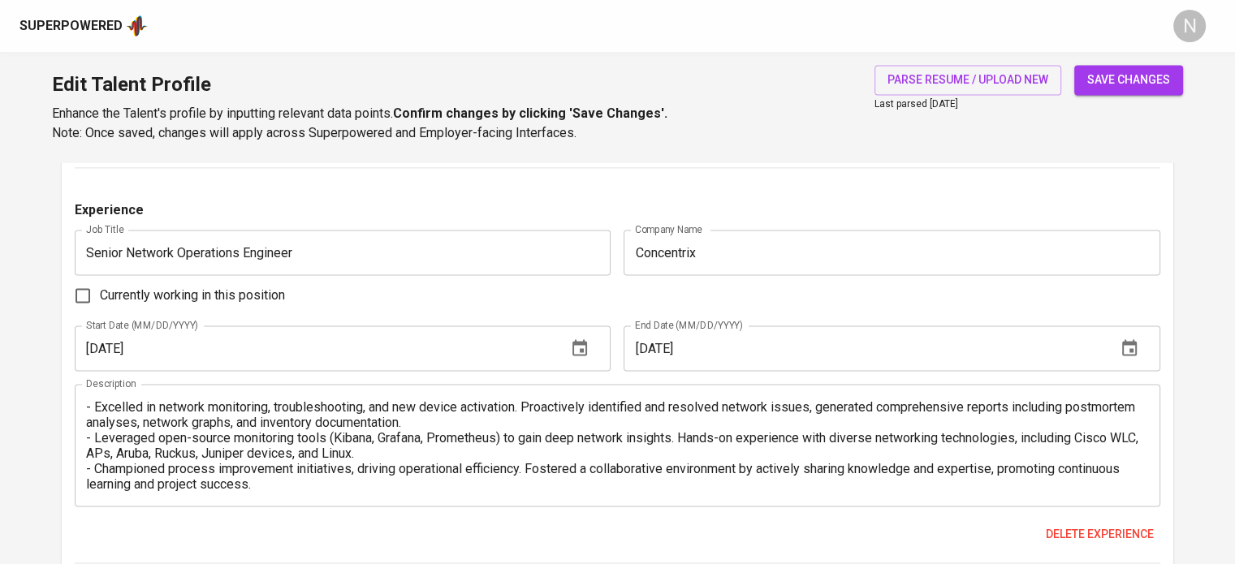
click at [630, 310] on div "Currently working in this position" at bounding box center [617, 295] width 1085 height 34
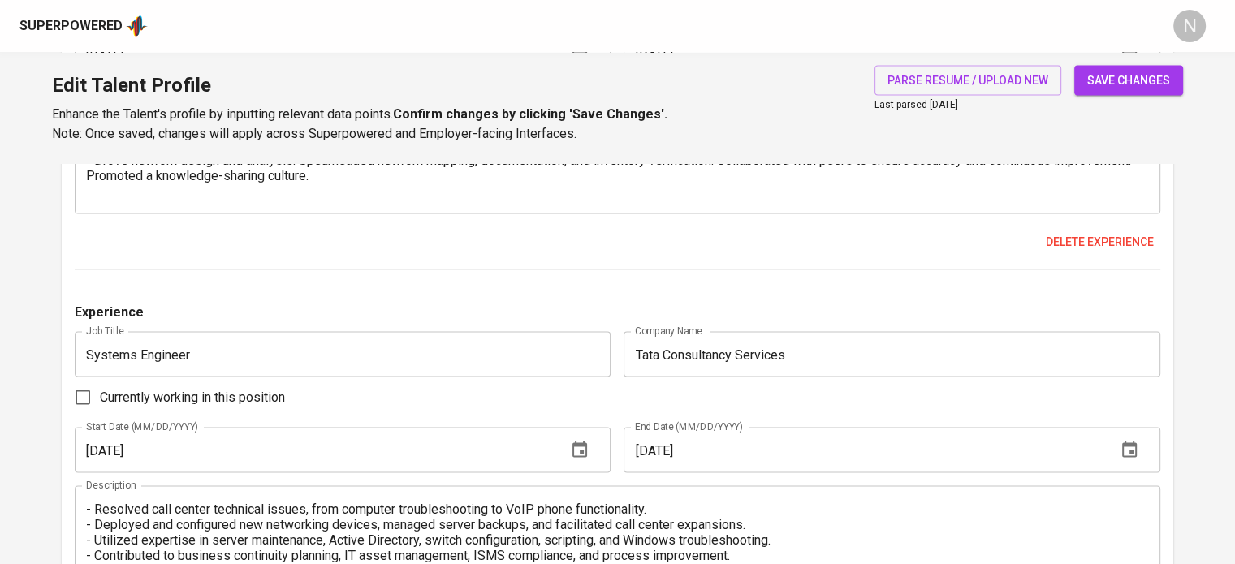
scroll to position [3160, 0]
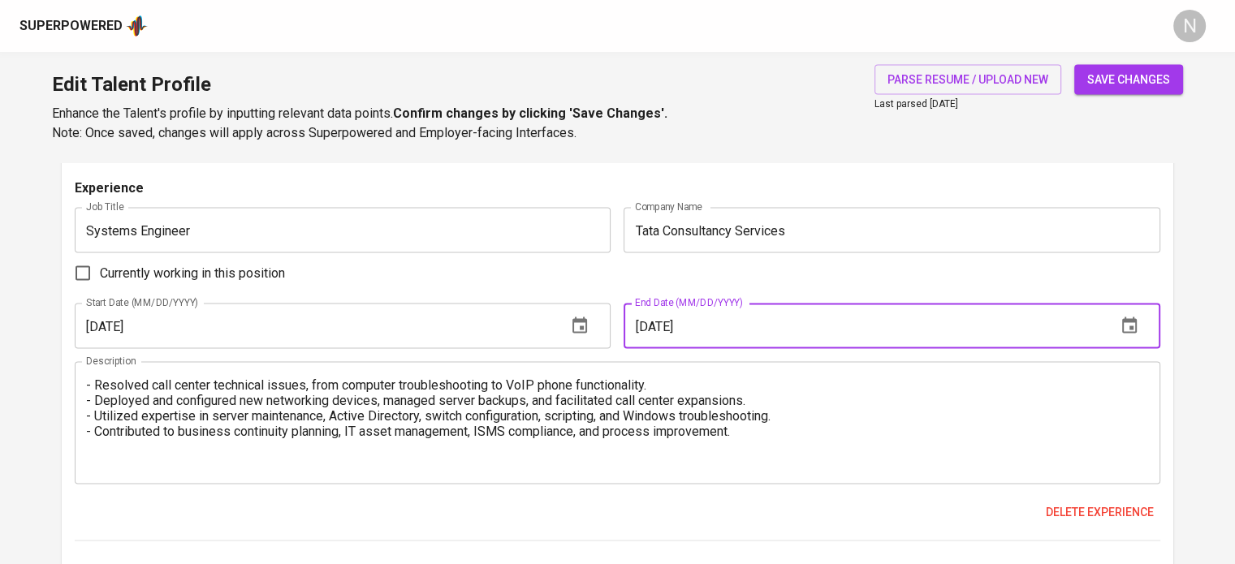
drag, startPoint x: 666, startPoint y: 334, endPoint x: 658, endPoint y: 331, distance: 9.3
click at [658, 331] on input "11/01/2014" at bounding box center [862, 326] width 479 height 45
type input "11/30/2014"
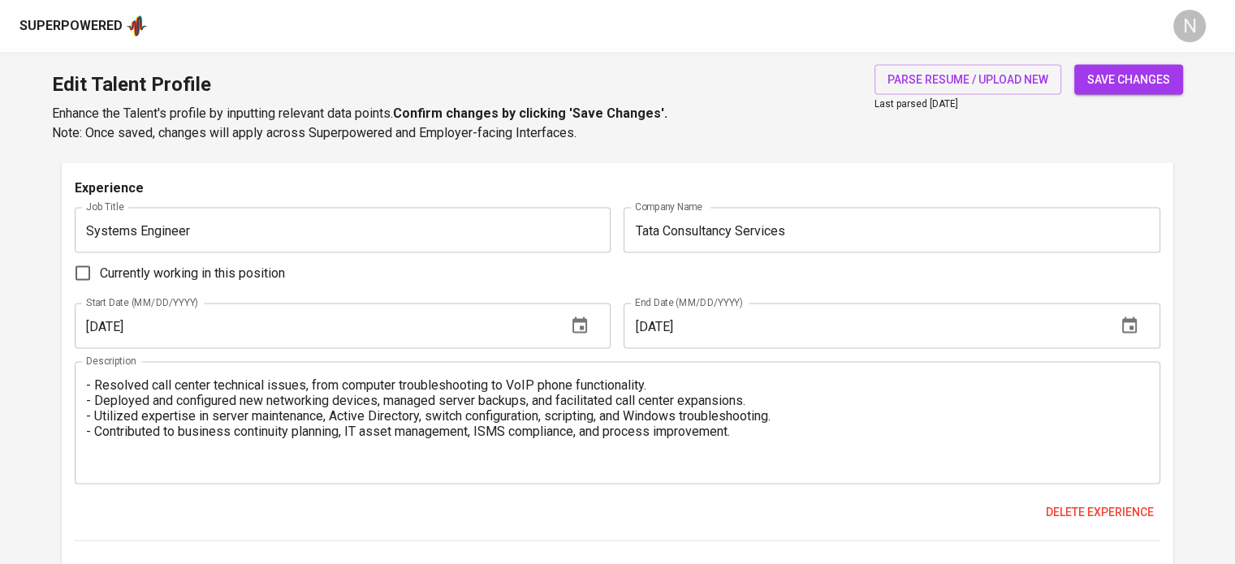
click at [610, 270] on div "Currently working in this position" at bounding box center [617, 274] width 1085 height 34
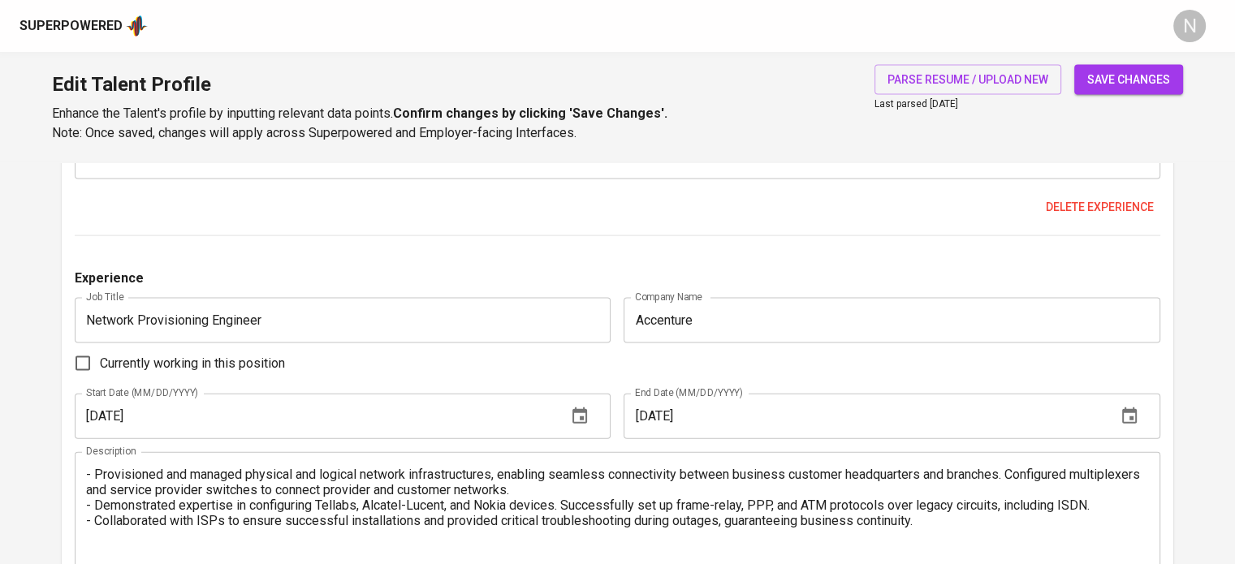
scroll to position [3484, 0]
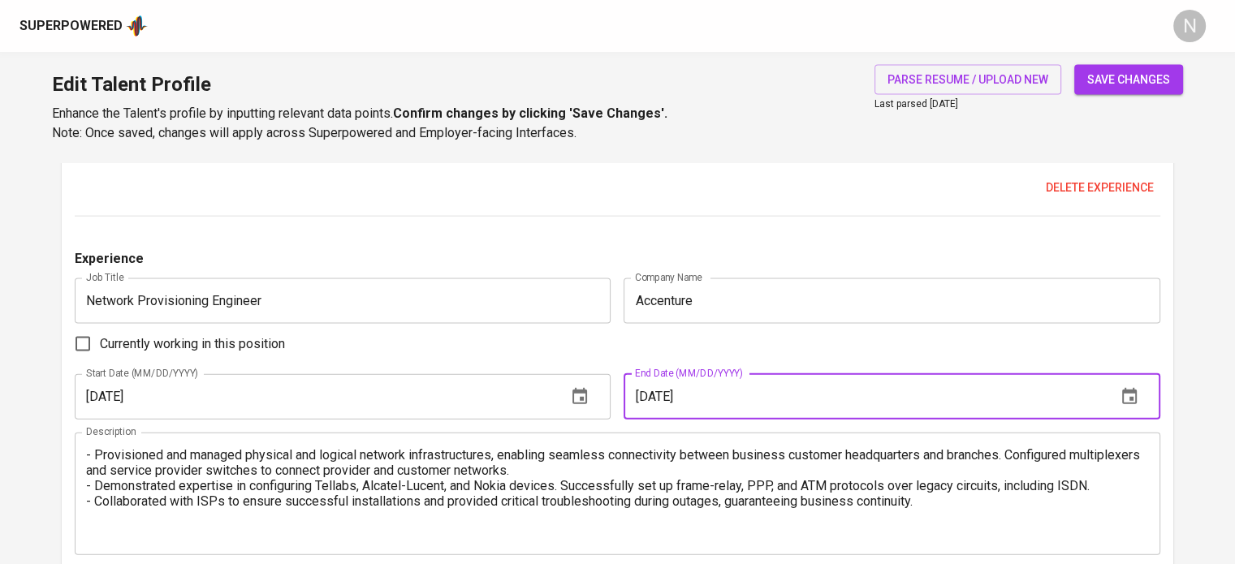
drag, startPoint x: 671, startPoint y: 395, endPoint x: 656, endPoint y: 395, distance: 15.4
click at [656, 395] on input "05/01/2013" at bounding box center [862, 396] width 479 height 45
type input "05/31/2013"
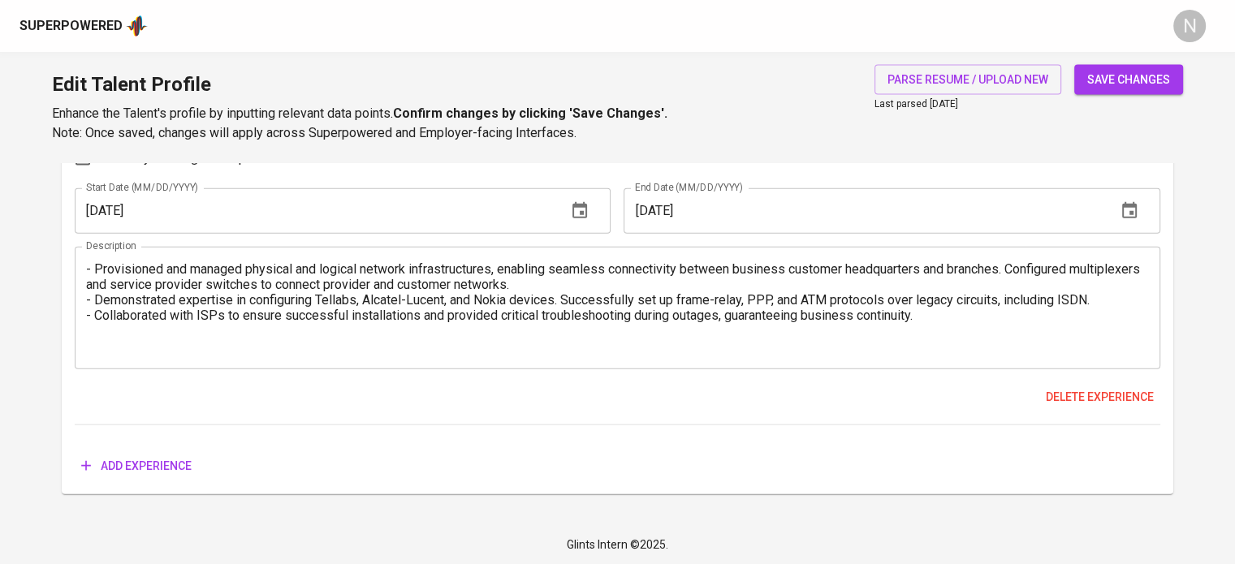
scroll to position [3671, 0]
click at [1111, 88] on span "save changes" at bounding box center [1128, 80] width 83 height 20
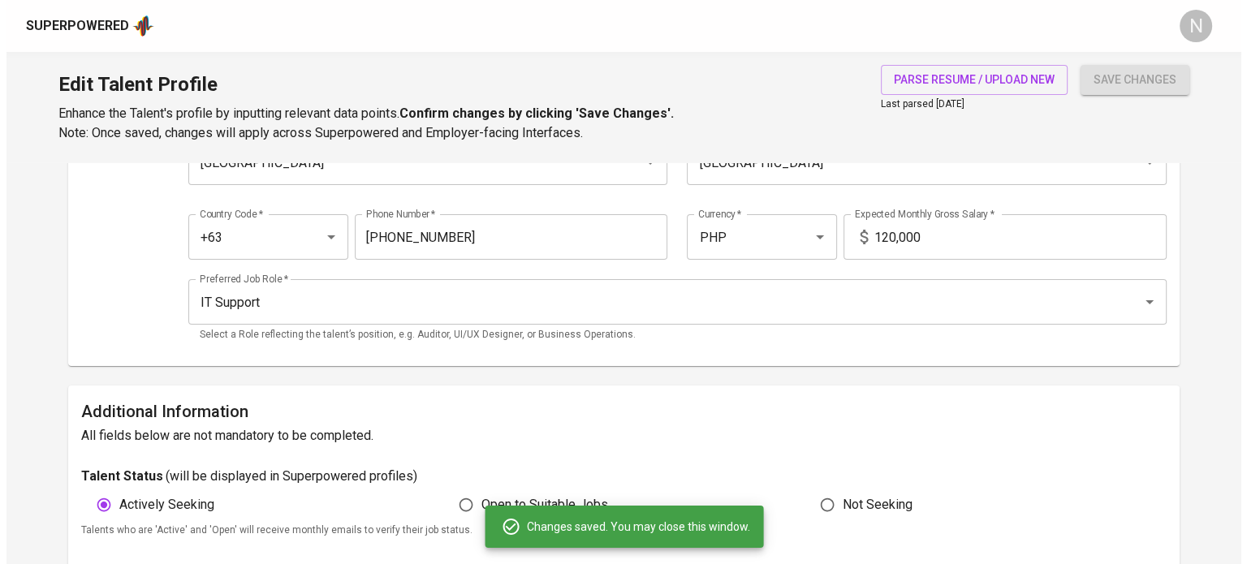
scroll to position [0, 0]
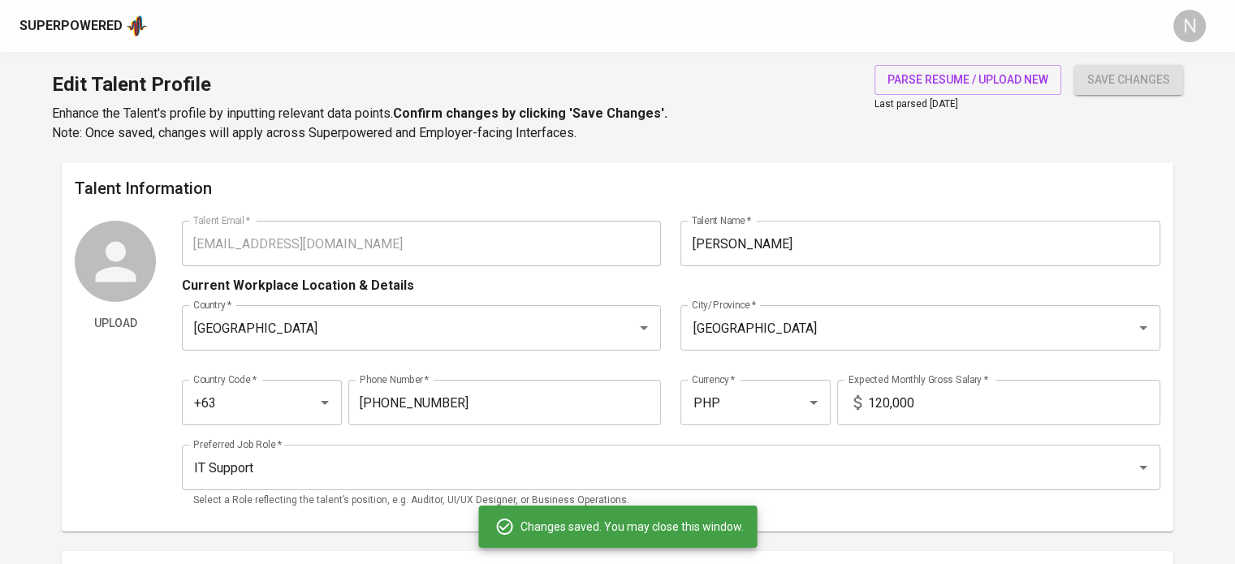
click at [179, 245] on div "Upload Talent Email   * snygbu@gmail.com Talent Email * Talent Name   * Sonny G…" at bounding box center [617, 370] width 1085 height 298
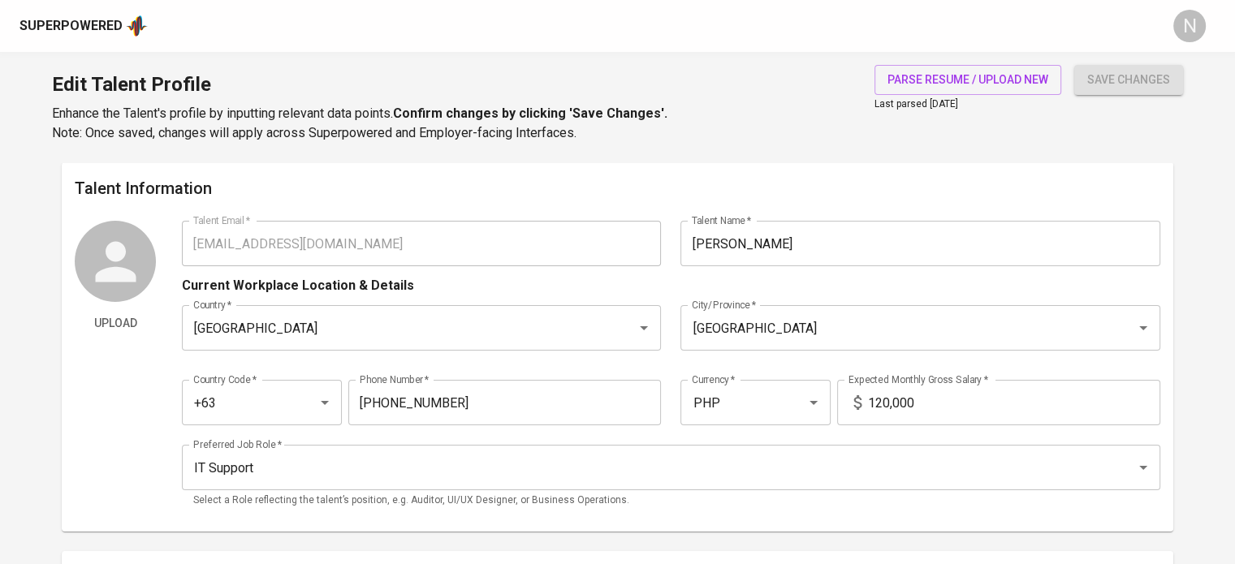
click at [92, 22] on div "Superpowered" at bounding box center [70, 26] width 103 height 19
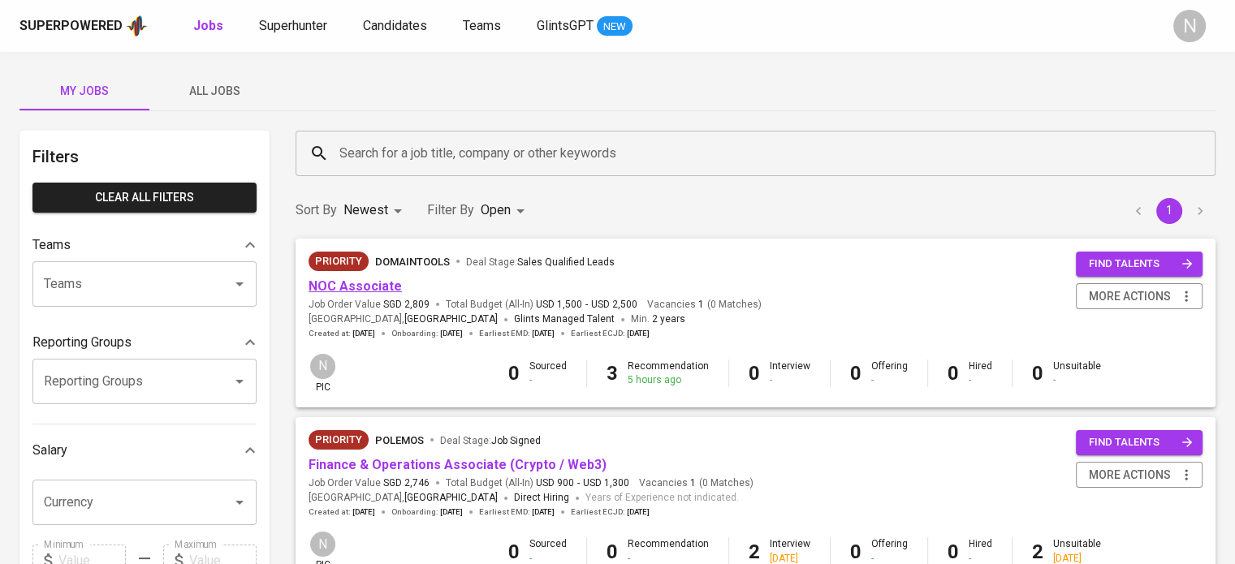
click at [378, 283] on link "NOC Associate" at bounding box center [354, 285] width 93 height 15
click at [302, 14] on div "Superpowered Jobs Superhunter Candidates Teams GlintsGPT NEW" at bounding box center [591, 26] width 1144 height 24
click at [308, 25] on span "Superhunter" at bounding box center [293, 25] width 68 height 15
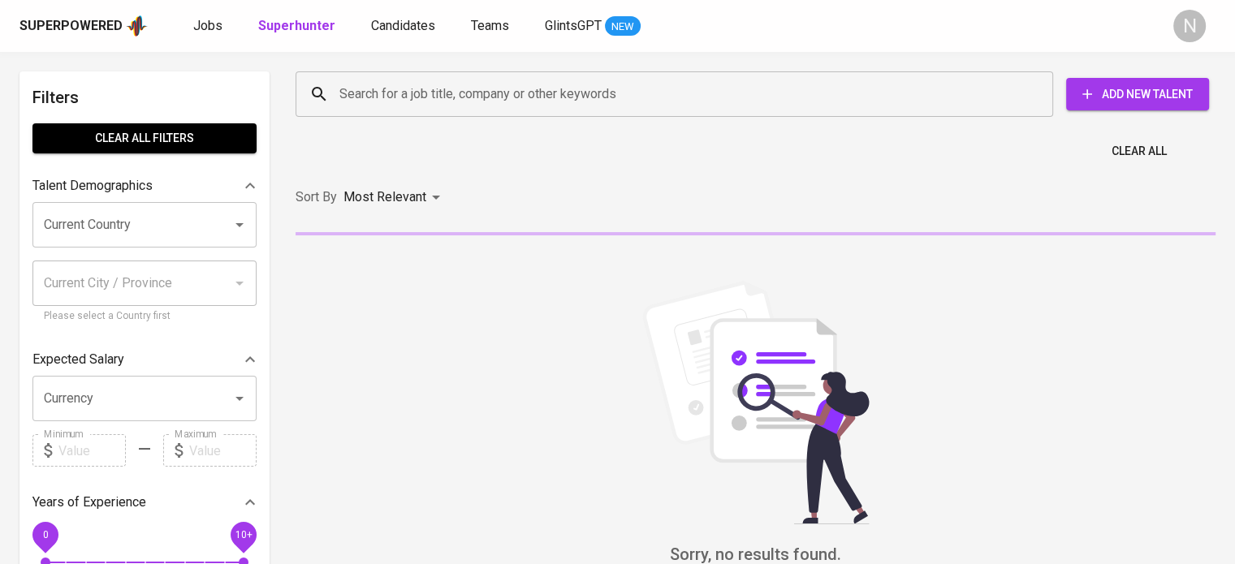
click at [415, 89] on input "Search for a job title, company or other keywords" at bounding box center [678, 94] width 686 height 31
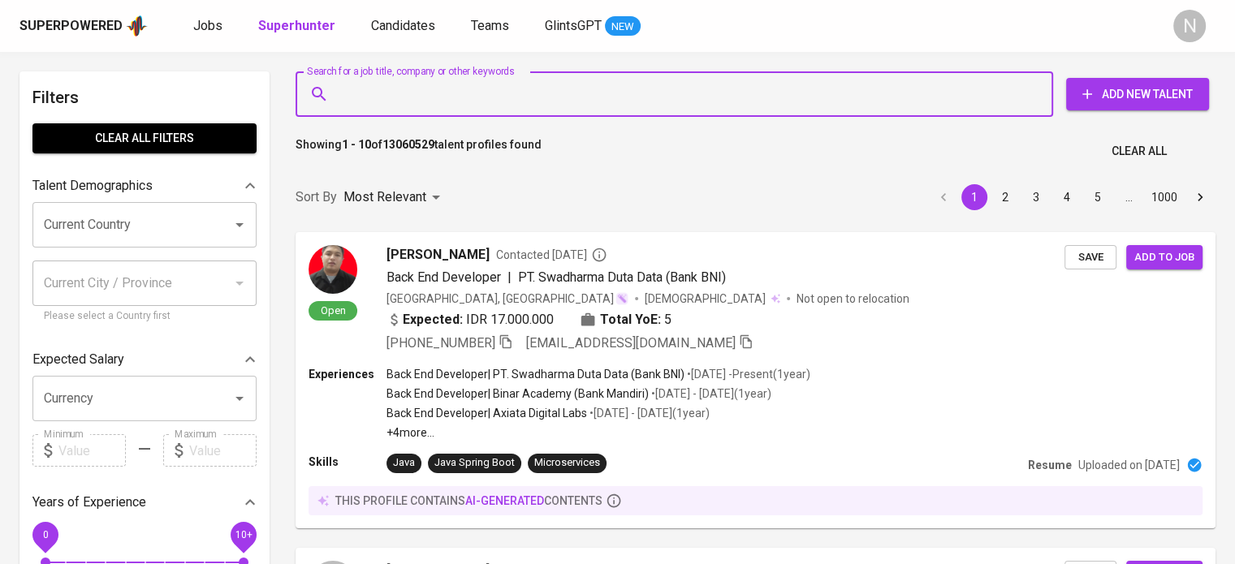
paste input "snygbu@gmail.com"
type input "snygbu@gmail.com"
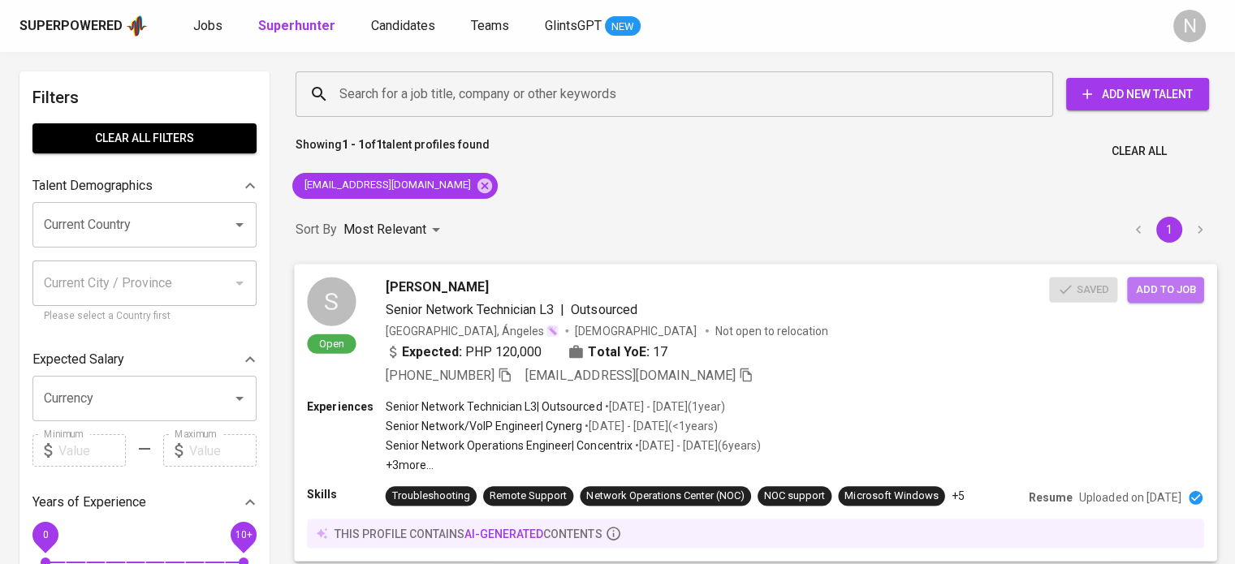
click at [1139, 282] on span "Add to job" at bounding box center [1165, 289] width 60 height 19
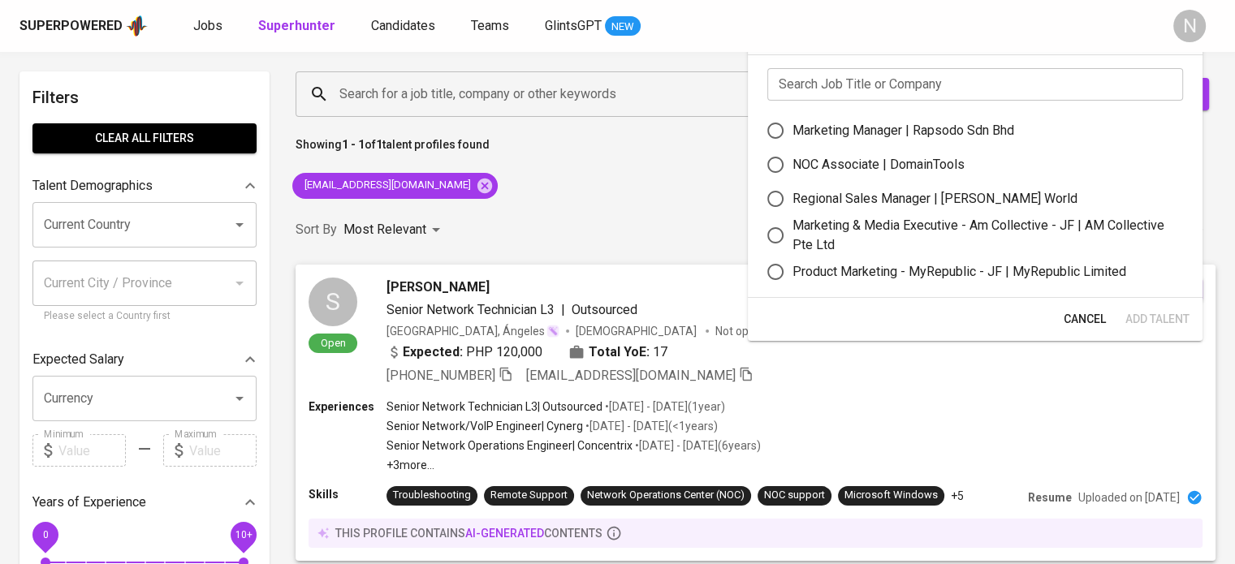
click at [930, 171] on div "NOC Associate | DomainTools" at bounding box center [878, 164] width 172 height 19
click at [792, 171] on input "NOC Associate | DomainTools" at bounding box center [775, 165] width 34 height 34
radio input "true"
click at [1147, 319] on span "Add Talent" at bounding box center [1157, 319] width 64 height 20
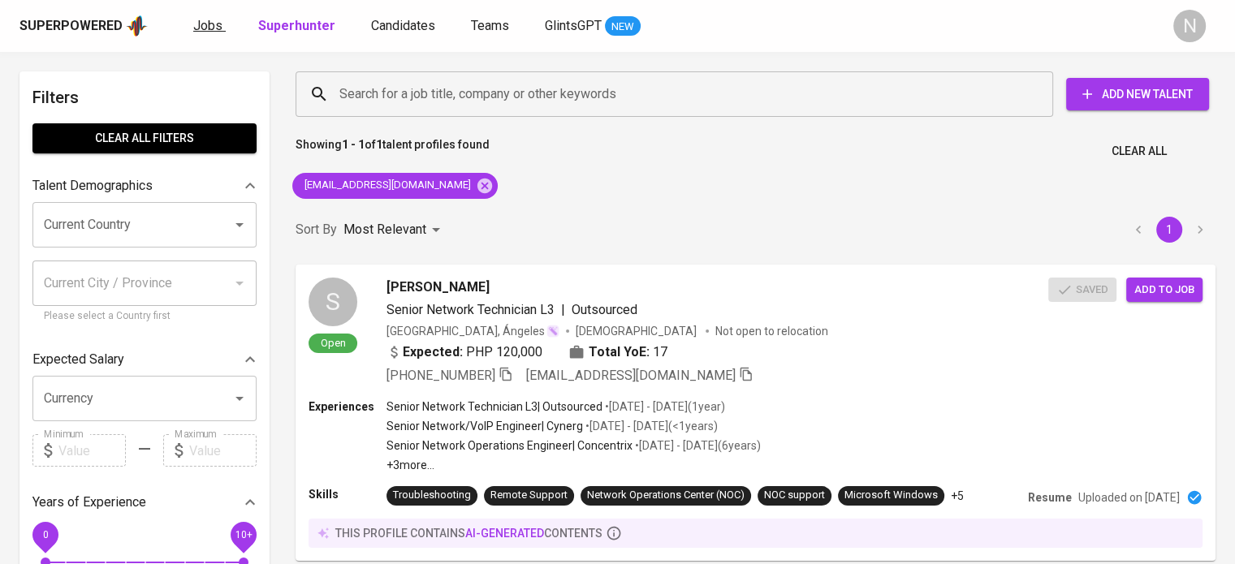
click at [211, 32] on span "Jobs" at bounding box center [207, 25] width 29 height 15
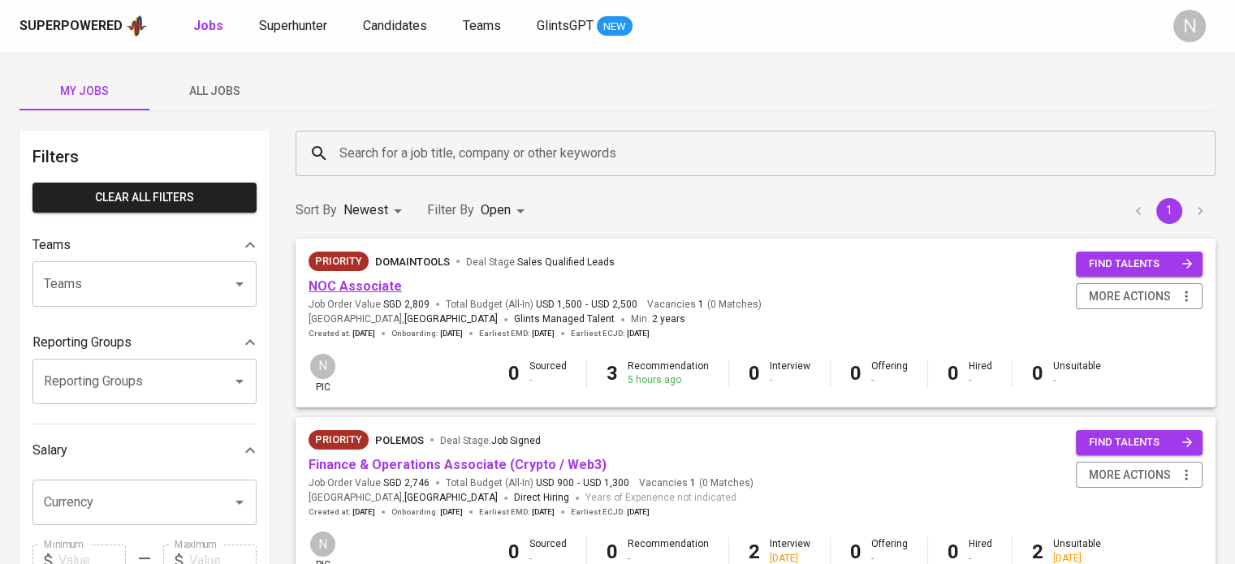
click at [364, 280] on link "NOC Associate" at bounding box center [354, 285] width 93 height 15
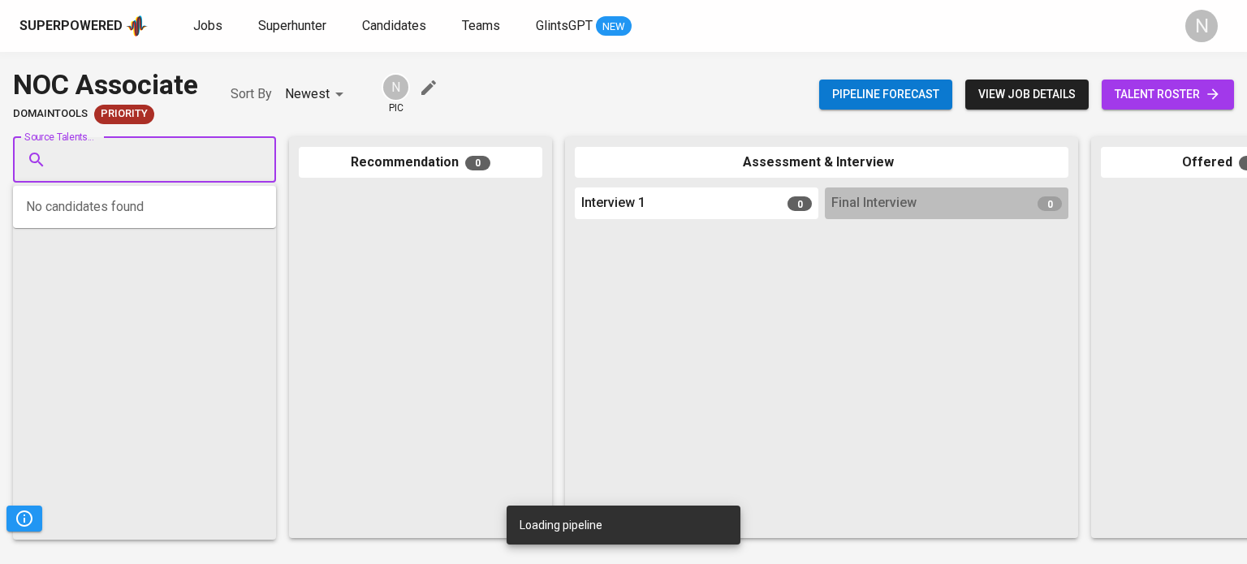
click at [141, 163] on input "Source Talents..." at bounding box center [138, 160] width 170 height 31
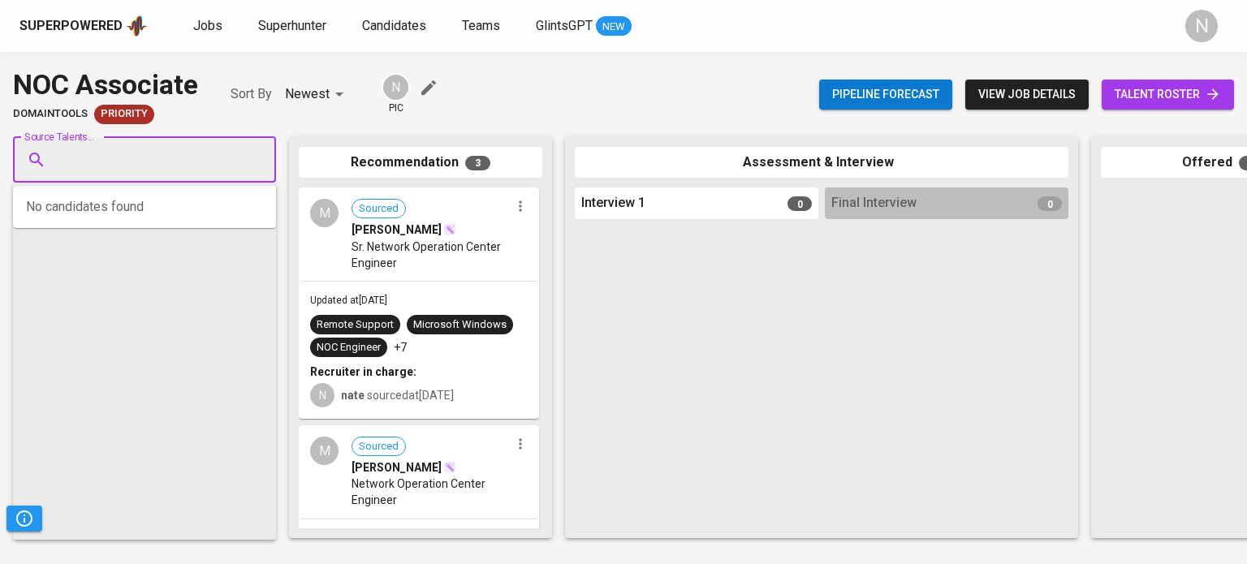
paste input "snygbu@gmail.com"
type input "snygbu@gmail.com"
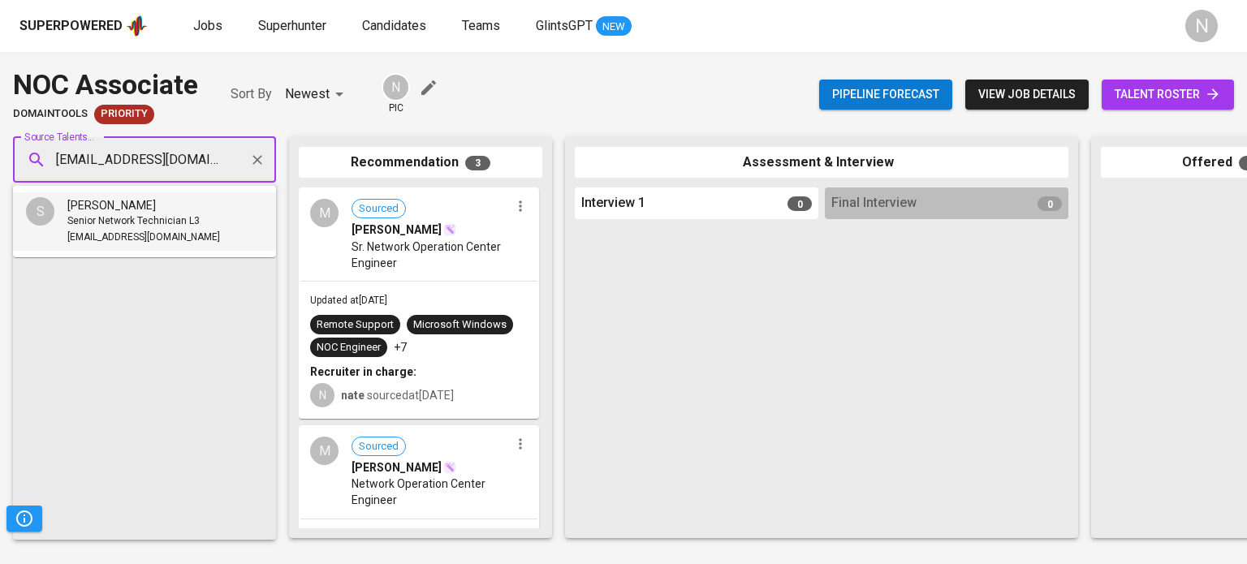
click at [149, 228] on span "Senior Network Technician L3" at bounding box center [133, 222] width 132 height 16
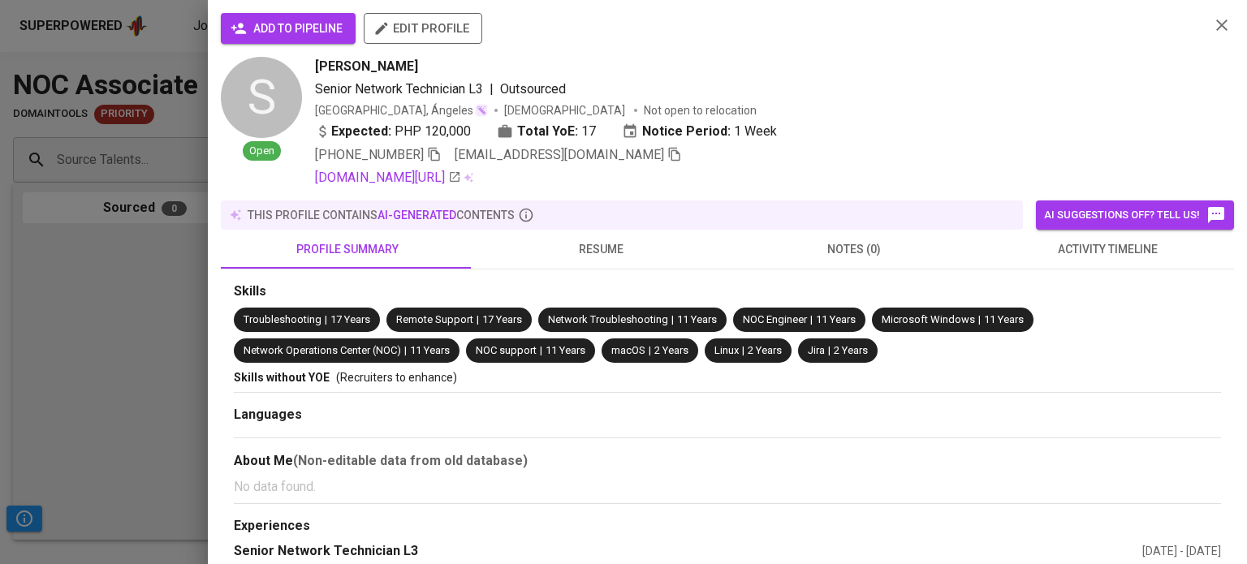
click at [343, 24] on span "add to pipeline" at bounding box center [288, 29] width 109 height 20
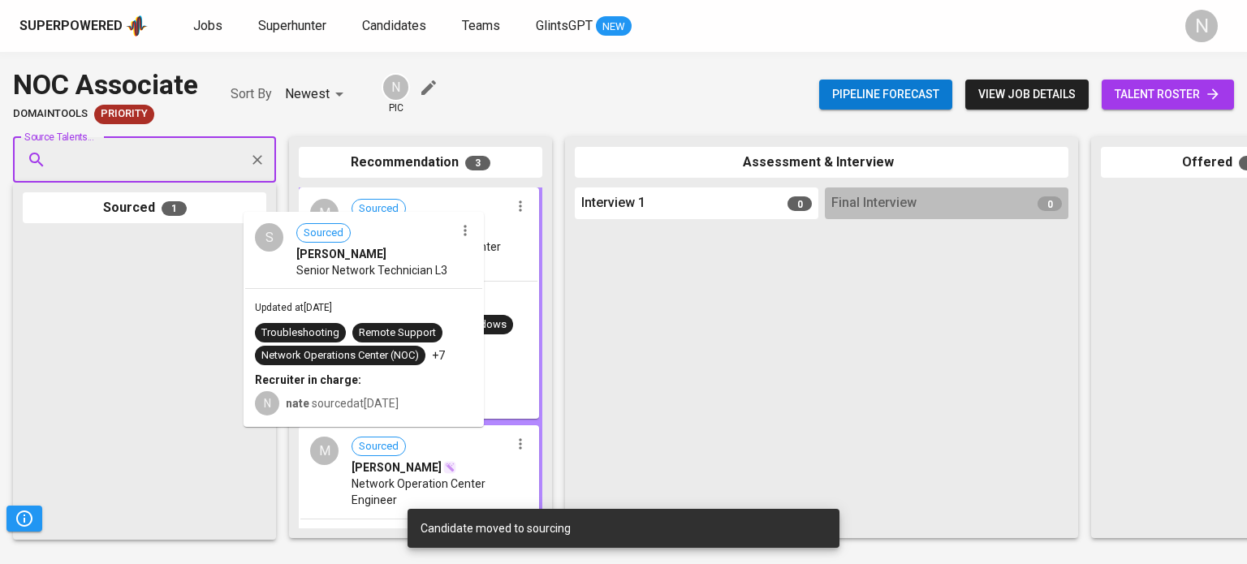
drag, startPoint x: 159, startPoint y: 283, endPoint x: 438, endPoint y: 259, distance: 280.3
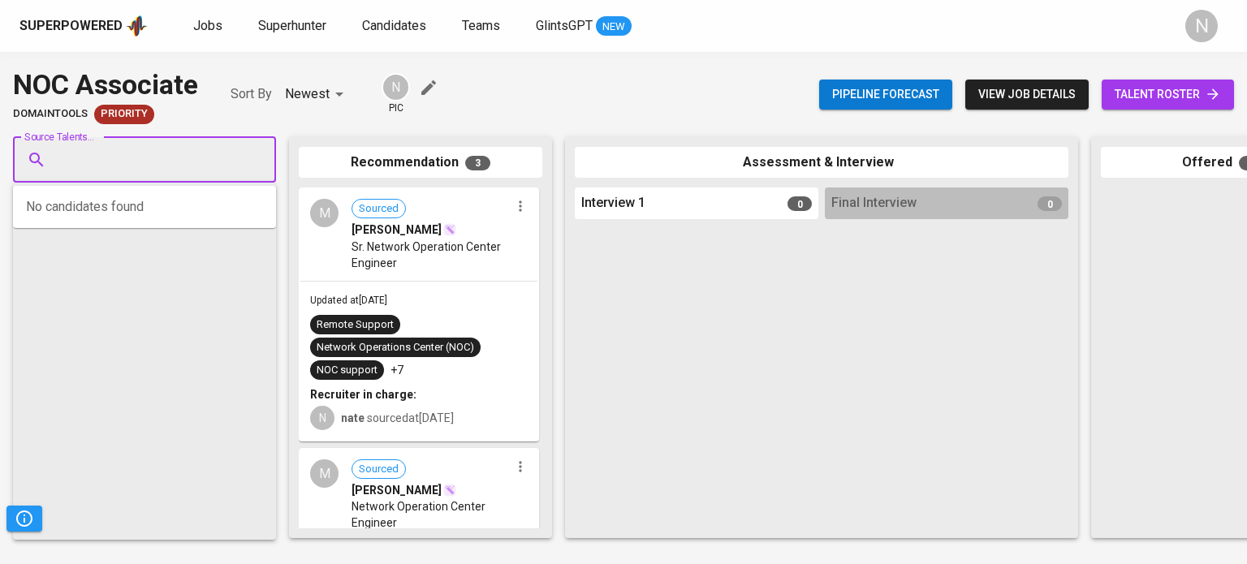
click at [131, 145] on input "Source Talents..." at bounding box center [138, 160] width 170 height 31
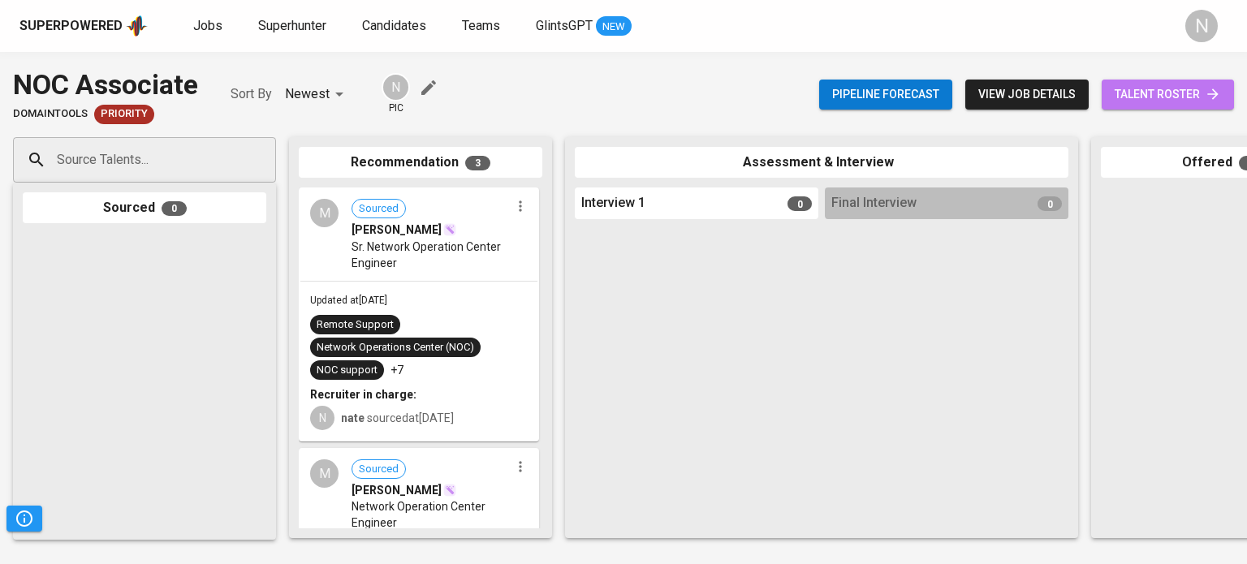
click at [1124, 98] on span "talent roster" at bounding box center [1168, 94] width 106 height 20
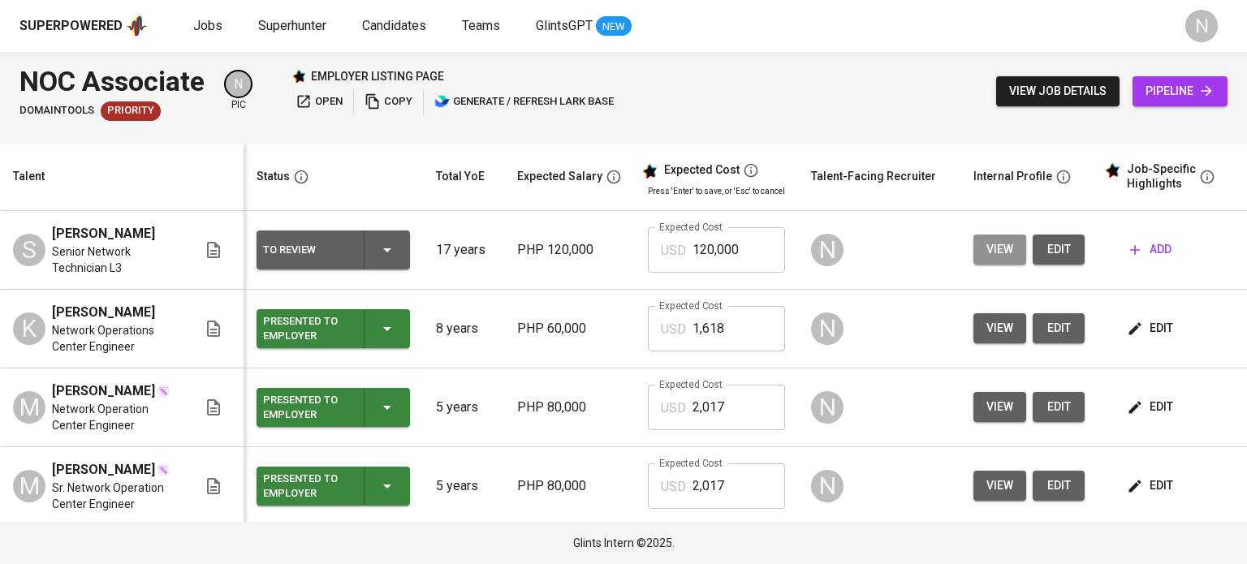
click at [981, 242] on button "view" at bounding box center [999, 250] width 53 height 30
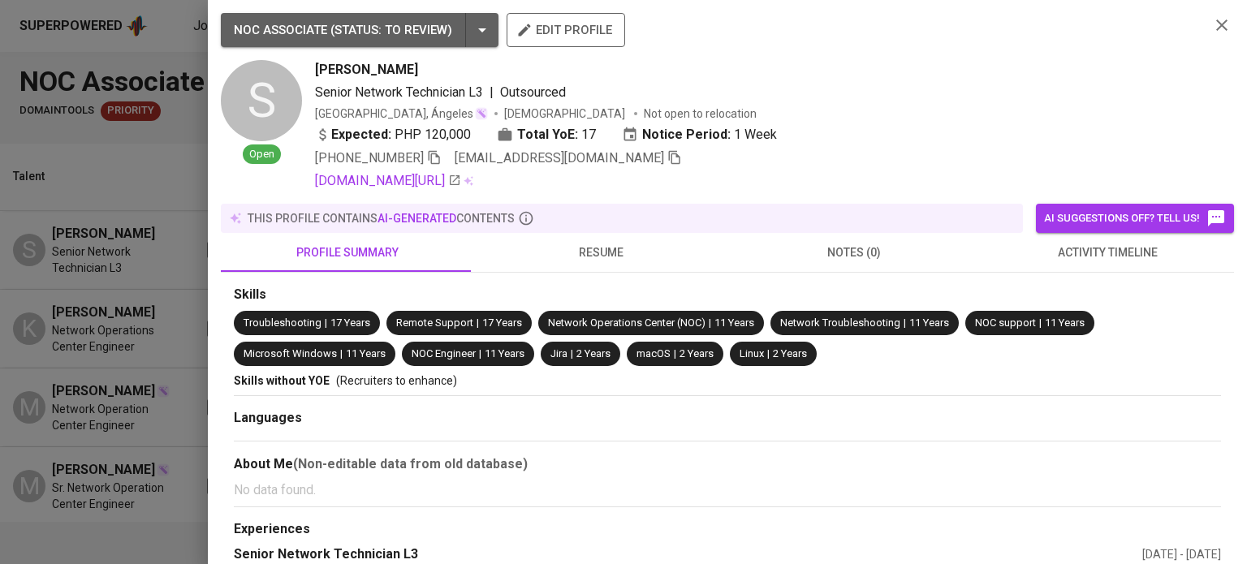
click at [667, 161] on icon "button" at bounding box center [674, 157] width 15 height 15
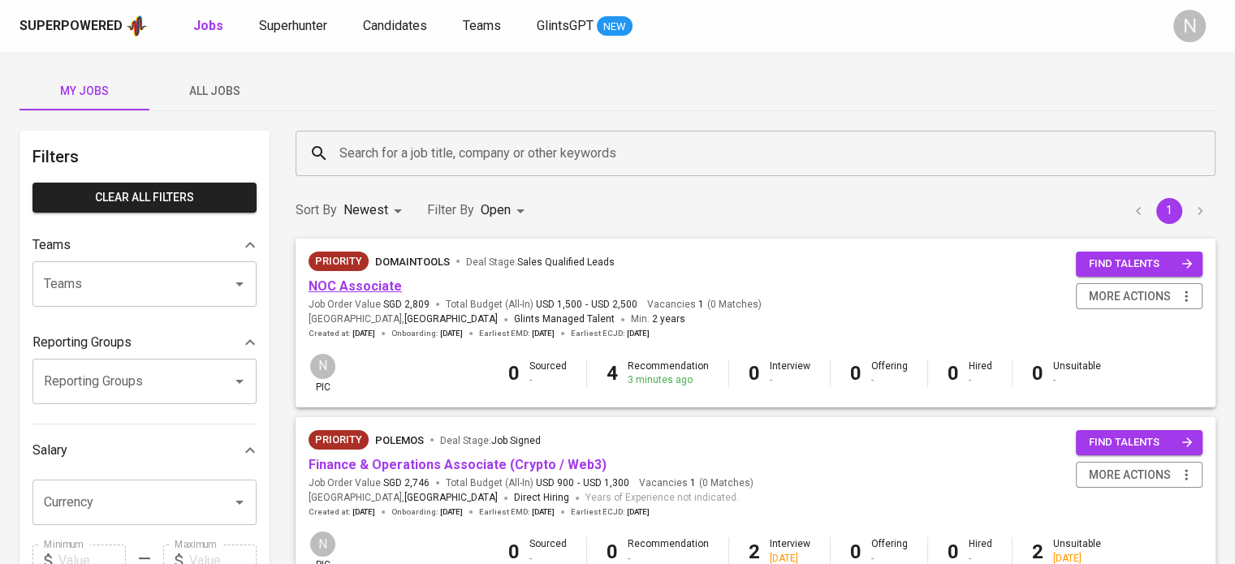
click at [364, 292] on link "NOC Associate" at bounding box center [354, 285] width 93 height 15
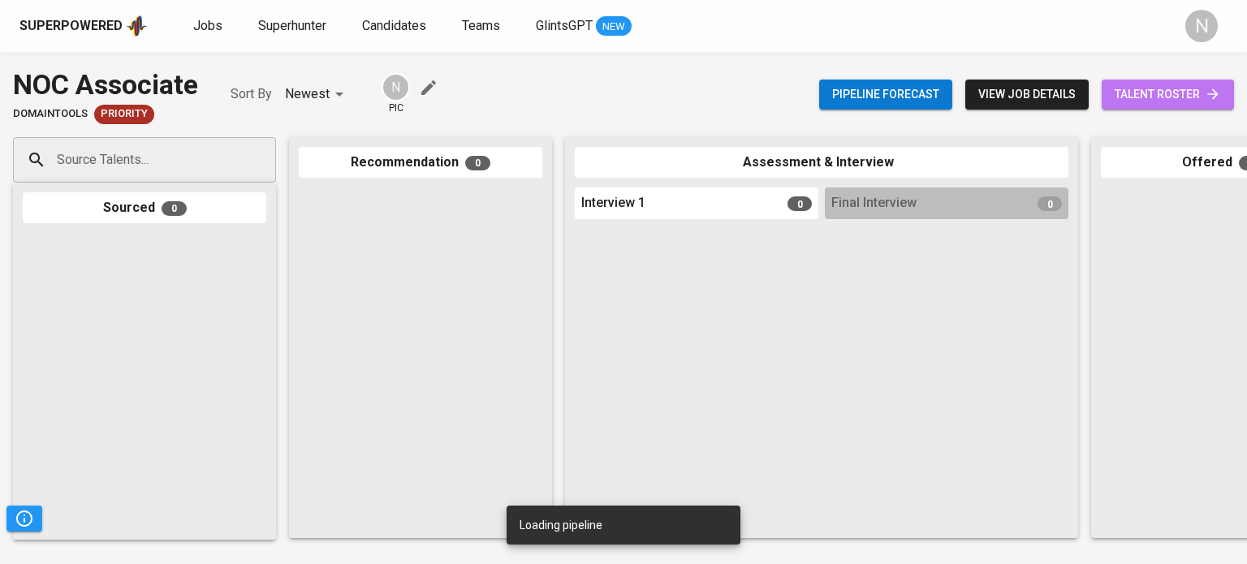
click at [1166, 99] on span "talent roster" at bounding box center [1168, 94] width 106 height 20
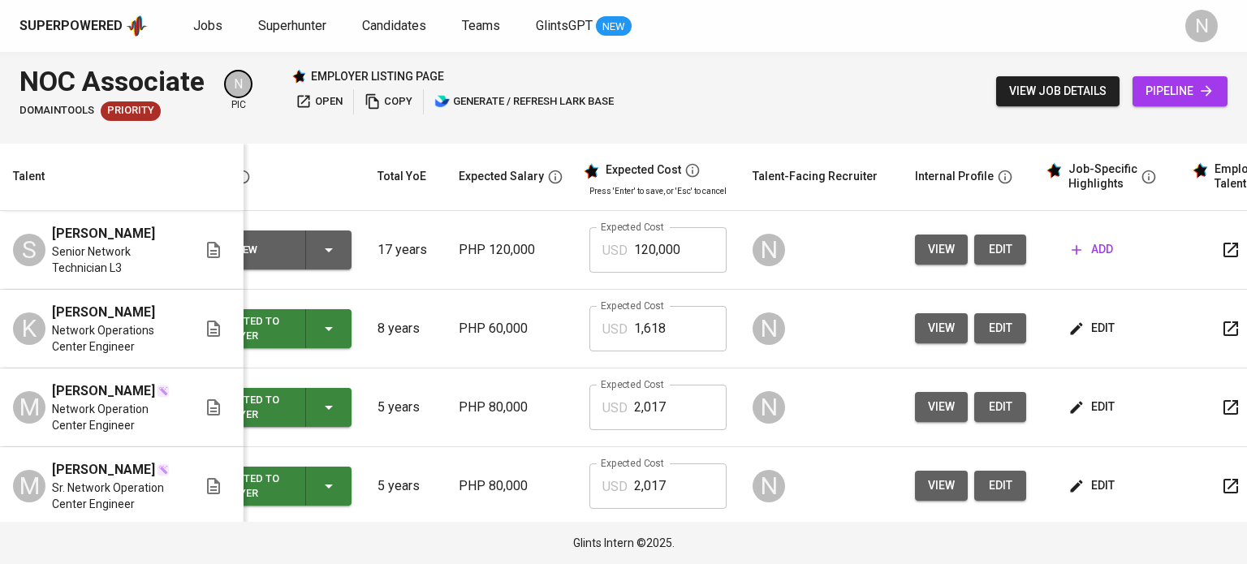
scroll to position [0, 143]
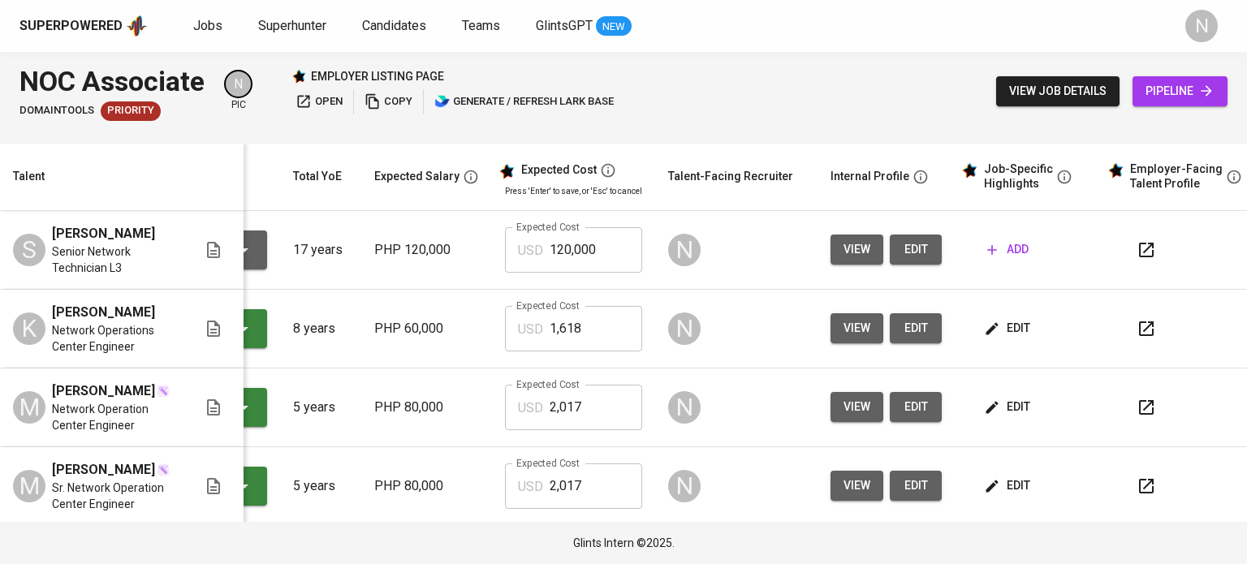
click at [1001, 328] on span "edit" at bounding box center [1008, 328] width 43 height 20
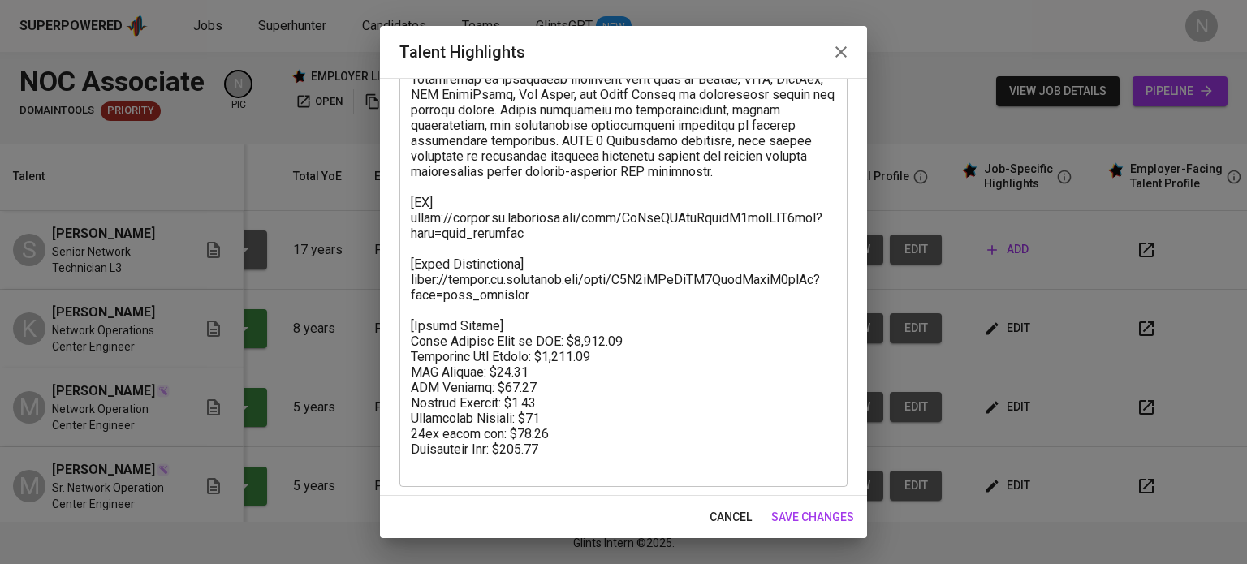
scroll to position [196, 0]
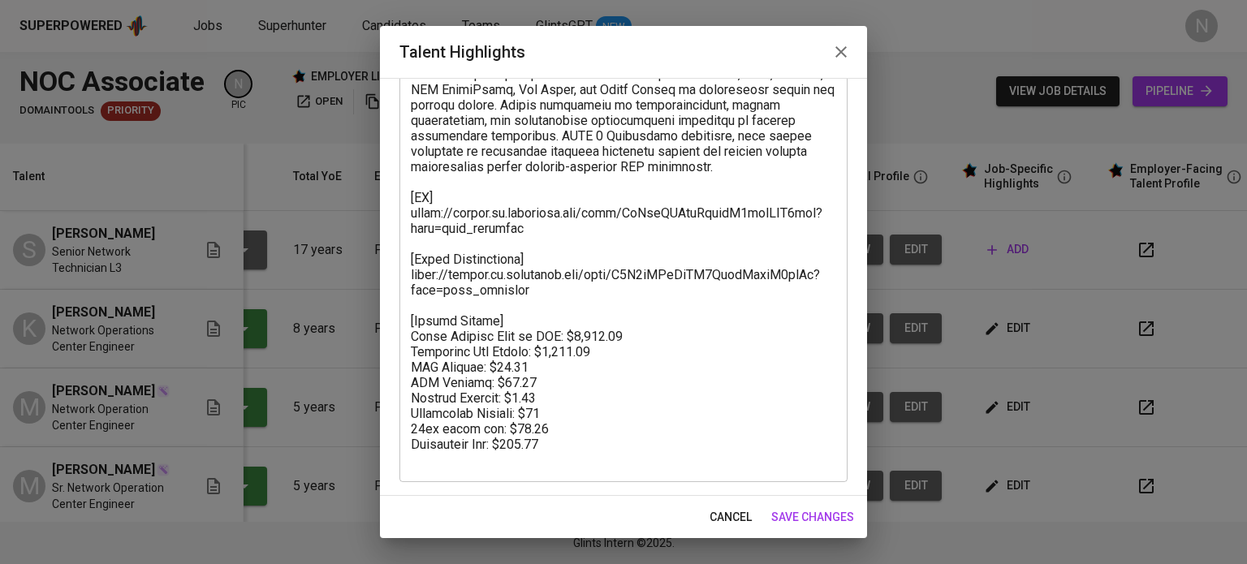
drag, startPoint x: 408, startPoint y: 214, endPoint x: 464, endPoint y: 313, distance: 114.9
click at [464, 313] on div "x Talent Highlights" at bounding box center [623, 228] width 448 height 508
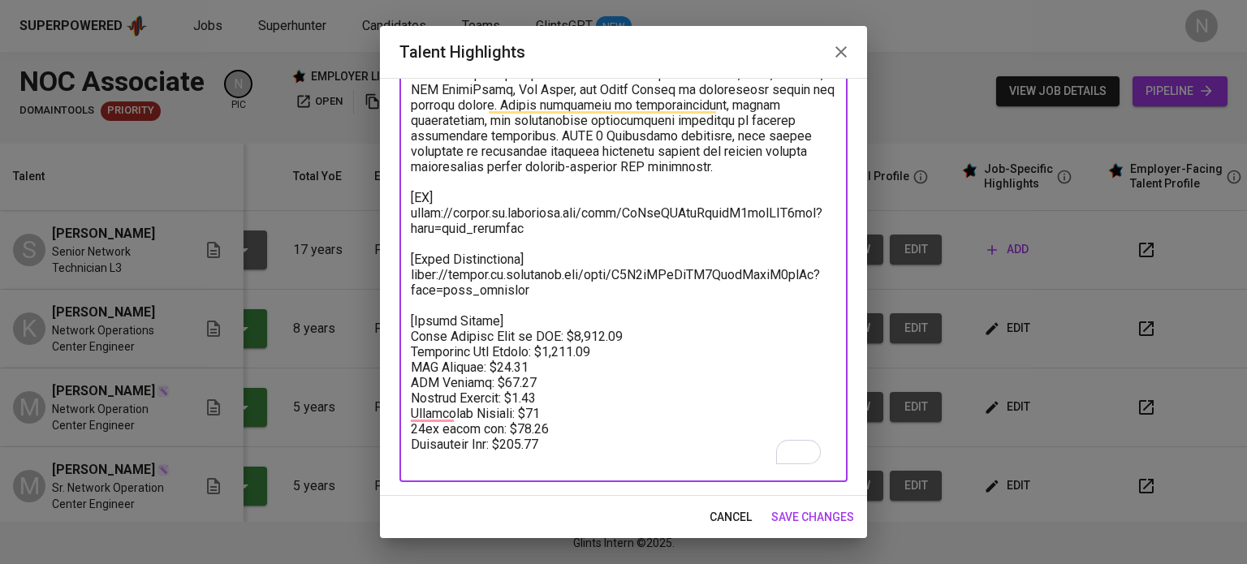
drag, startPoint x: 572, startPoint y: 457, endPoint x: 403, endPoint y: 215, distance: 295.5
click at [403, 215] on div "x Talent Highlights" at bounding box center [623, 228] width 448 height 508
click at [733, 512] on span "cancel" at bounding box center [731, 517] width 42 height 20
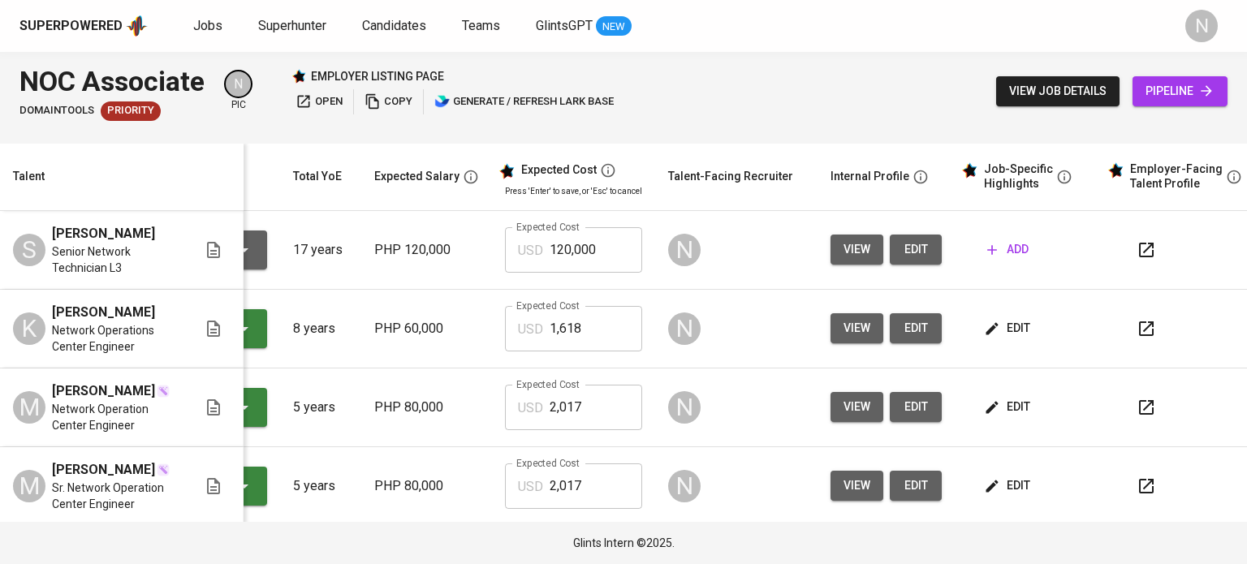
click at [1007, 252] on span "add" at bounding box center [1007, 249] width 41 height 20
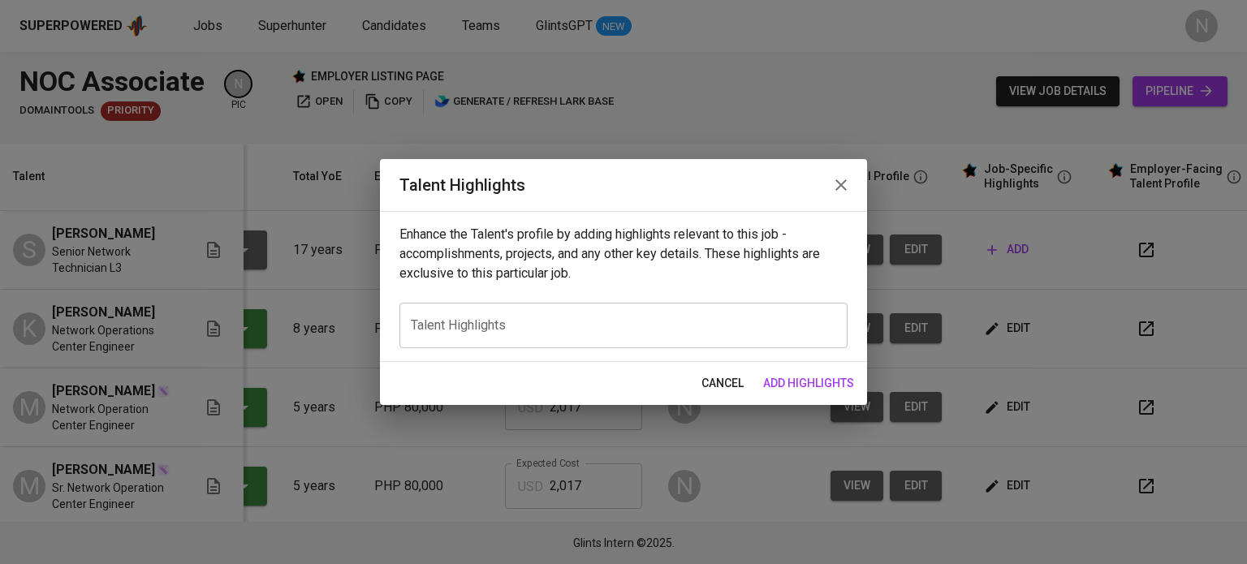
click at [640, 319] on textarea at bounding box center [623, 325] width 425 height 15
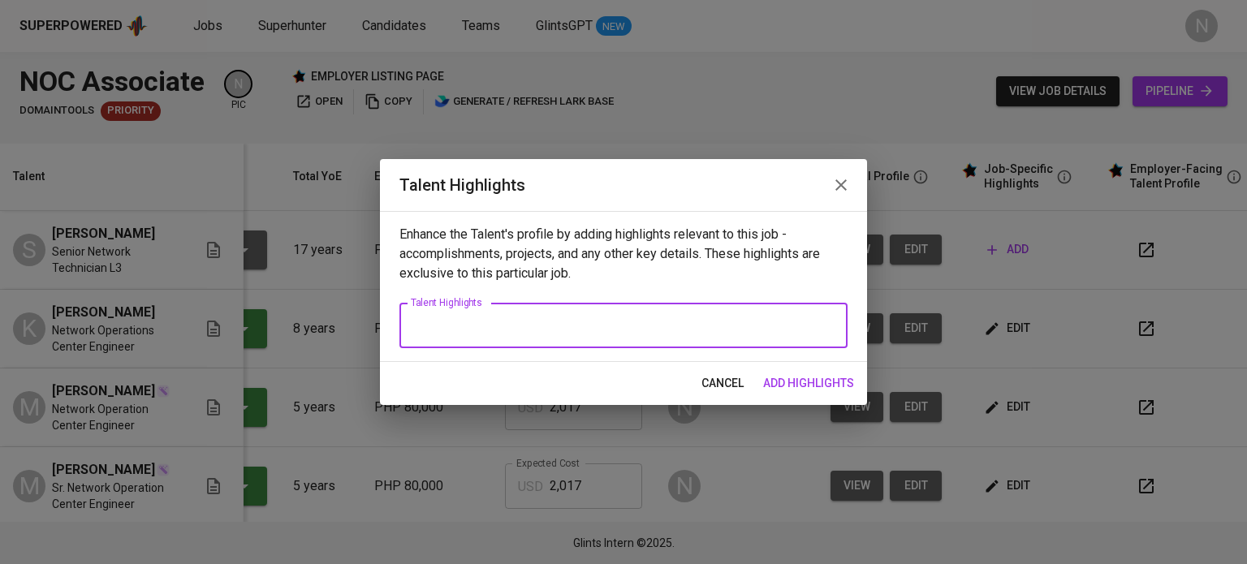
paste textarea "[CV] https://glints.sg.larksuite.com/file/VjRzbILCboZtnyxO2gclOUR7gkc?from=from…"
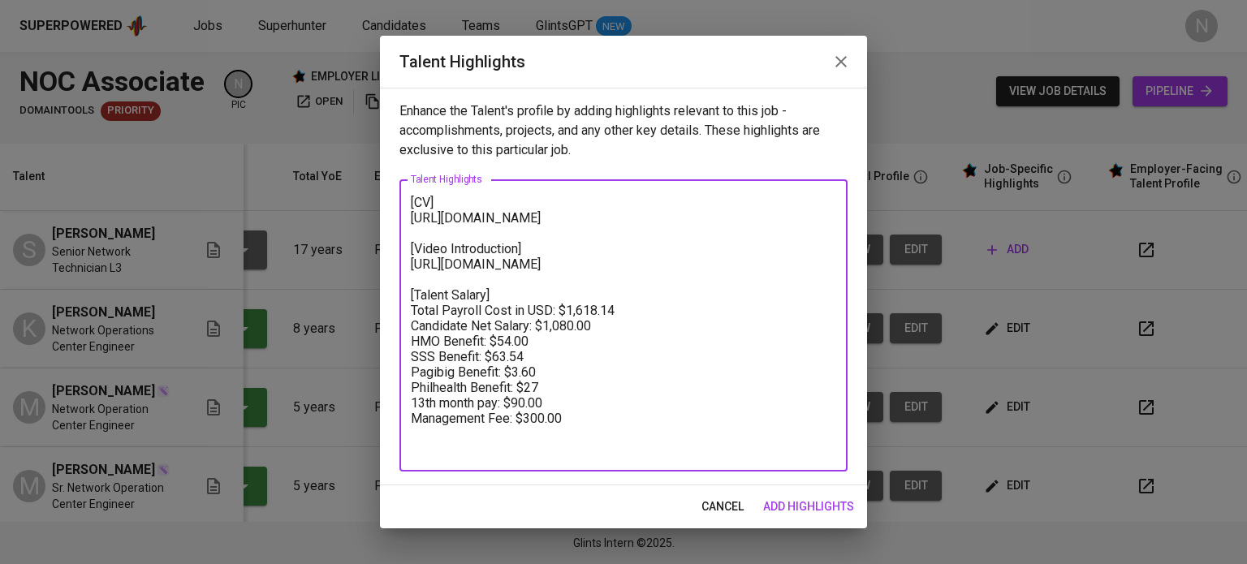
click at [408, 205] on div "[CV] https://glints.sg.larksuite.com/file/VjRzbILCboZtnyxO2gclOUR7gkc?from=from…" at bounding box center [623, 325] width 448 height 292
click at [413, 198] on textarea "[CV] https://glints.sg.larksuite.com/file/VjRzbILCboZtnyxO2gclOUR7gkc?from=from…" at bounding box center [623, 326] width 425 height 262
paste textarea "Results-driven IT professional with over a decade of experience in Network Oper…"
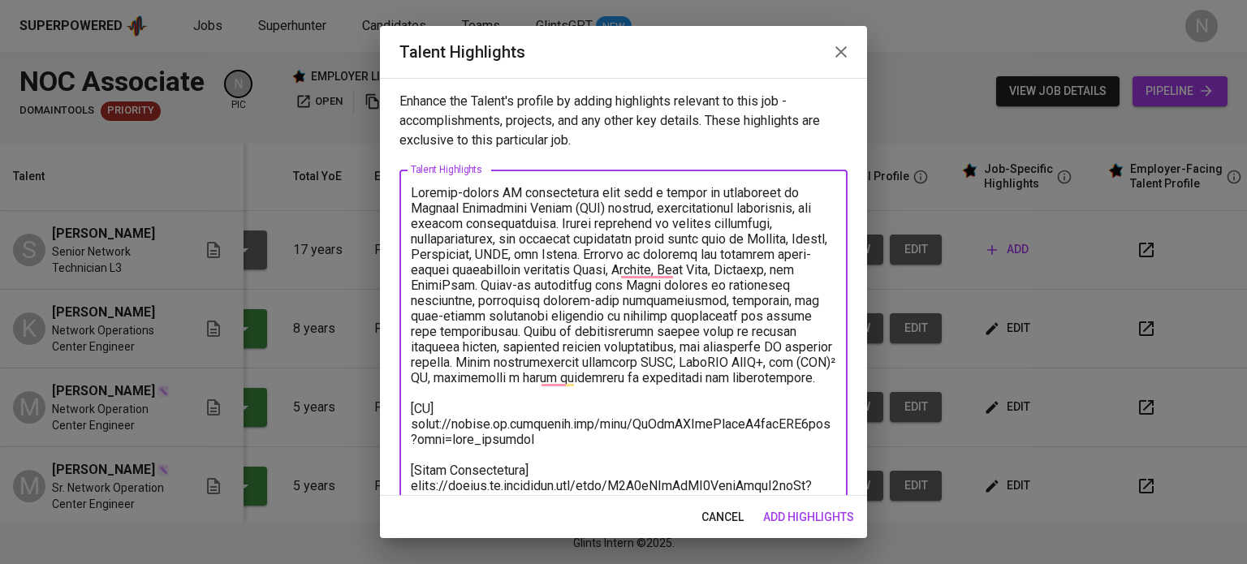
drag, startPoint x: 533, startPoint y: 458, endPoint x: 409, endPoint y: 442, distance: 125.3
click at [409, 442] on div "x Talent Highlights" at bounding box center [623, 432] width 448 height 524
paste textarea "GJNlbgGxzo4crixLZjLl81Qbg7e"
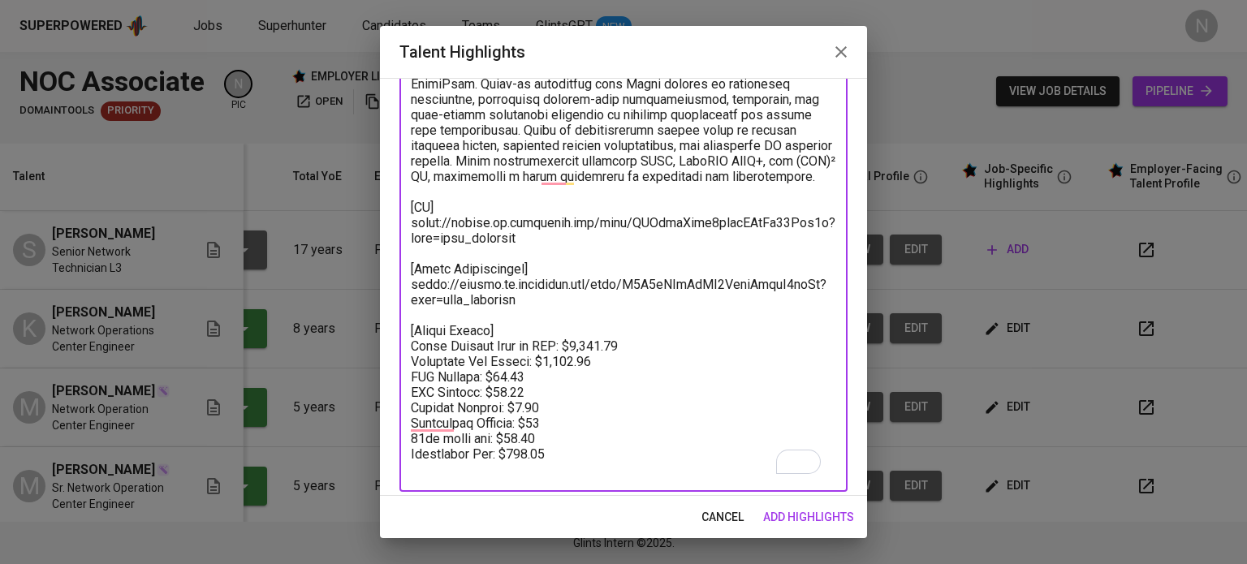
scroll to position [223, 0]
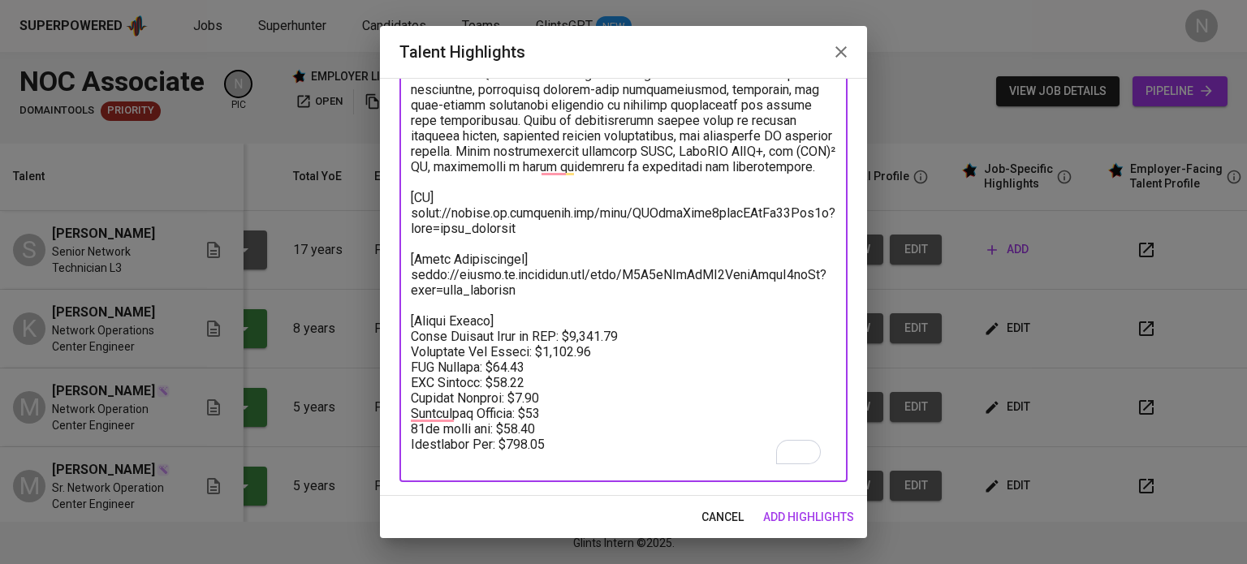
drag, startPoint x: 529, startPoint y: 295, endPoint x: 412, endPoint y: 282, distance: 117.7
click at [412, 282] on textarea "To enrich screen reader interactions, please activate Accessibility in Grammarl…" at bounding box center [623, 221] width 425 height 494
paste textarea "GJNlbgGxzo4crixLZjLl81Qbg7e"
drag, startPoint x: 536, startPoint y: 237, endPoint x: 403, endPoint y: 220, distance: 134.2
click at [403, 220] on div "x Talent Highlights" at bounding box center [623, 221] width 448 height 524
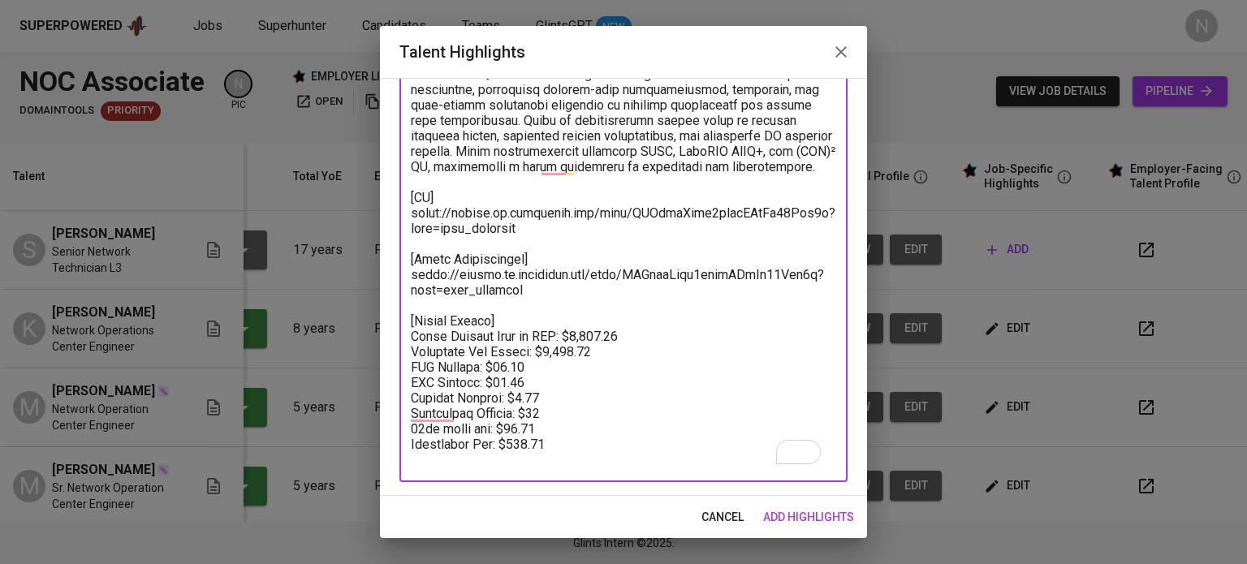
paste textarea "DiZnb26eVobY5BxHEaelYPg3gj"
drag, startPoint x: 602, startPoint y: 356, endPoint x: 541, endPoint y: 356, distance: 61.7
click at [541, 356] on textarea "To enrich screen reader interactions, please activate Accessibility in Grammarl…" at bounding box center [623, 221] width 425 height 494
paste textarea "2,16"
drag, startPoint x: 550, startPoint y: 418, endPoint x: 524, endPoint y: 421, distance: 27.0
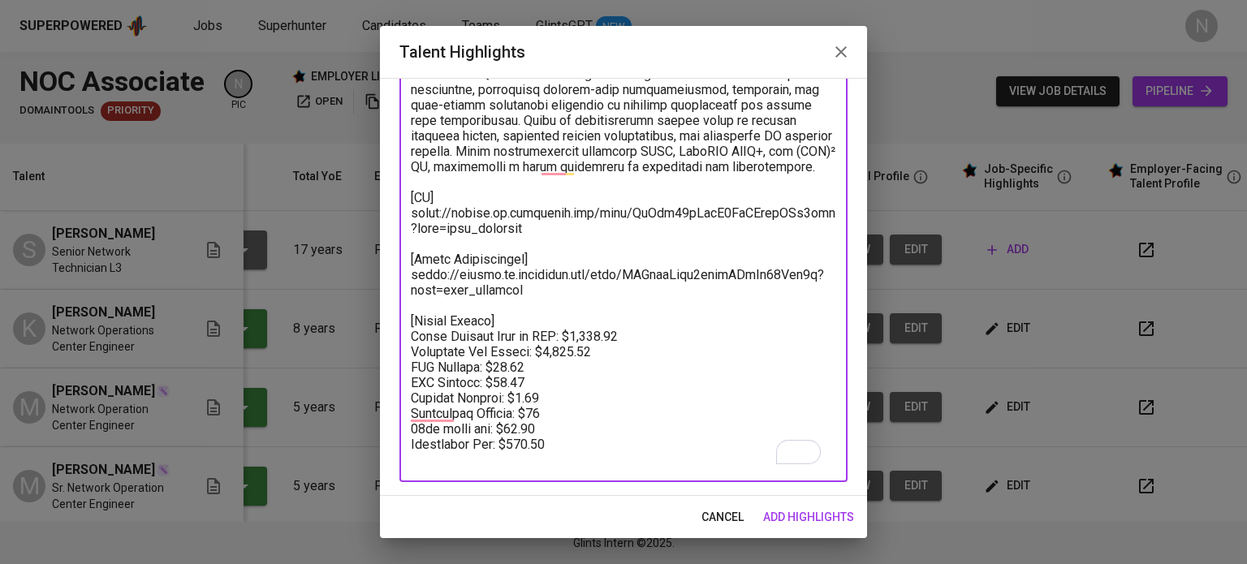
click at [519, 419] on textarea "To enrich screen reader interactions, please activate Accessibility in Grammarl…" at bounding box center [623, 221] width 425 height 494
paste textarea "45.00"
drag, startPoint x: 548, startPoint y: 431, endPoint x: 511, endPoint y: 434, distance: 37.5
click at [511, 434] on textarea "To enrich screen reader interactions, please activate Accessibility in Grammarl…" at bounding box center [623, 221] width 425 height 494
paste textarea "18"
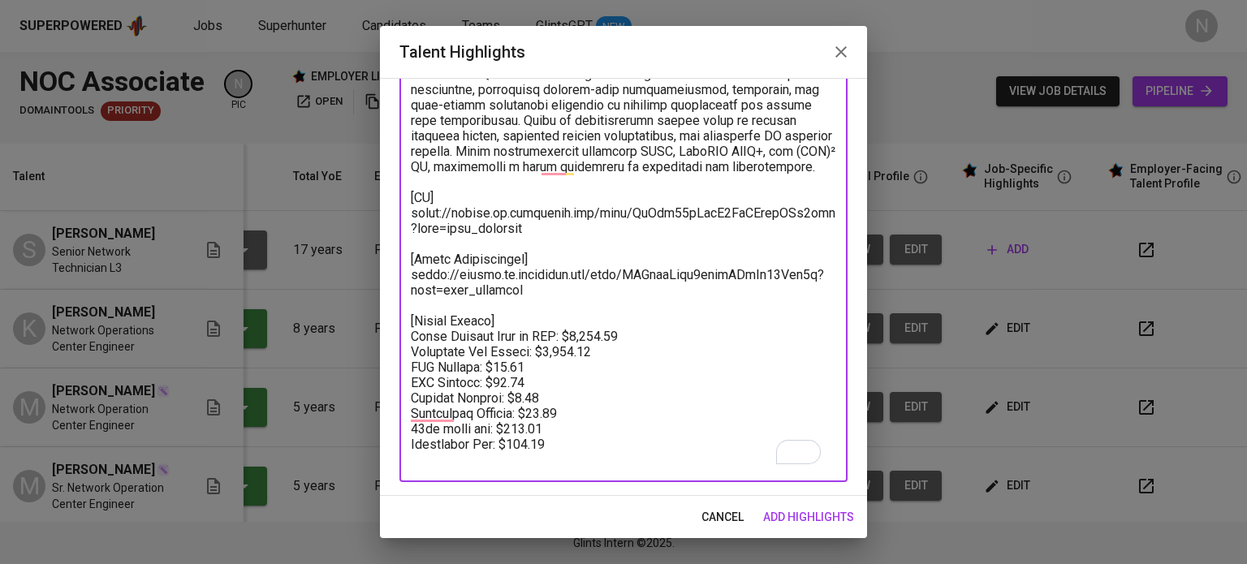
drag, startPoint x: 618, startPoint y: 339, endPoint x: 559, endPoint y: 338, distance: 58.5
click at [559, 338] on textarea "To enrich screen reader interactions, please activate Accessibility in Grammarl…" at bounding box center [623, 221] width 425 height 494
paste textarea "2,806"
drag, startPoint x: 597, startPoint y: 341, endPoint x: 567, endPoint y: 340, distance: 29.2
click at [567, 340] on textarea "To enrich screen reader interactions, please activate Accessibility in Grammarl…" at bounding box center [623, 221] width 425 height 494
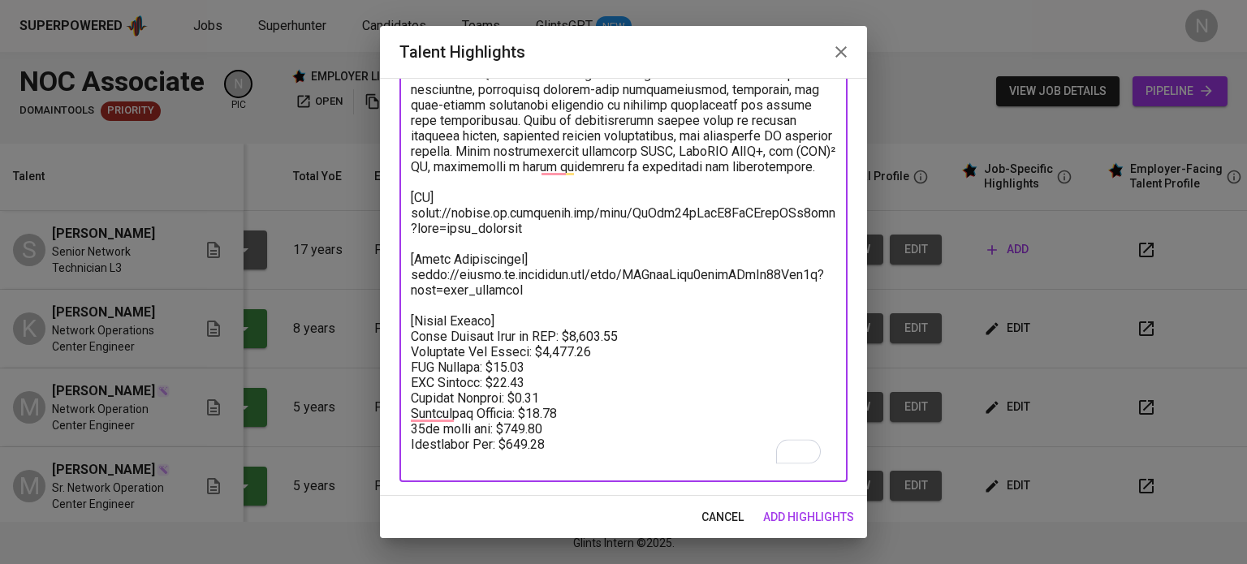
type textarea "Results-driven IT professional with over a decade of experience in Network Oper…"
click at [792, 507] on span "add highlights" at bounding box center [808, 517] width 91 height 20
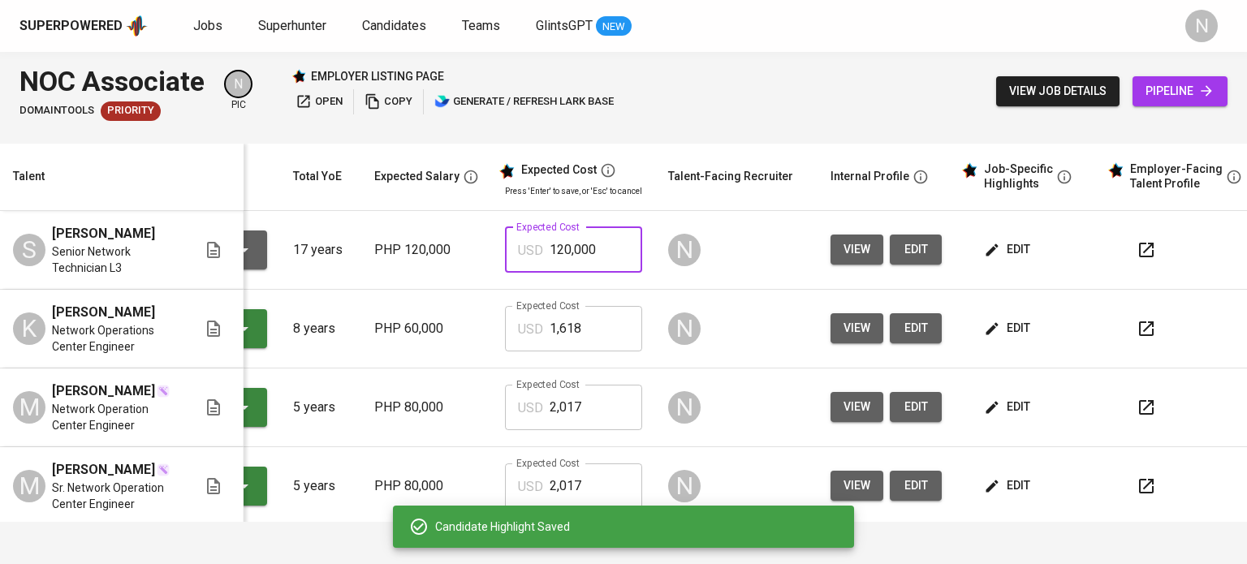
drag, startPoint x: 603, startPoint y: 255, endPoint x: 510, endPoint y: 264, distance: 93.8
click at [510, 264] on div "USD 120,000 Expected Cost" at bounding box center [573, 249] width 137 height 45
paste input "2,806"
type input "2,806"
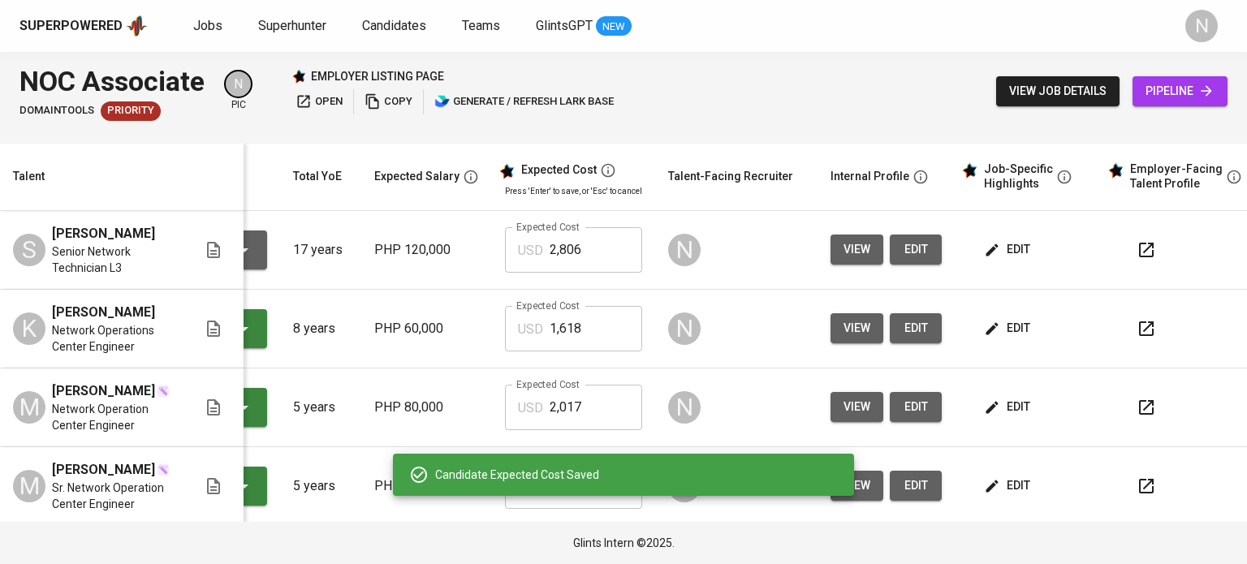
click at [253, 236] on div "To Review" at bounding box center [190, 250] width 140 height 39
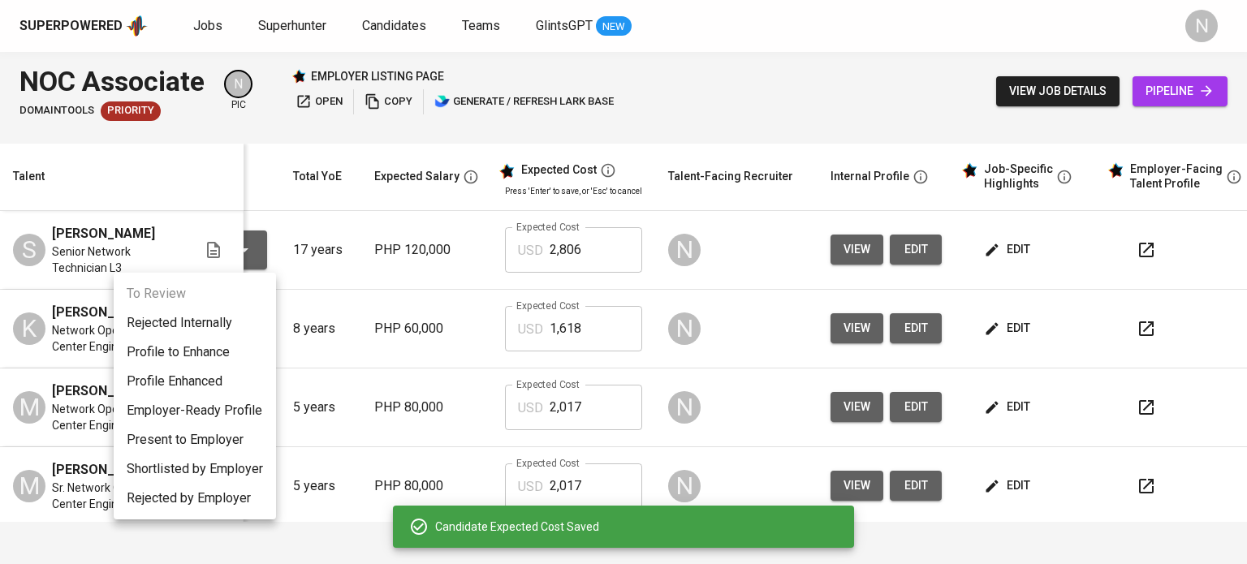
click at [216, 436] on li "Present to Employer" at bounding box center [195, 439] width 162 height 29
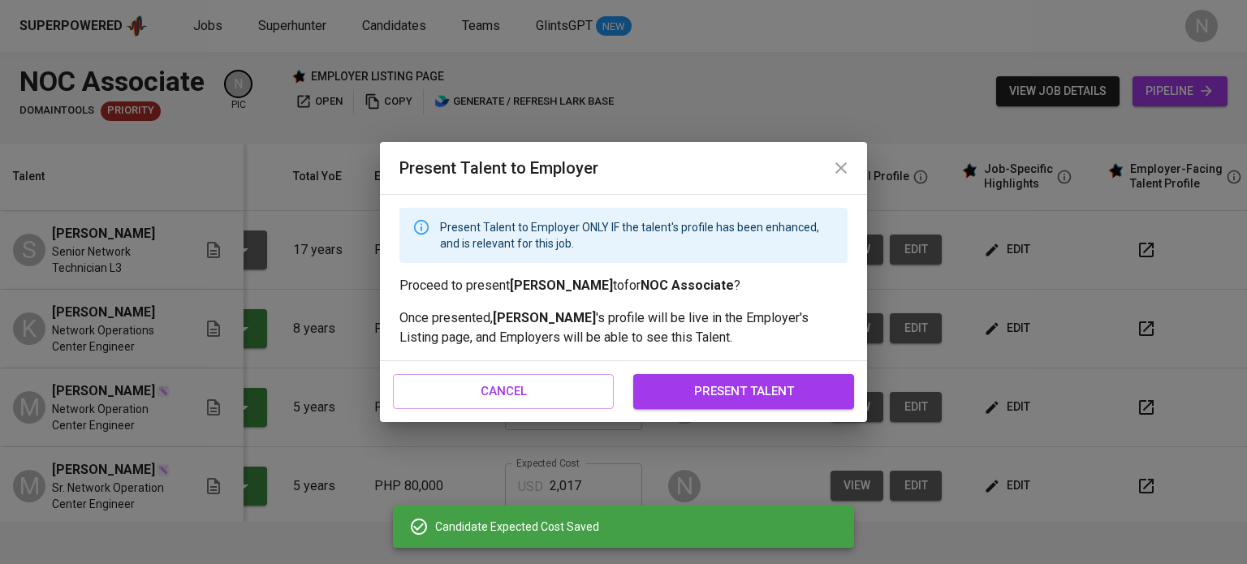
click at [698, 399] on span "present talent" at bounding box center [743, 391] width 185 height 21
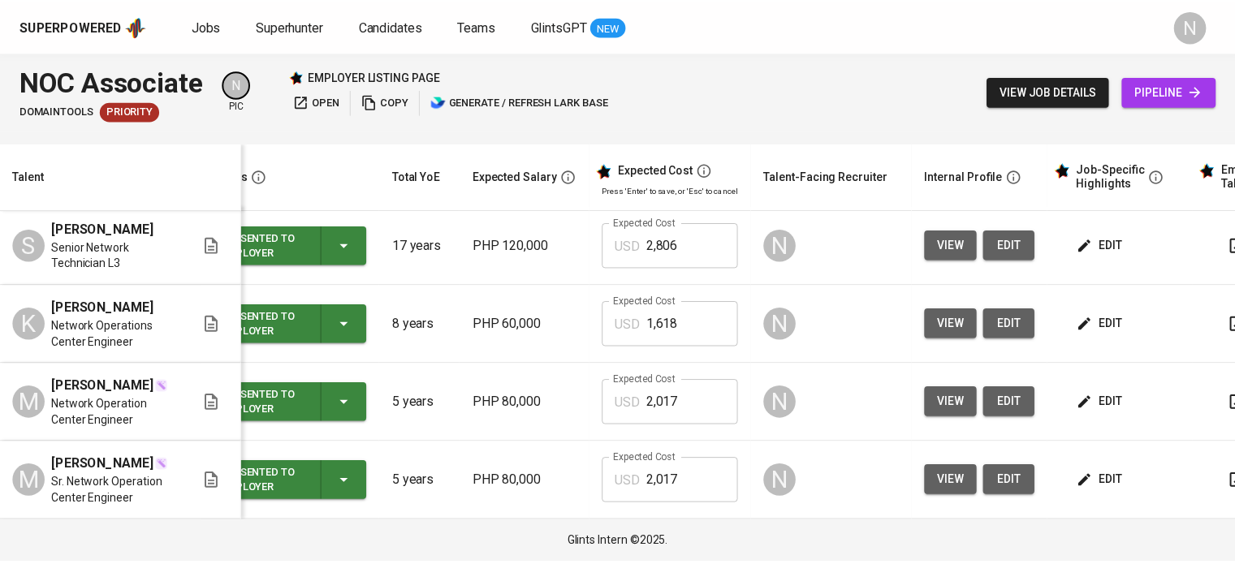
scroll to position [23, 0]
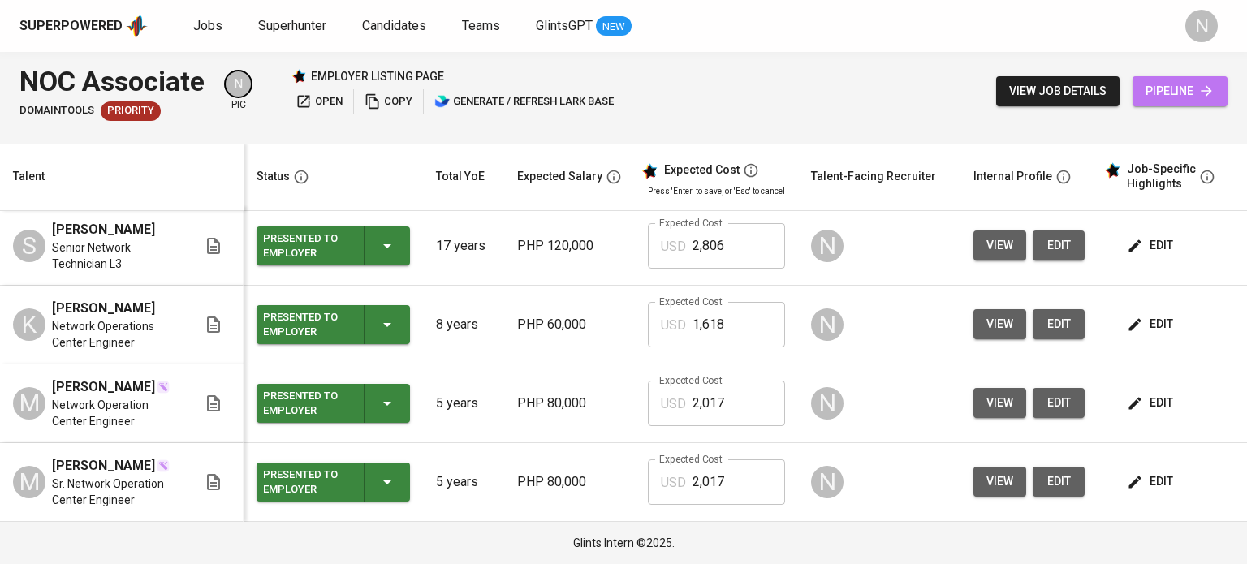
click at [1181, 97] on span "pipeline" at bounding box center [1179, 91] width 69 height 20
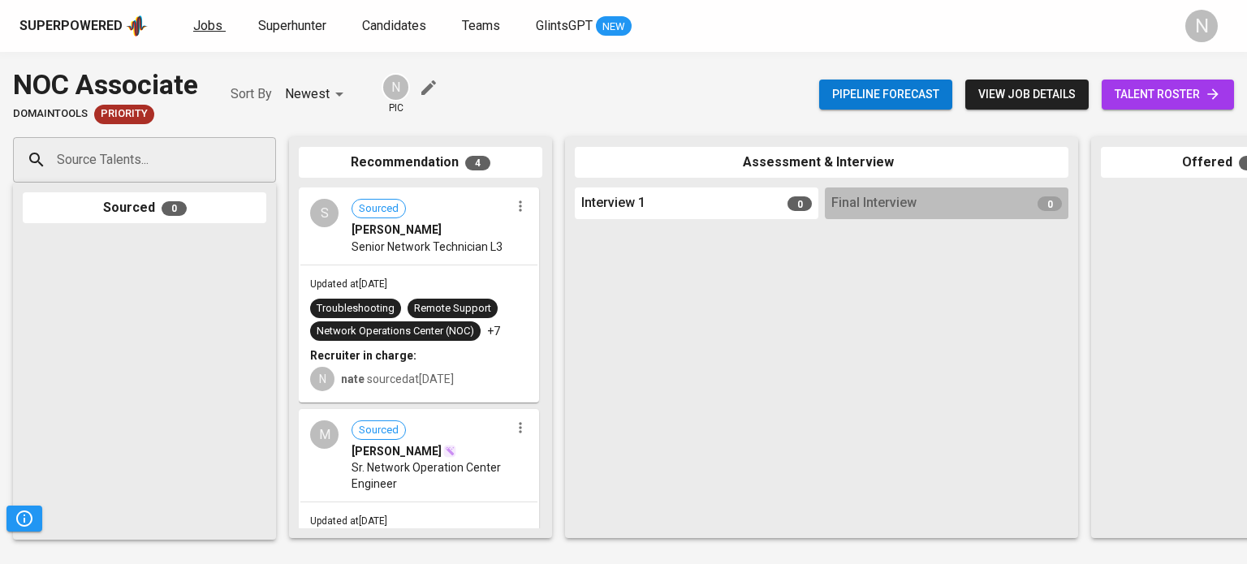
click at [205, 24] on span "Jobs" at bounding box center [207, 25] width 29 height 15
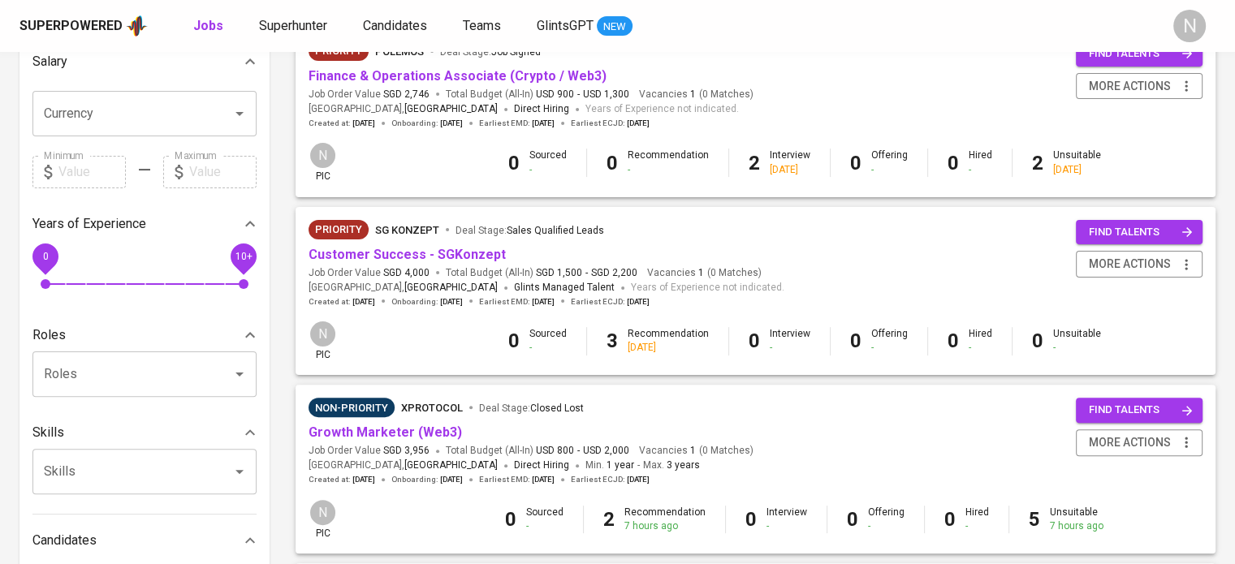
scroll to position [406, 0]
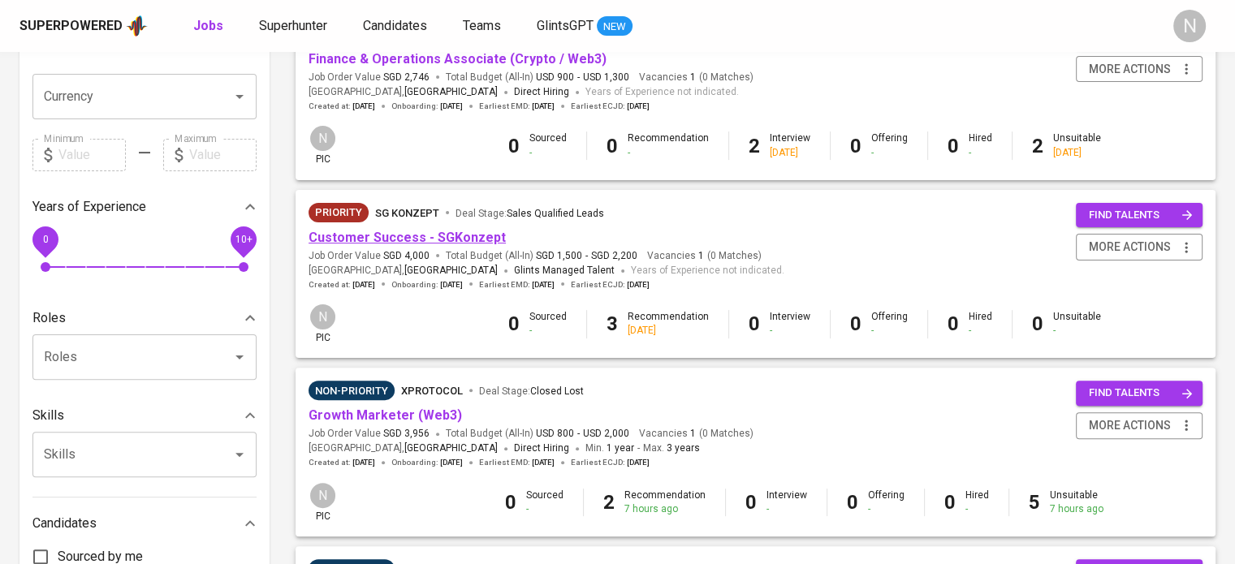
click at [436, 233] on link "Customer Success - SGKonzept" at bounding box center [406, 237] width 197 height 15
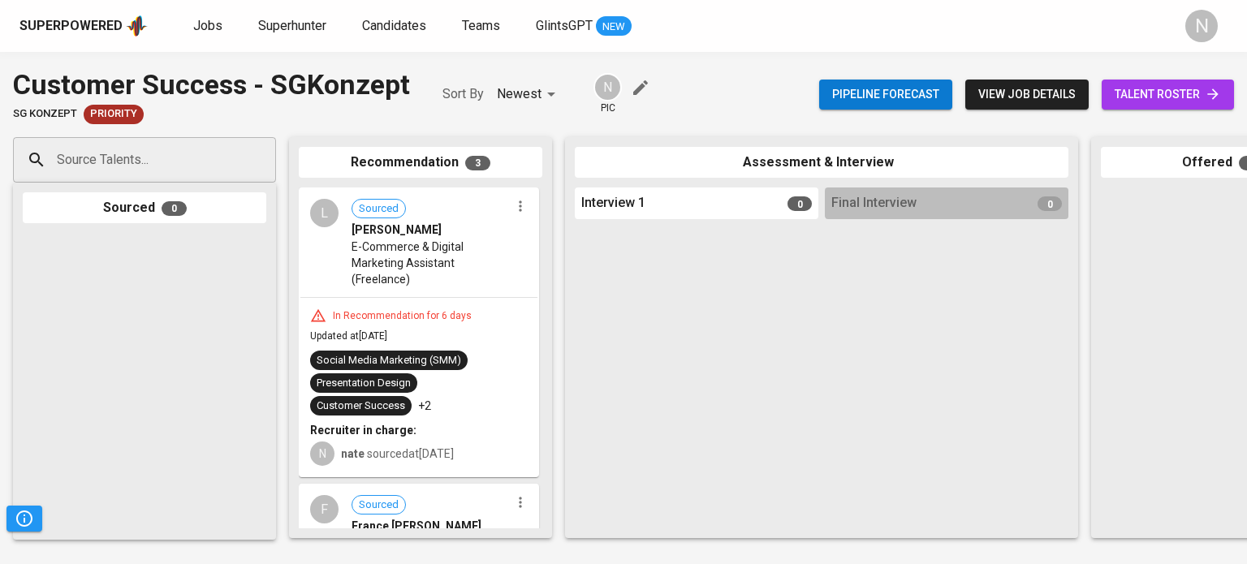
click at [512, 210] on icon "button" at bounding box center [520, 206] width 16 height 16
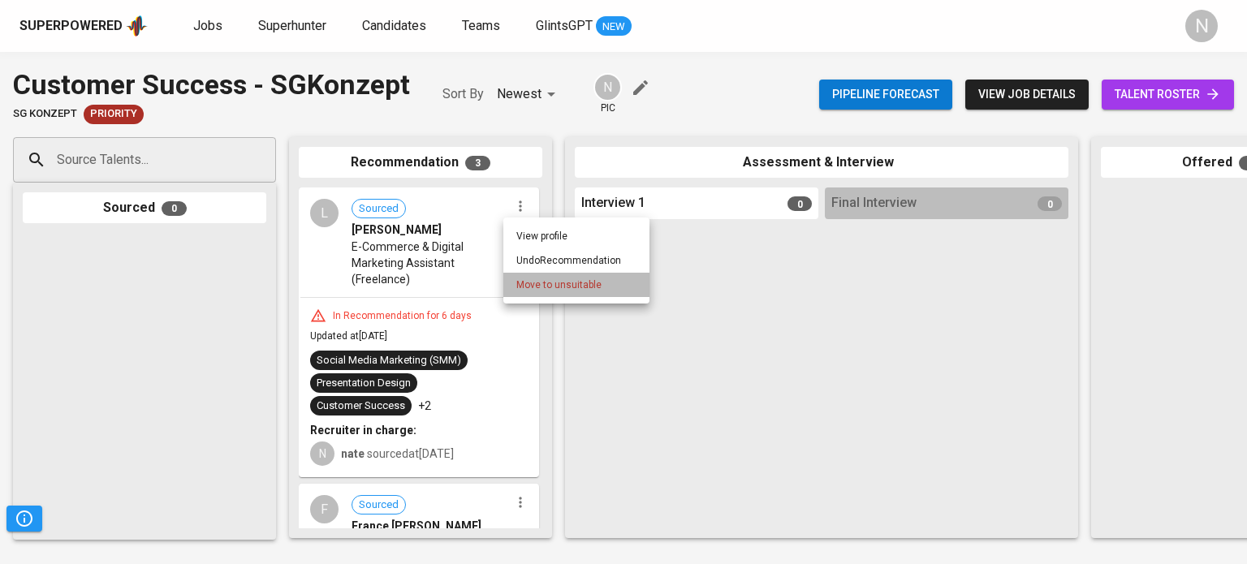
click at [528, 288] on span "Move to unsuitable" at bounding box center [558, 285] width 85 height 15
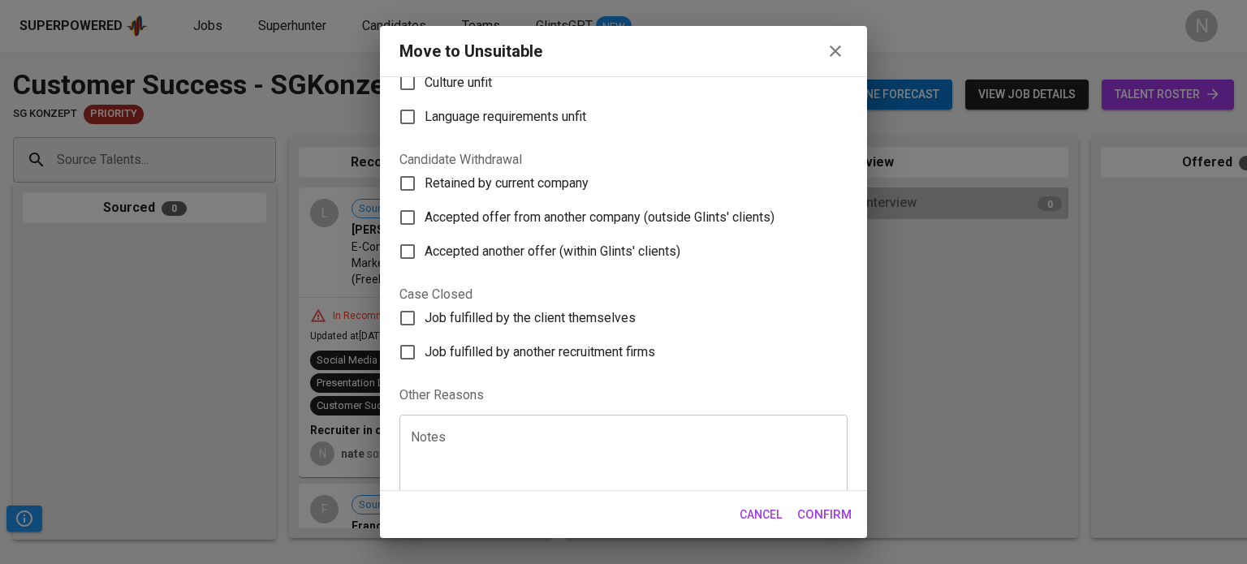
scroll to position [244, 0]
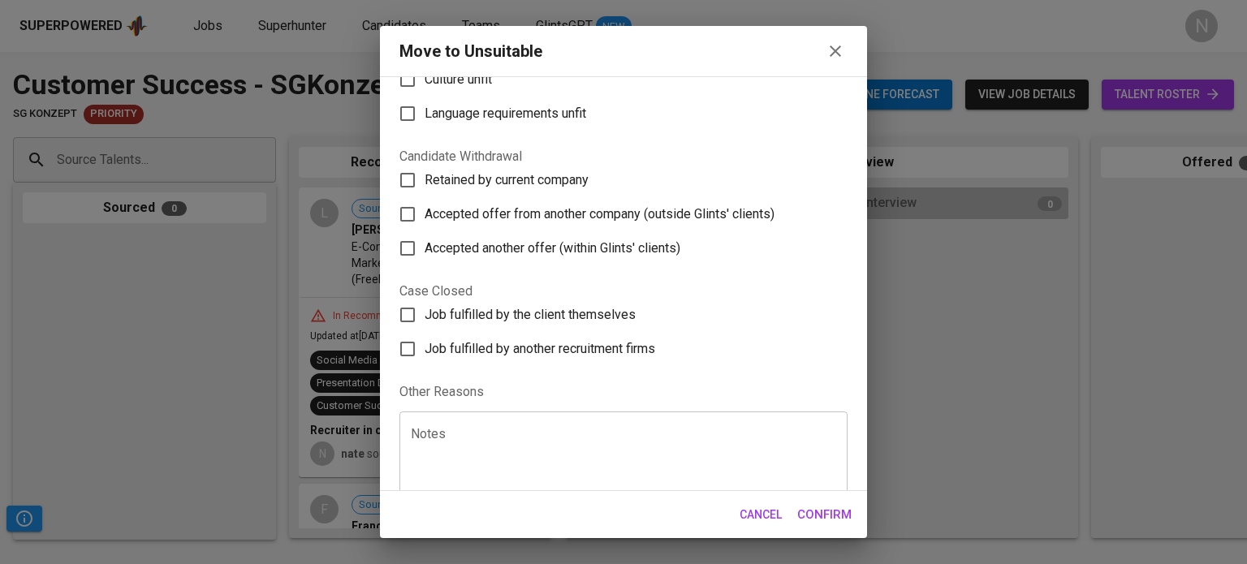
click at [547, 430] on textarea at bounding box center [623, 458] width 425 height 62
type textarea "t"
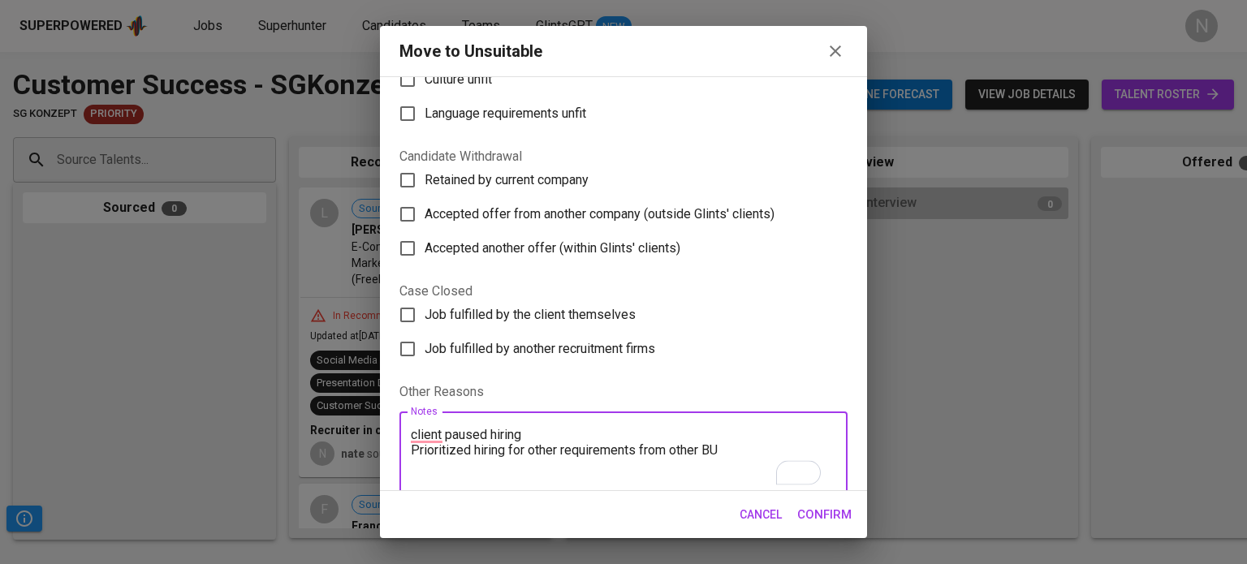
type textarea "client paused hiring Prioritized hiring for other requirements from other BU"
click at [817, 504] on span "Confirm" at bounding box center [824, 514] width 54 height 21
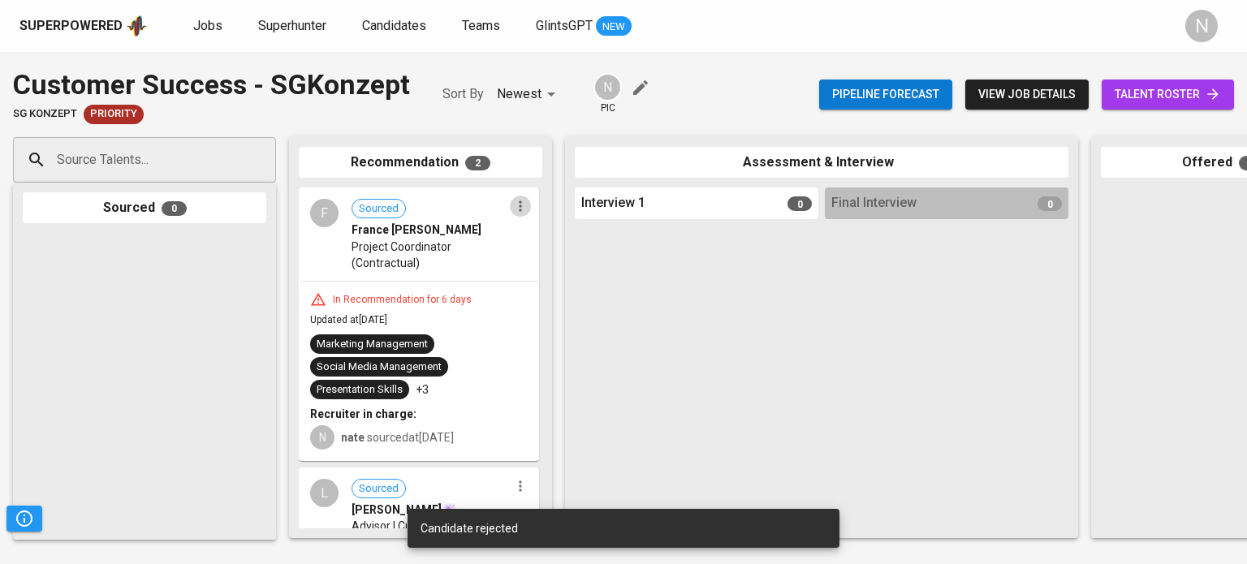
click at [517, 209] on icon "button" at bounding box center [520, 206] width 16 height 16
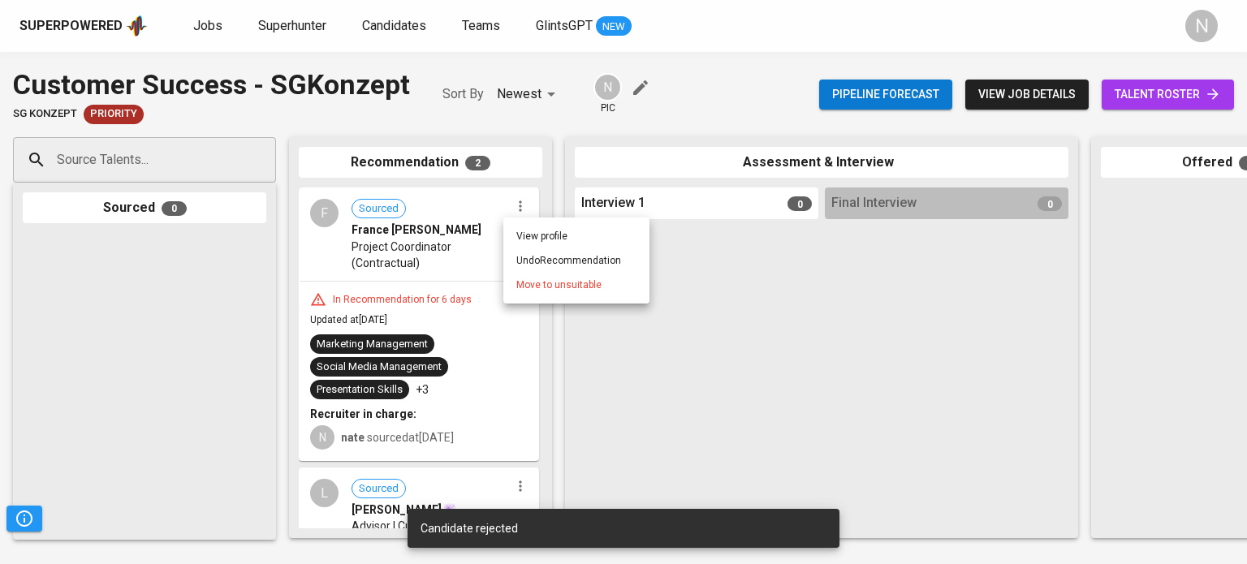
click at [539, 289] on span "Move to unsuitable" at bounding box center [558, 285] width 85 height 15
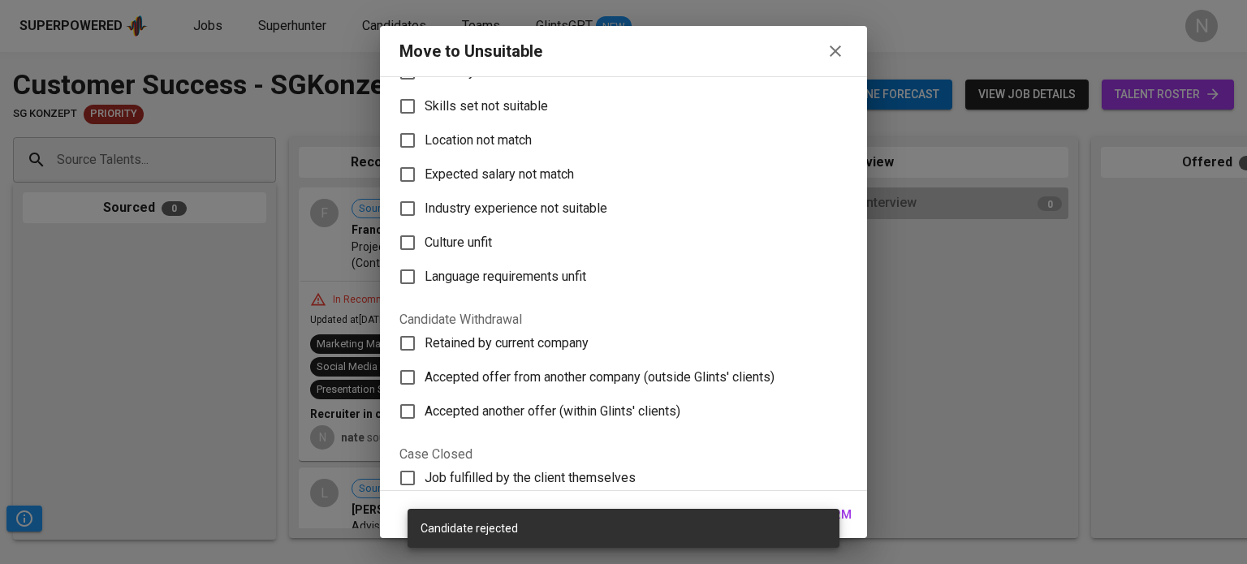
scroll to position [269, 0]
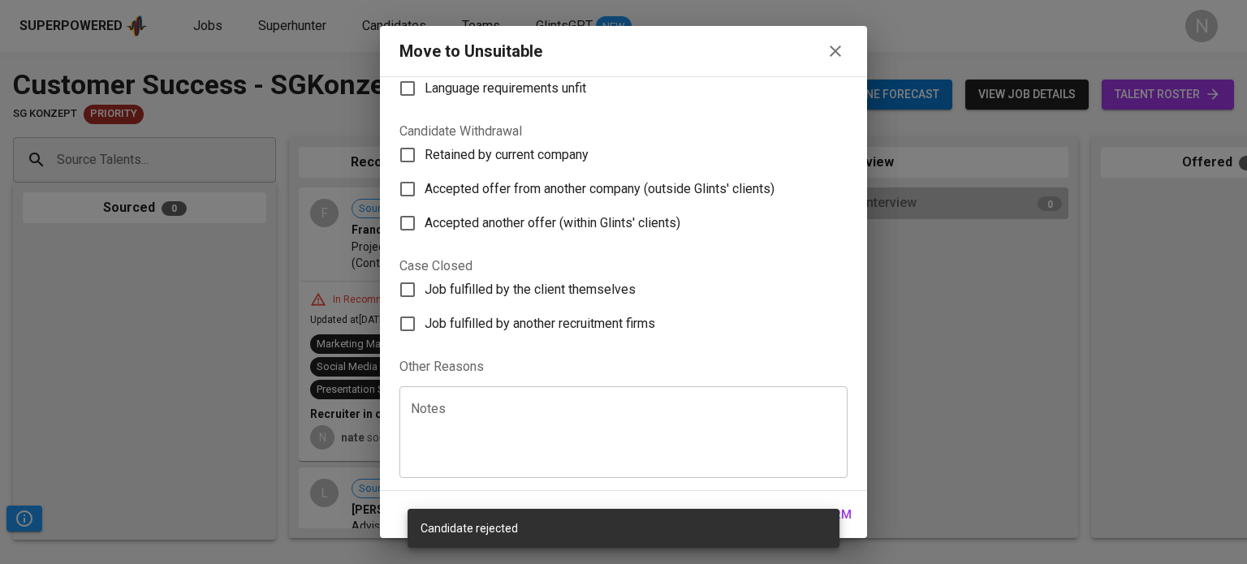
click at [534, 408] on textarea at bounding box center [623, 433] width 425 height 62
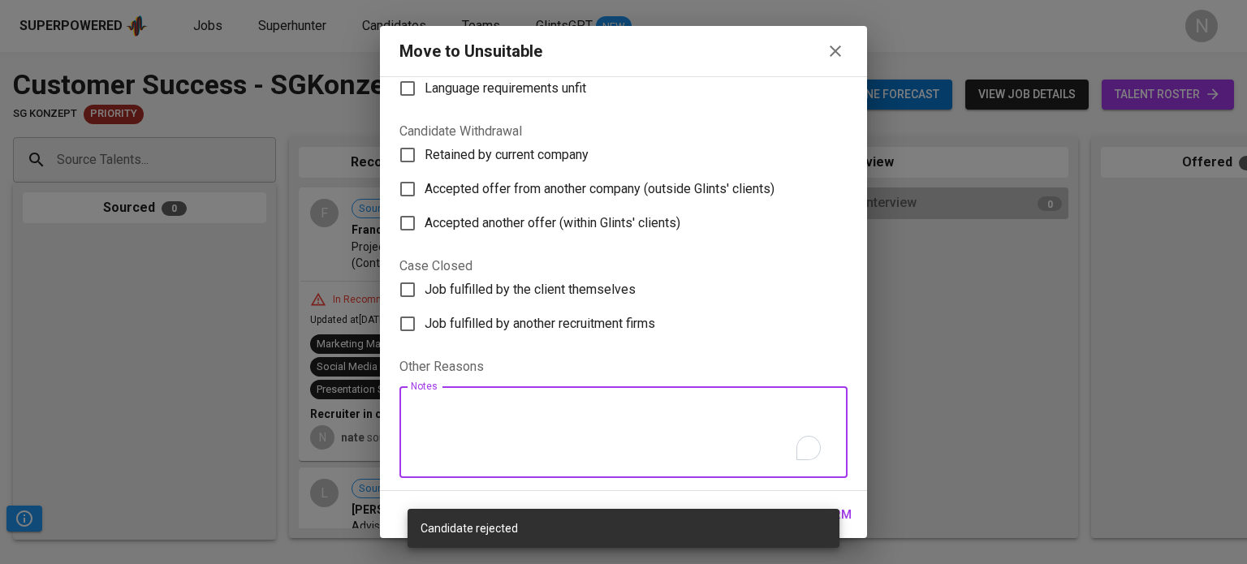
paste textarea "client paused hiring Prioritized hiring for other requirements from other BU"
type textarea "client paused hiring Prioritized hiring for other requirements from other BU"
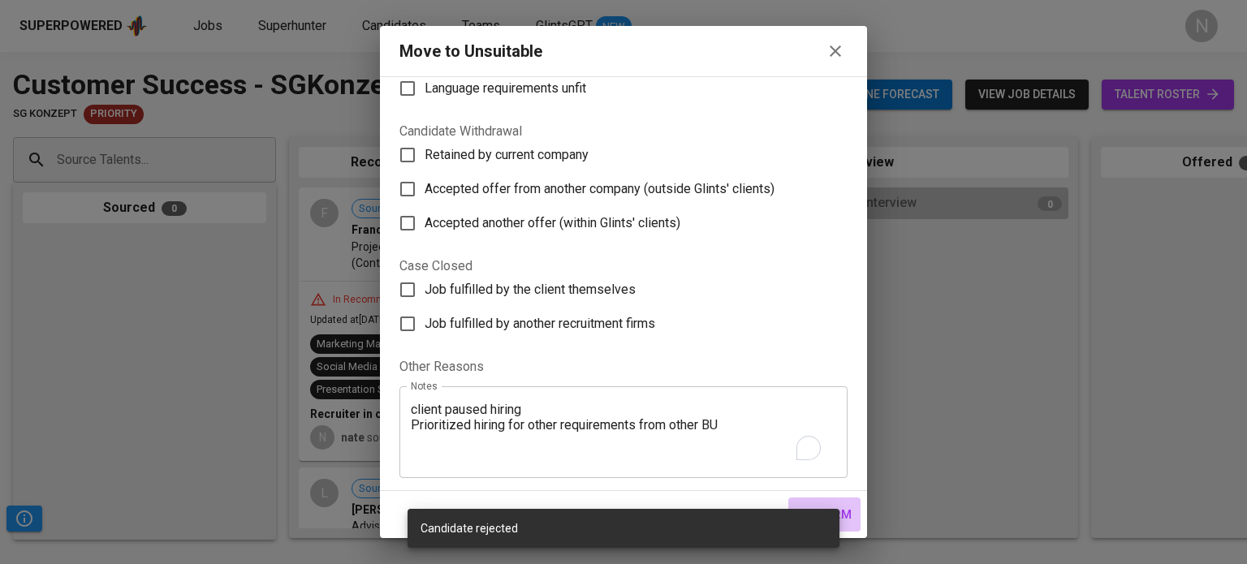
click at [854, 520] on button "Confirm" at bounding box center [824, 515] width 72 height 34
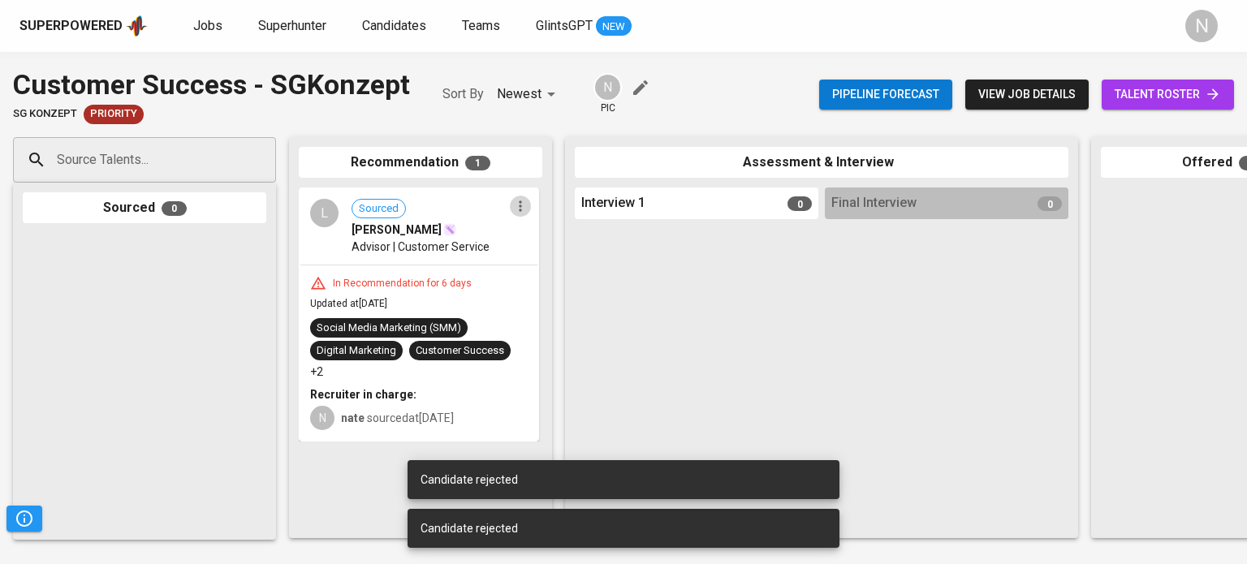
click at [524, 205] on icon "button" at bounding box center [520, 206] width 16 height 16
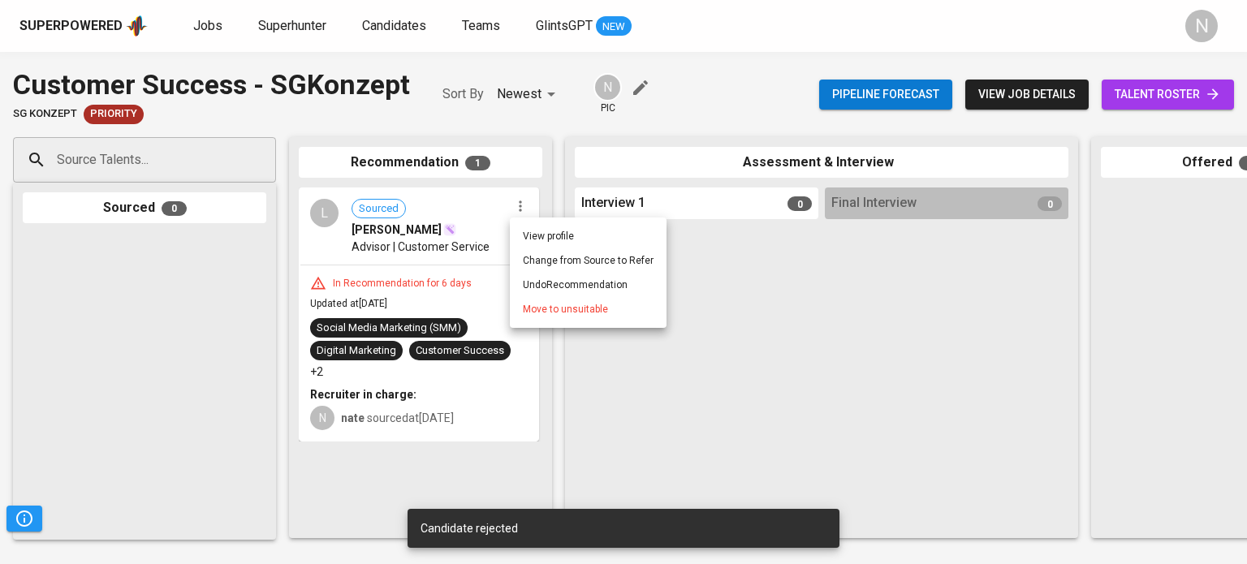
click at [540, 311] on span "Move to unsuitable" at bounding box center [565, 309] width 85 height 15
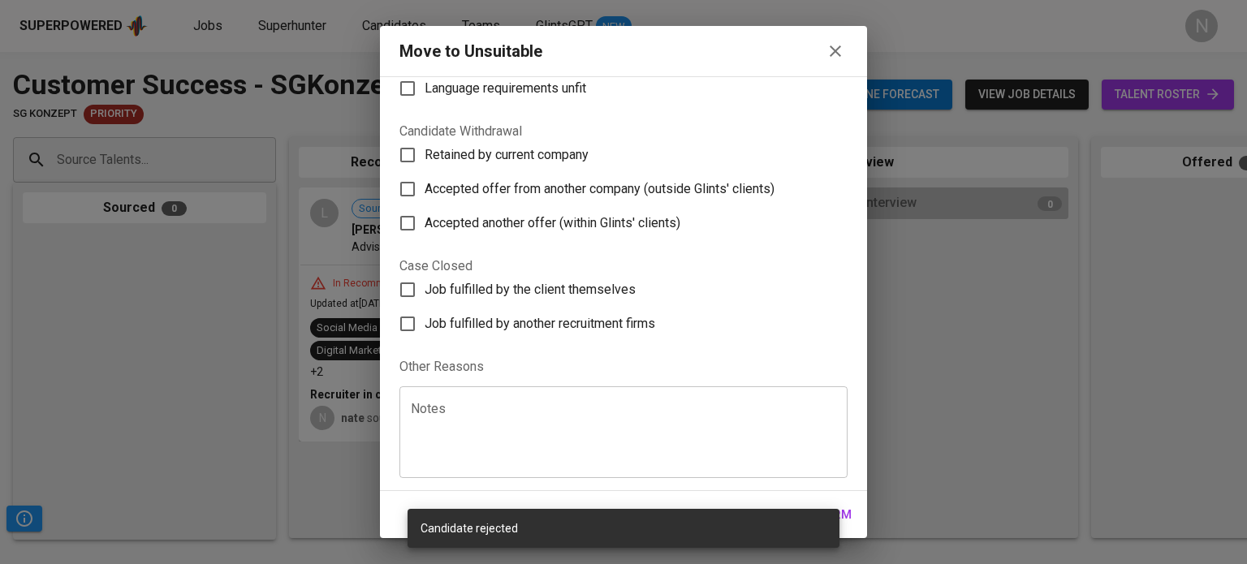
click at [563, 432] on textarea at bounding box center [623, 433] width 425 height 62
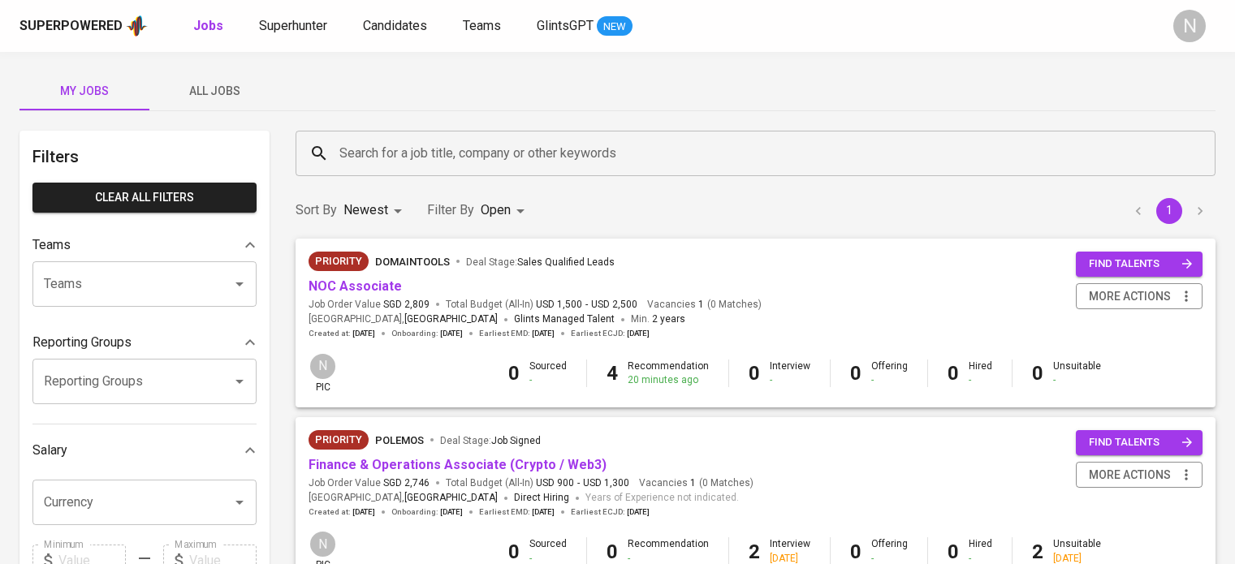
scroll to position [162, 0]
